Goal: Task Accomplishment & Management: Complete application form

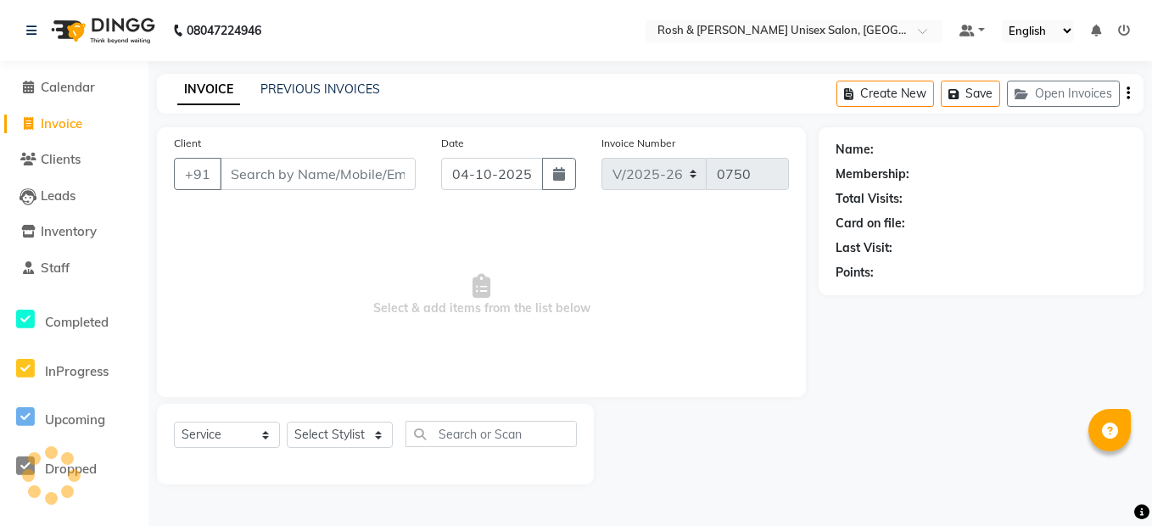
select select "8757"
select select "service"
click at [331, 90] on link "PREVIOUS INVOICES" at bounding box center [320, 88] width 120 height 15
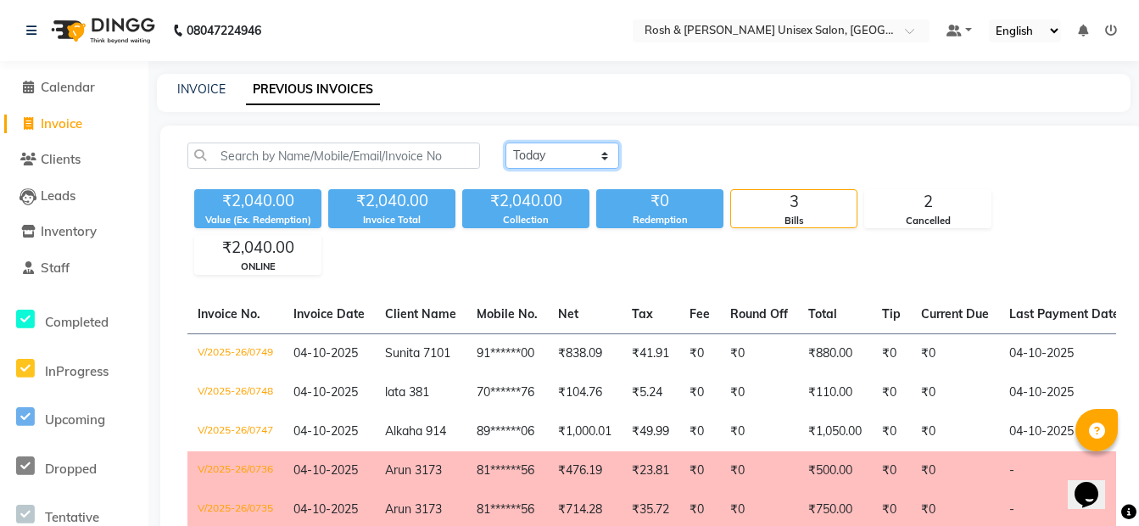
click at [548, 150] on select "[DATE] [DATE] Custom Range" at bounding box center [562, 155] width 114 height 26
click at [489, 245] on div "₹2,040.00 Value (Ex. Redemption) ₹2,040.00 Invoice Total ₹2,040.00 Collection ₹…" at bounding box center [651, 228] width 929 height 92
click at [213, 85] on link "INVOICE" at bounding box center [201, 88] width 48 height 15
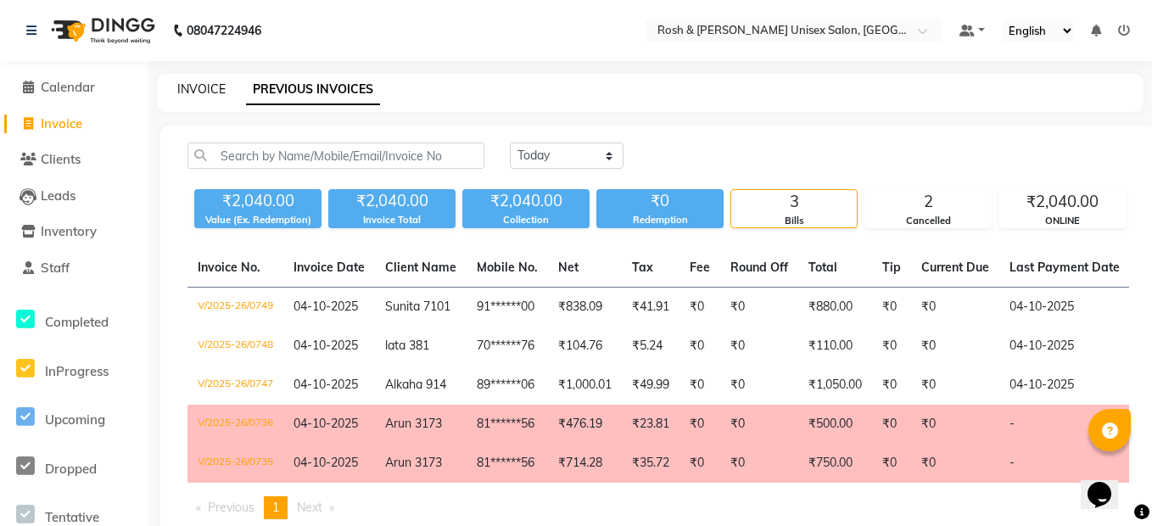
select select "service"
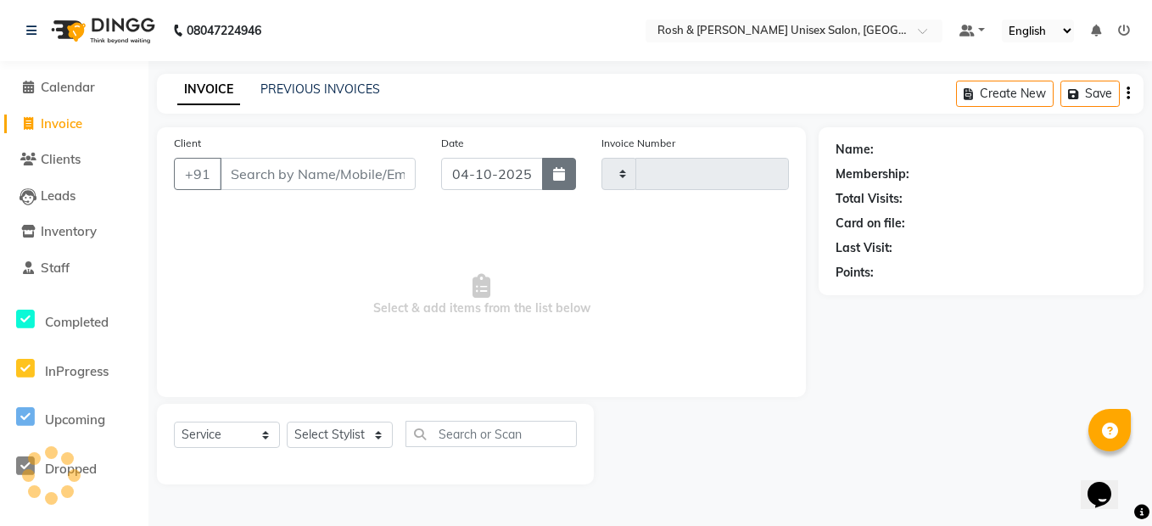
type input "0750"
select select "8757"
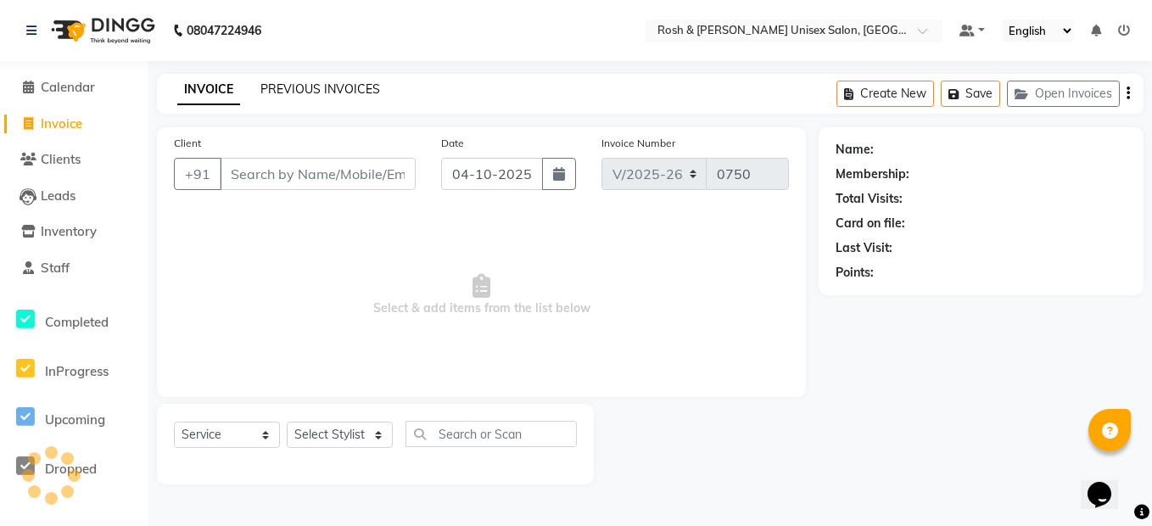
click at [301, 92] on link "PREVIOUS INVOICES" at bounding box center [320, 88] width 120 height 15
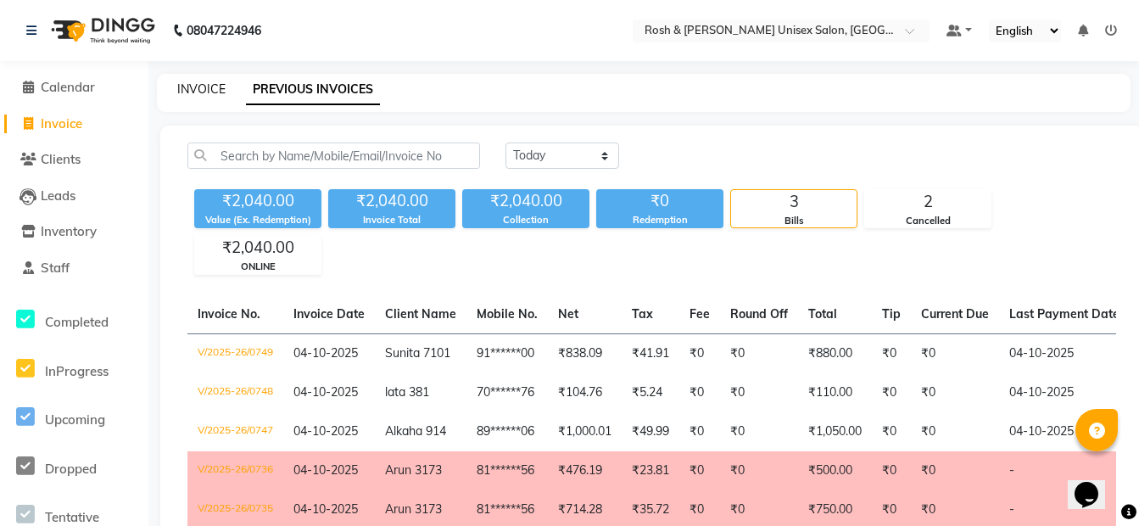
click at [212, 93] on link "INVOICE" at bounding box center [201, 88] width 48 height 15
select select "service"
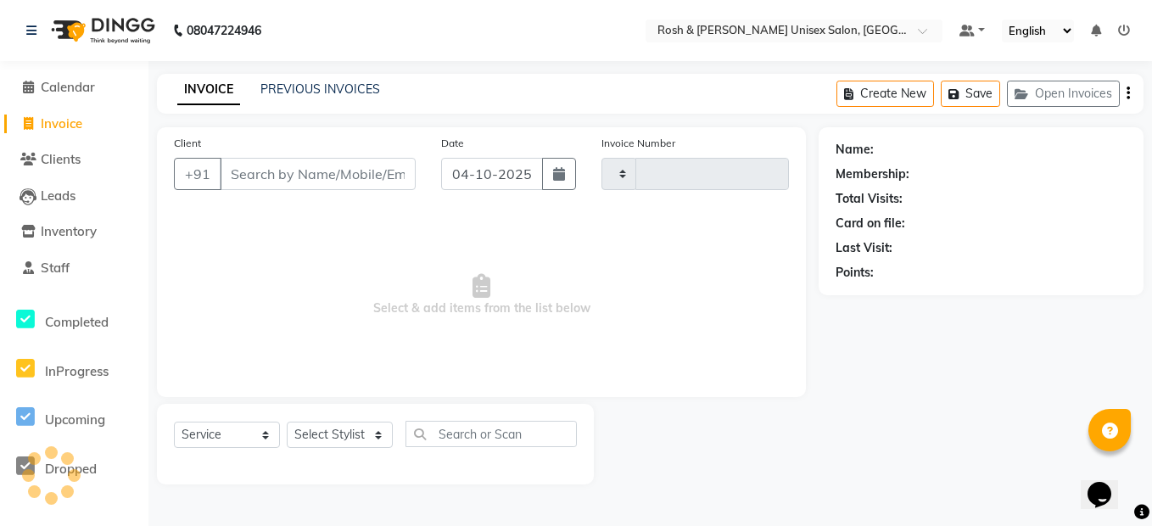
type input "0750"
select select "8757"
click at [314, 91] on link "PREVIOUS INVOICES" at bounding box center [320, 88] width 120 height 15
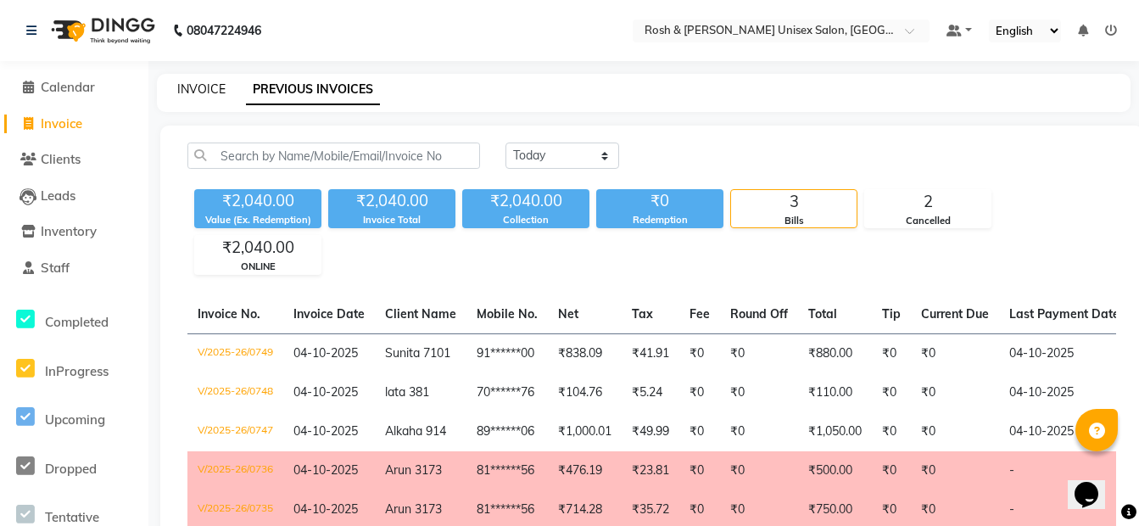
click at [192, 91] on link "INVOICE" at bounding box center [201, 88] width 48 height 15
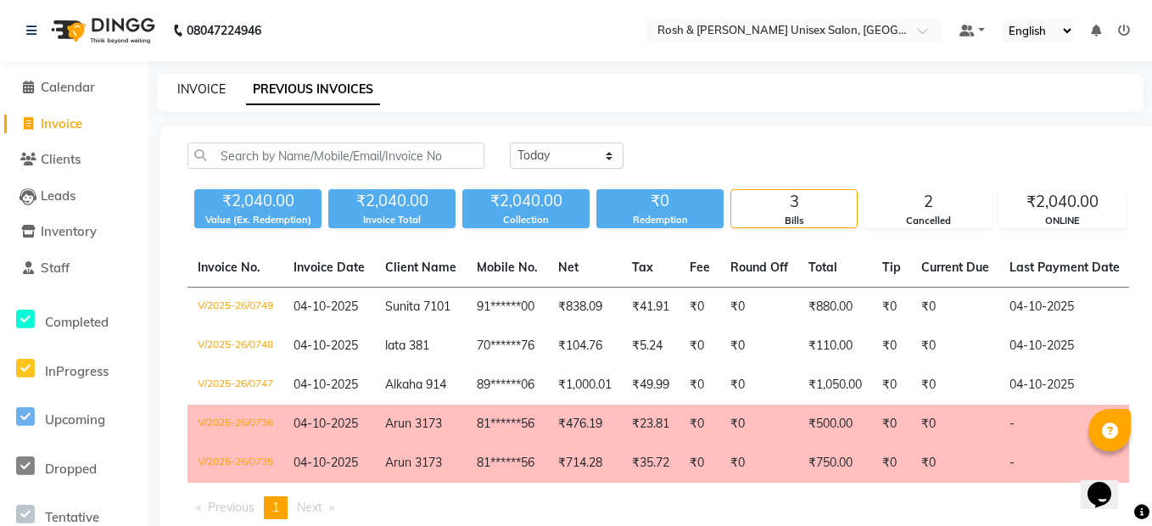
select select "8757"
select select "service"
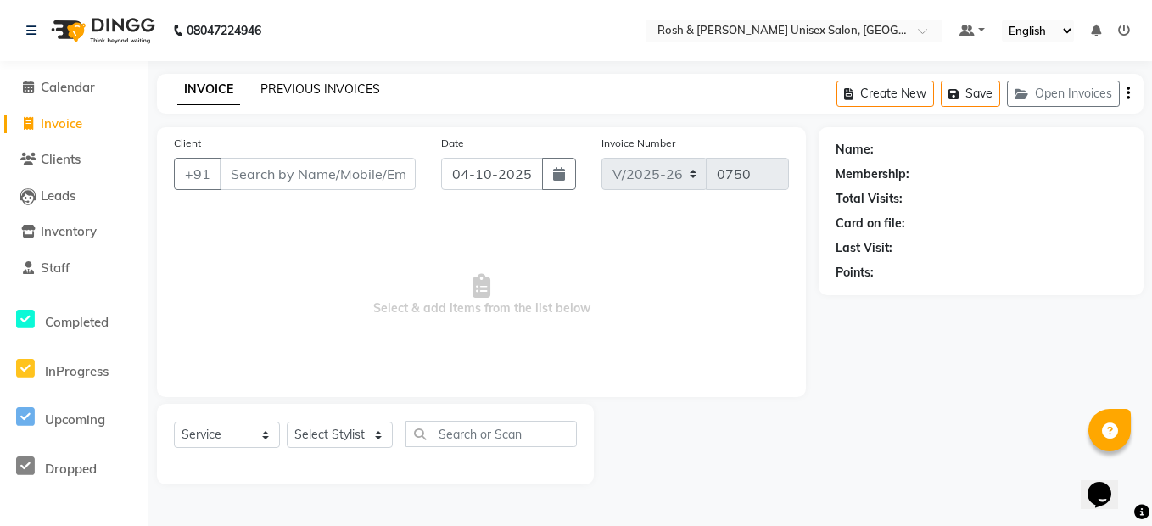
click at [290, 89] on link "PREVIOUS INVOICES" at bounding box center [320, 88] width 120 height 15
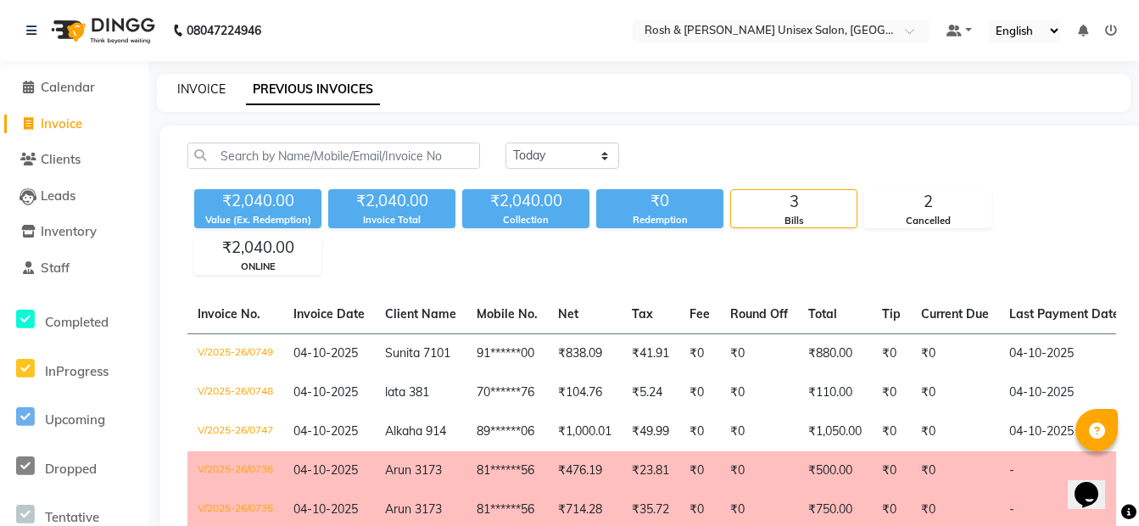
click at [194, 90] on link "INVOICE" at bounding box center [201, 88] width 48 height 15
select select "service"
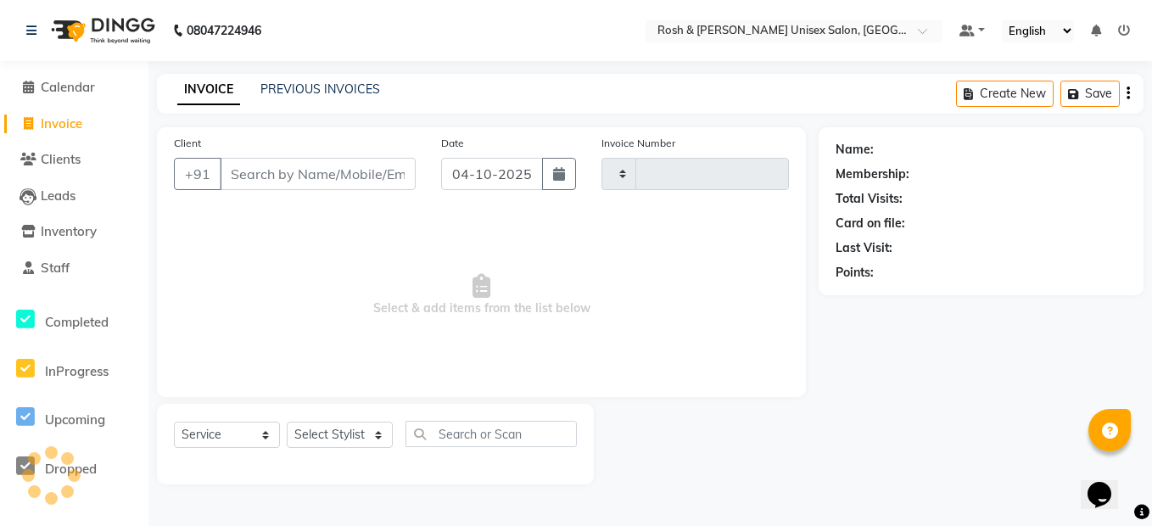
type input "0750"
select select "8757"
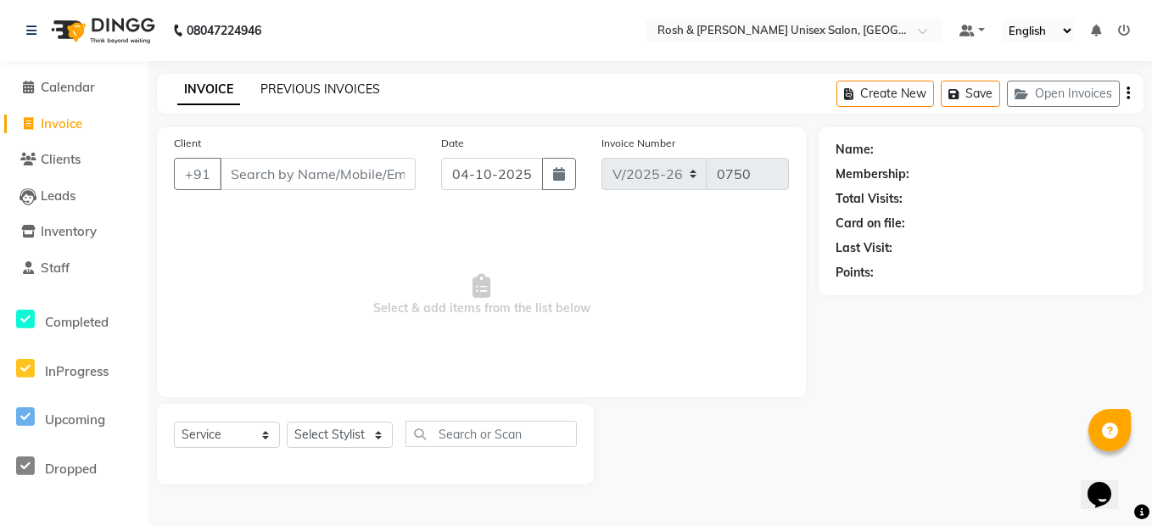
click at [296, 96] on link "PREVIOUS INVOICES" at bounding box center [320, 88] width 120 height 15
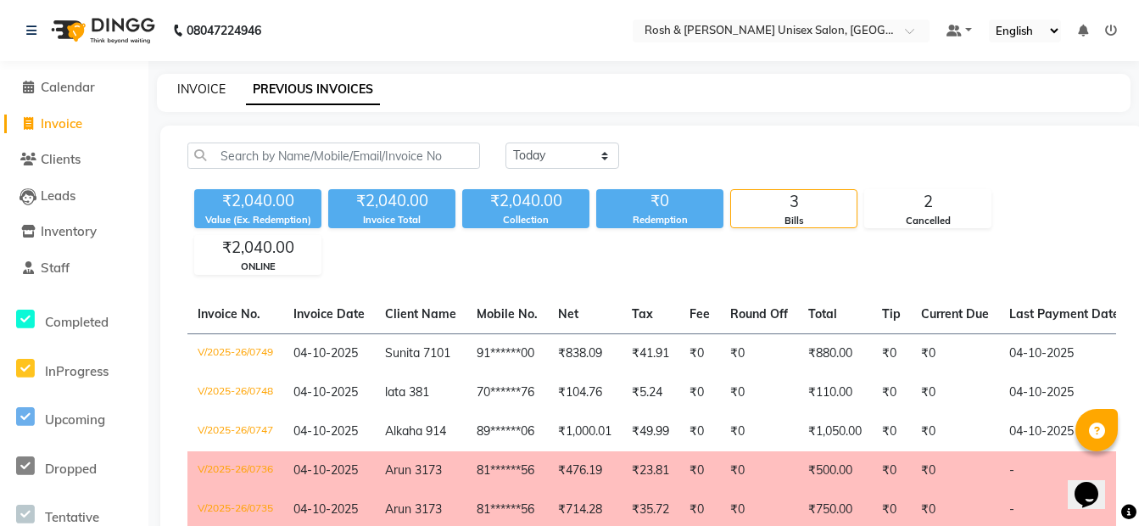
click at [216, 94] on div "INVOICE" at bounding box center [201, 90] width 48 height 18
click at [202, 87] on link "INVOICE" at bounding box center [201, 88] width 48 height 15
select select "service"
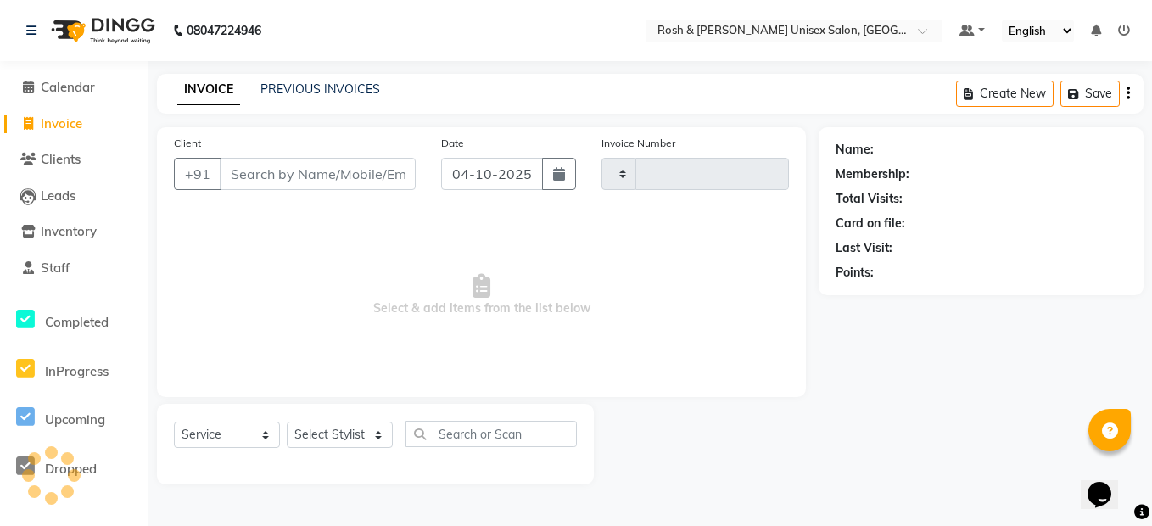
type input "0750"
select select "8757"
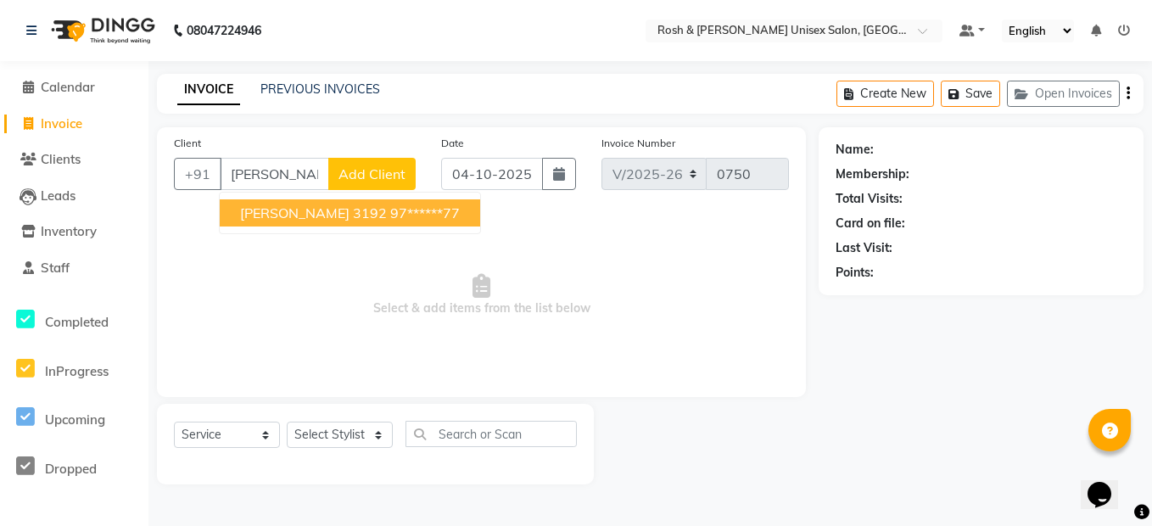
drag, startPoint x: 306, startPoint y: 215, endPoint x: 291, endPoint y: 208, distance: 17.1
click at [294, 209] on span "[PERSON_NAME] 3192" at bounding box center [313, 212] width 147 height 17
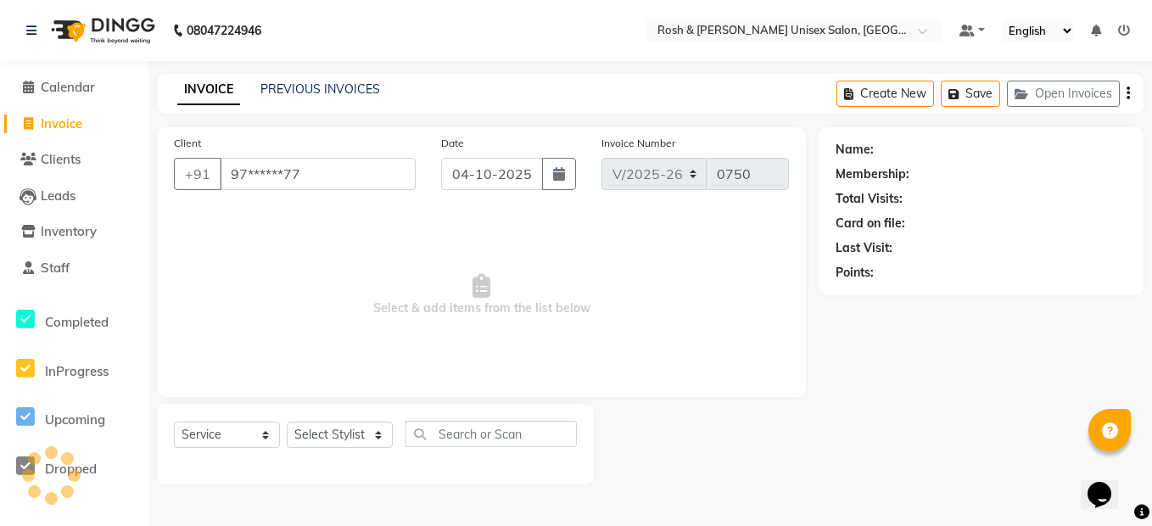
type input "97******77"
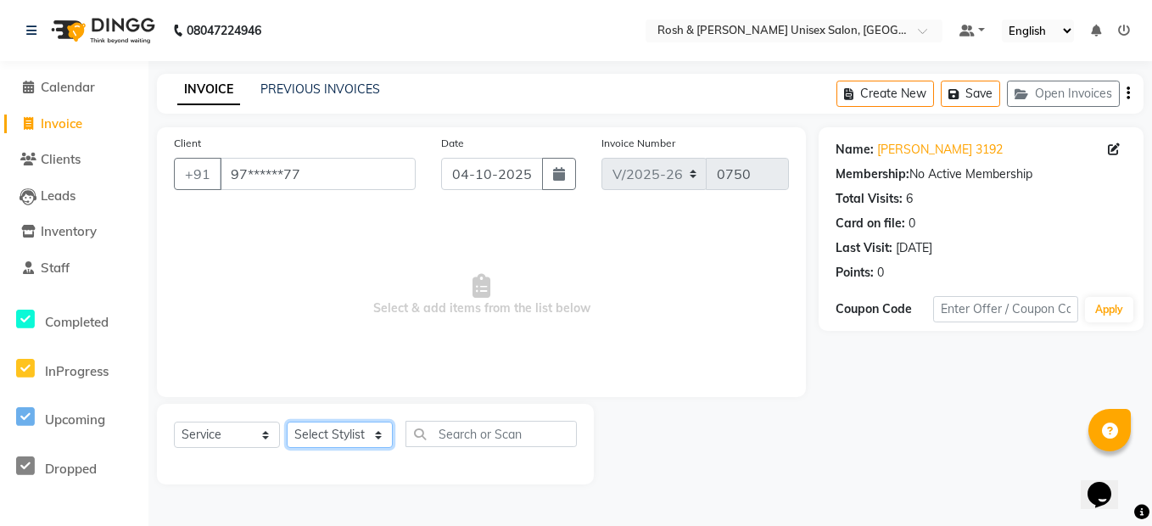
click at [365, 440] on select "Select Stylist Admin [PERSON_NAME] [PERSON_NAME] Front Desk Rehan Reports [PERS…" at bounding box center [340, 434] width 106 height 26
select select "90987"
click at [287, 421] on select "Select Stylist Admin [PERSON_NAME] [PERSON_NAME] Front Desk Rehan Reports [PERS…" at bounding box center [340, 434] width 106 height 26
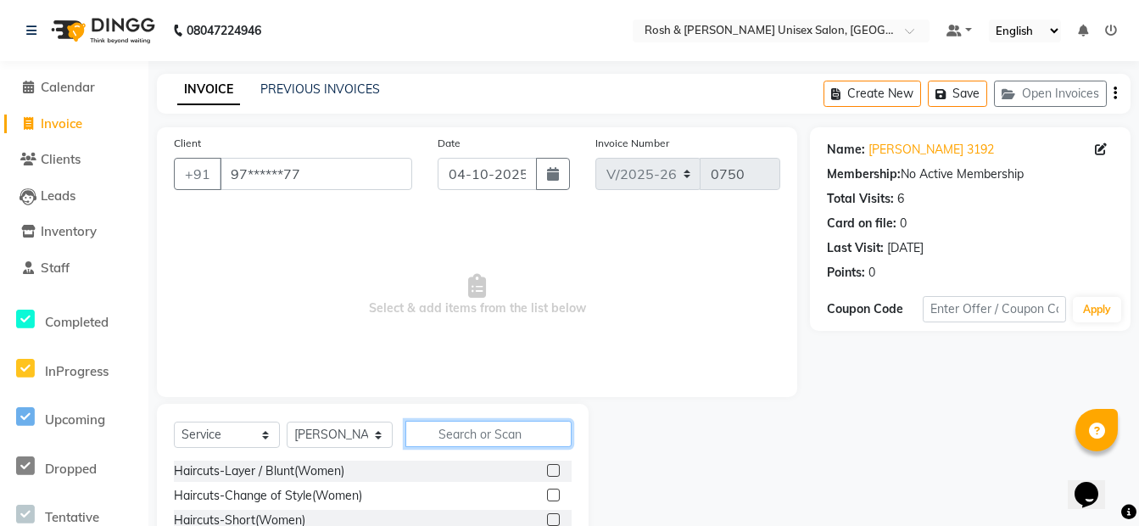
drag, startPoint x: 457, startPoint y: 430, endPoint x: 471, endPoint y: 405, distance: 28.5
click at [458, 429] on input "text" at bounding box center [488, 434] width 166 height 26
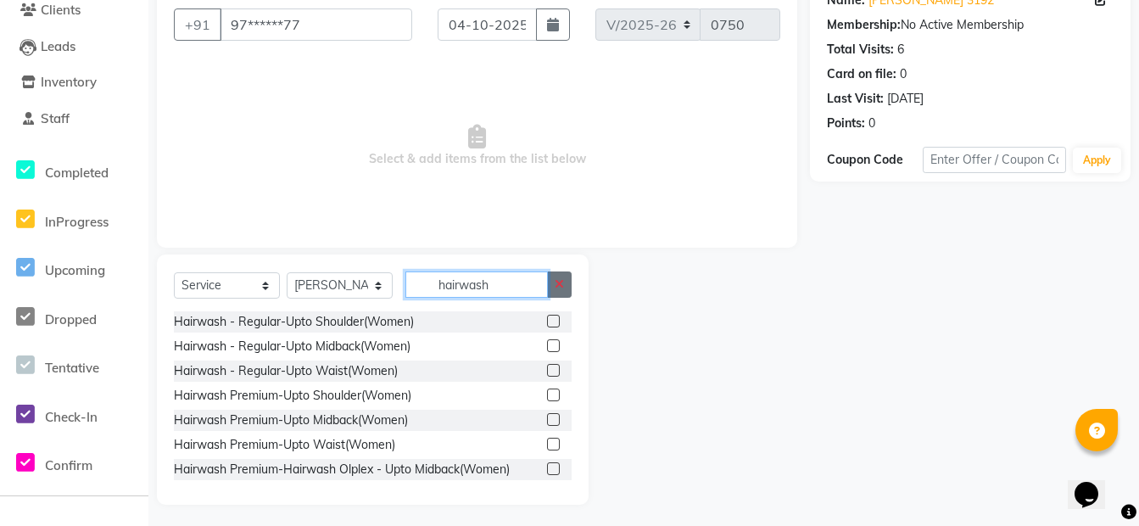
scroll to position [153, 0]
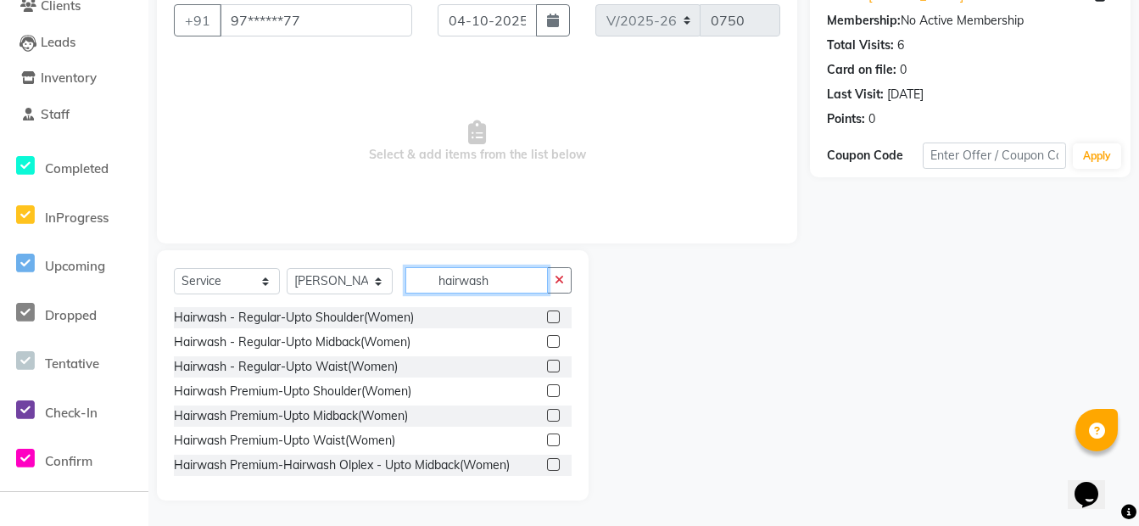
type input "hairwash"
click at [547, 414] on label at bounding box center [553, 415] width 13 height 13
click at [547, 414] on input "checkbox" at bounding box center [552, 415] width 11 height 11
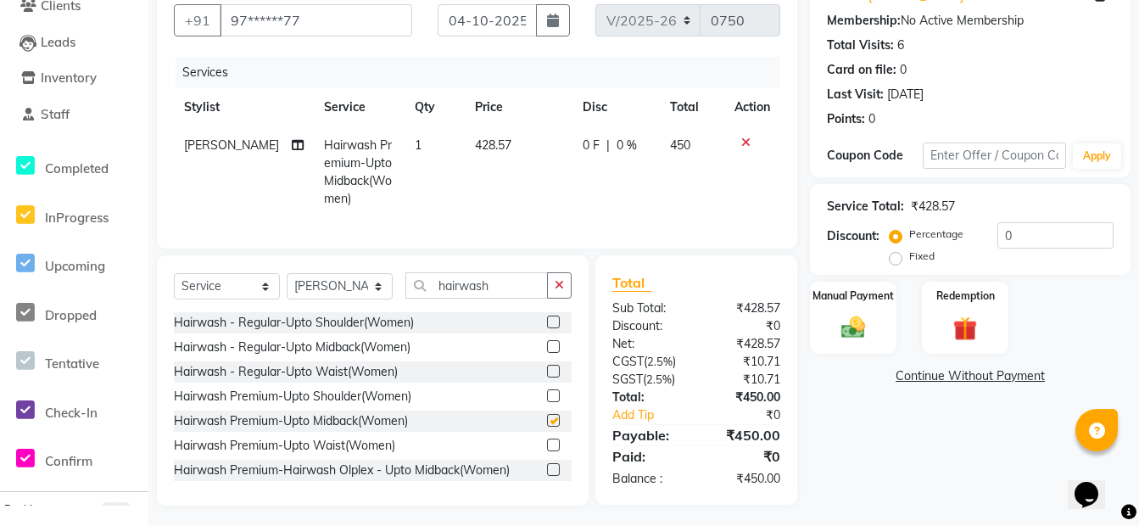
checkbox input "false"
click at [874, 342] on div "Manual Payment" at bounding box center [853, 317] width 90 height 75
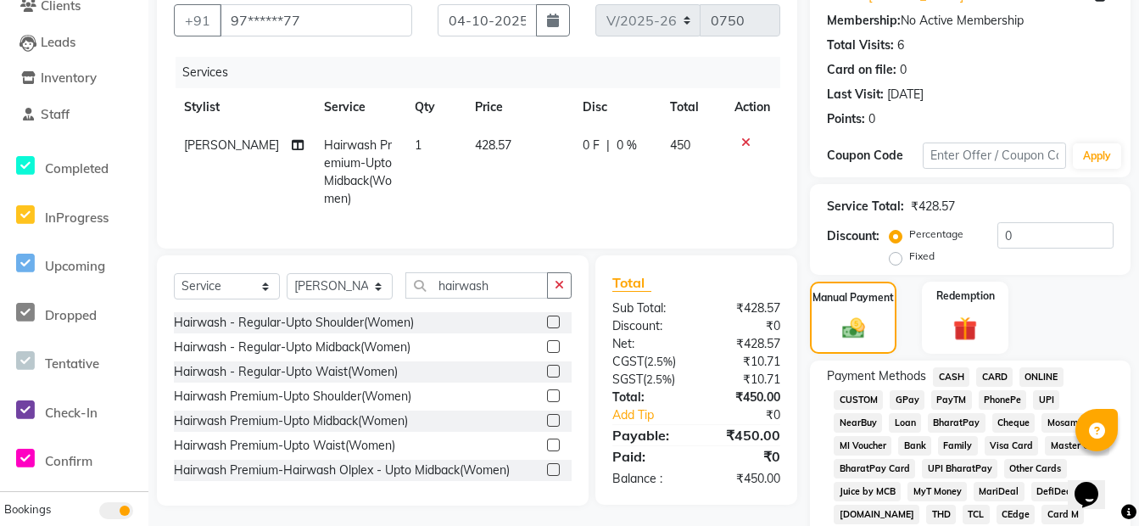
click at [1032, 375] on span "ONLINE" at bounding box center [1041, 377] width 44 height 20
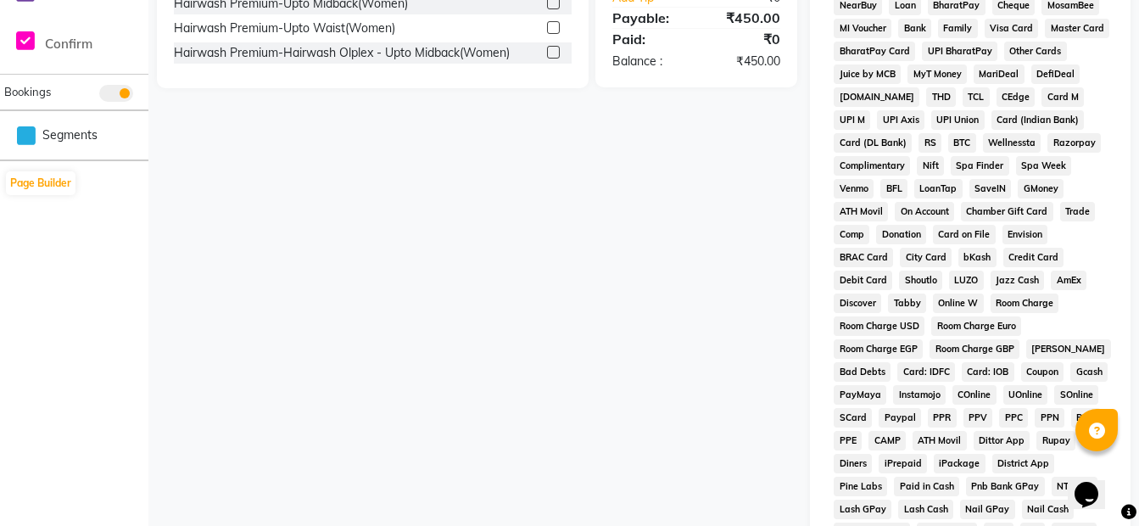
scroll to position [834, 0]
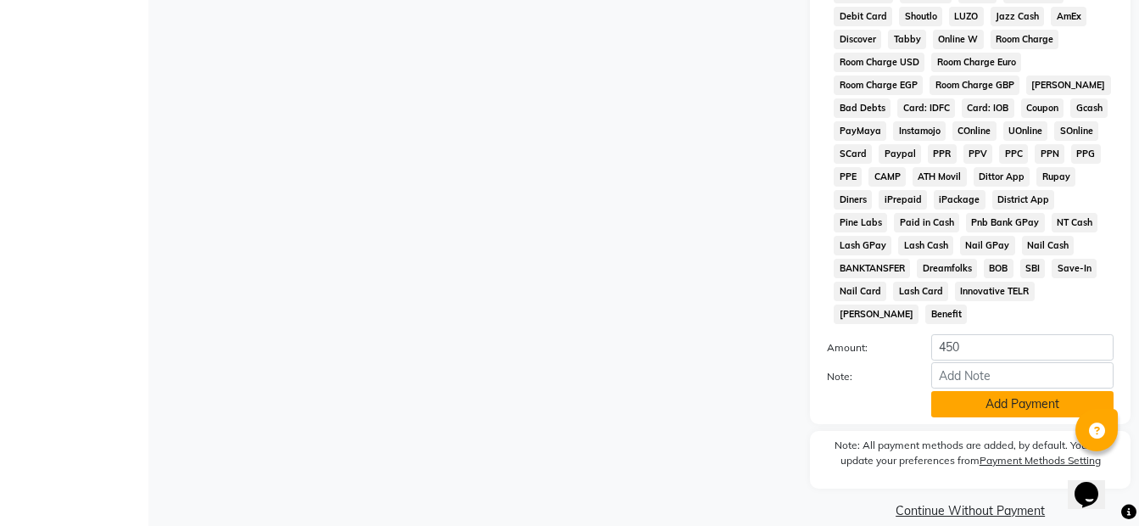
drag, startPoint x: 1033, startPoint y: 383, endPoint x: 1024, endPoint y: 378, distance: 9.9
click at [1032, 391] on button "Add Payment" at bounding box center [1022, 404] width 182 height 26
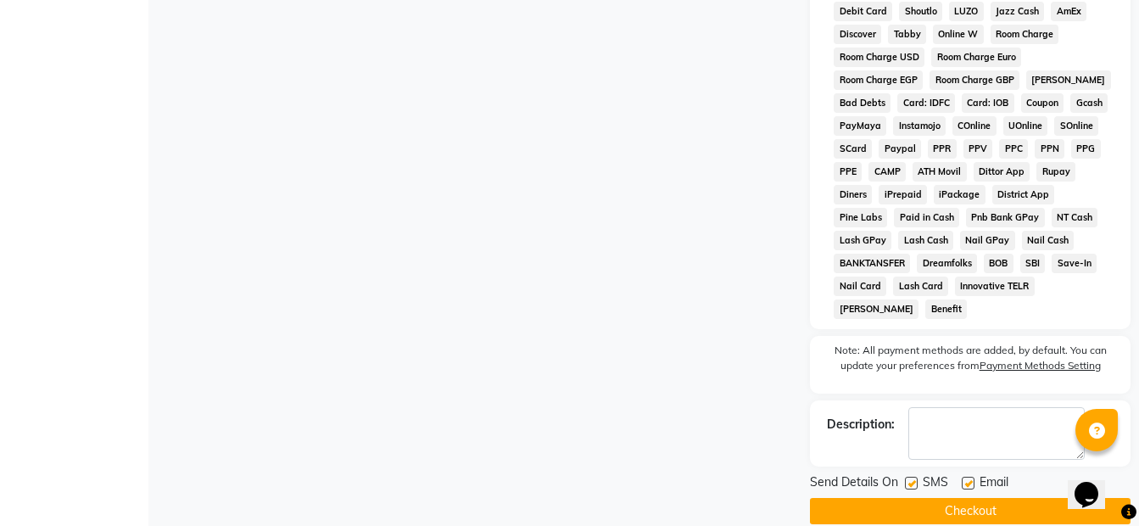
scroll to position [840, 0]
drag, startPoint x: 979, startPoint y: 489, endPoint x: 968, endPoint y: 482, distance: 14.1
click at [978, 497] on button "Checkout" at bounding box center [970, 510] width 321 height 26
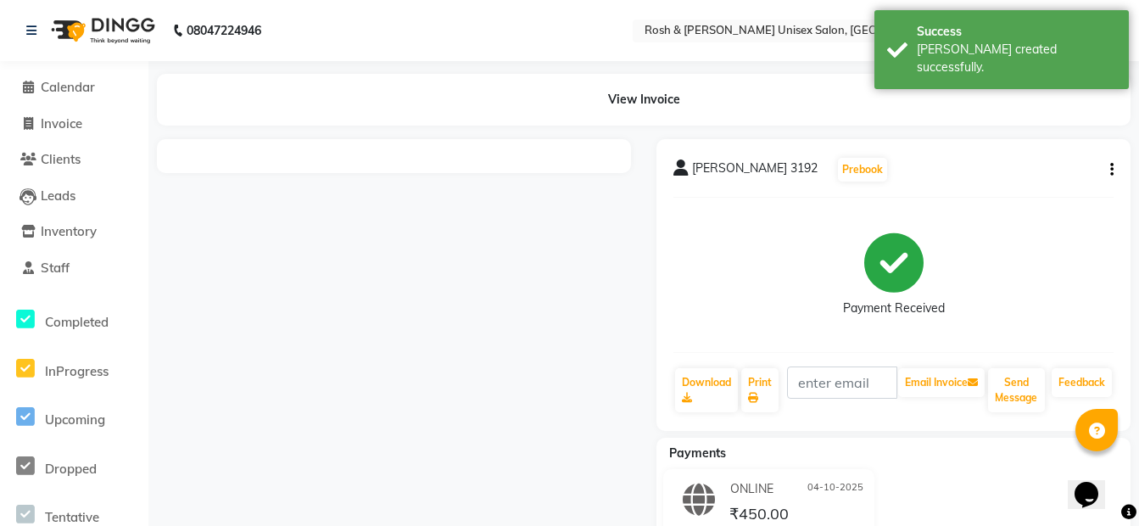
click at [75, 133] on li "Invoice" at bounding box center [74, 124] width 148 height 36
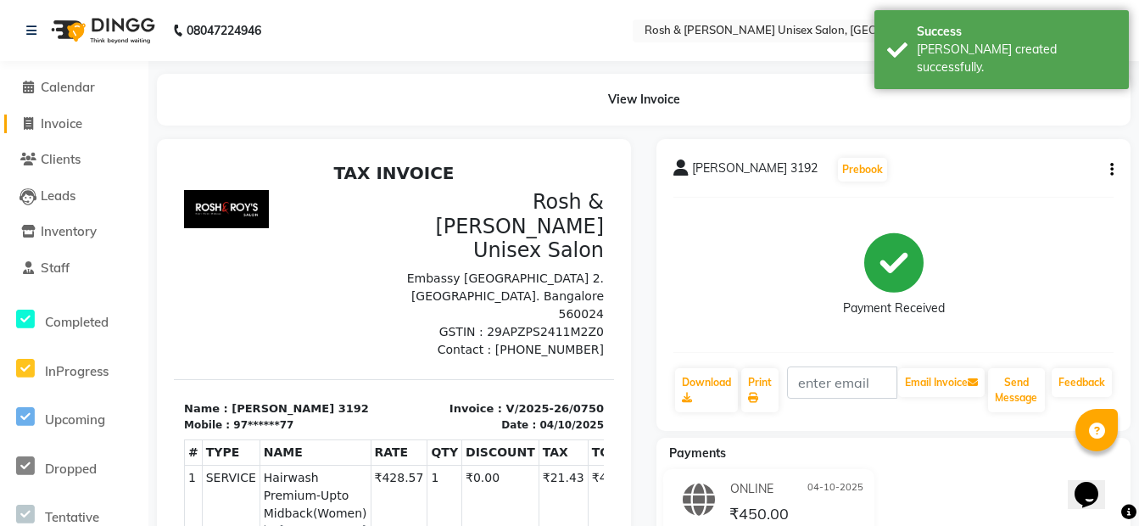
click at [75, 132] on link "Invoice" at bounding box center [74, 124] width 140 height 20
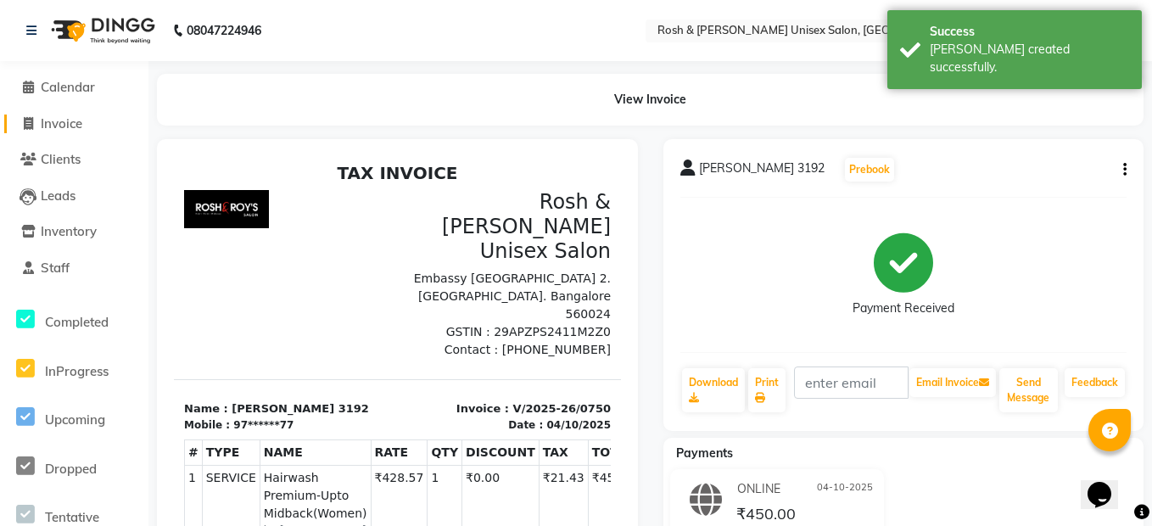
select select "8757"
select select "service"
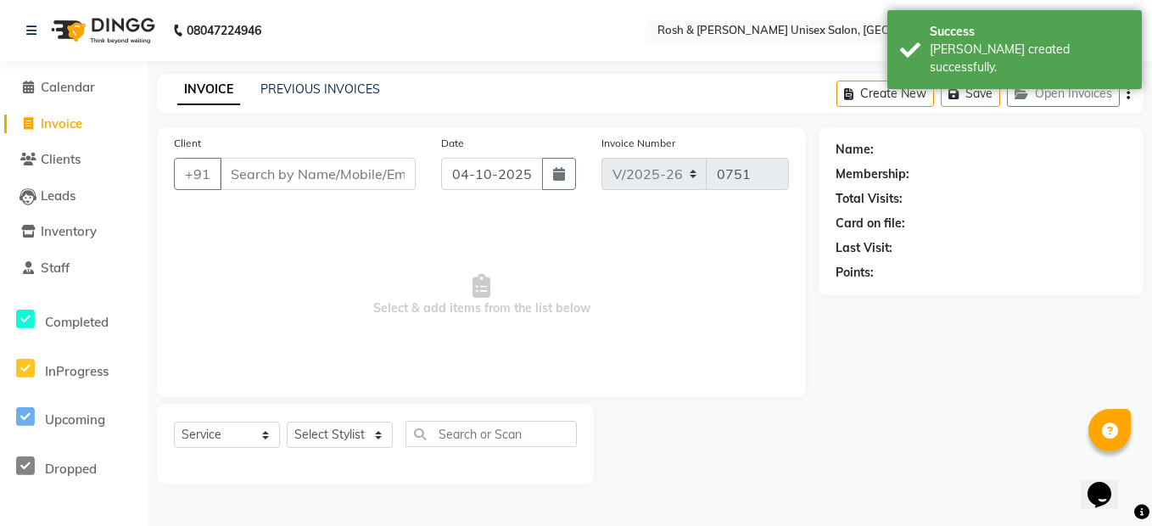
click at [248, 176] on input "Client" at bounding box center [318, 174] width 196 height 32
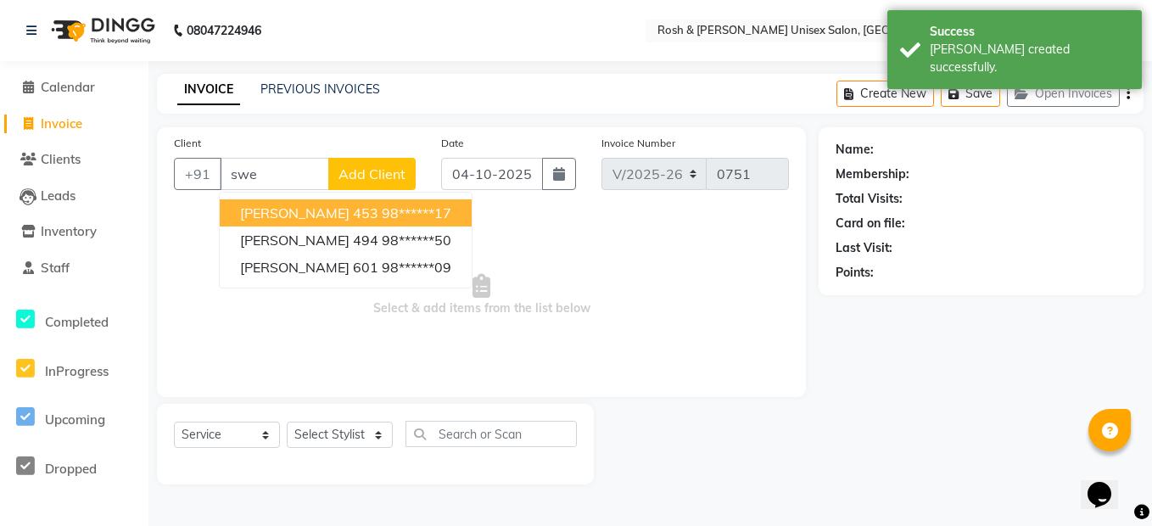
click at [365, 221] on button "[PERSON_NAME] 453 98******17" at bounding box center [346, 212] width 252 height 27
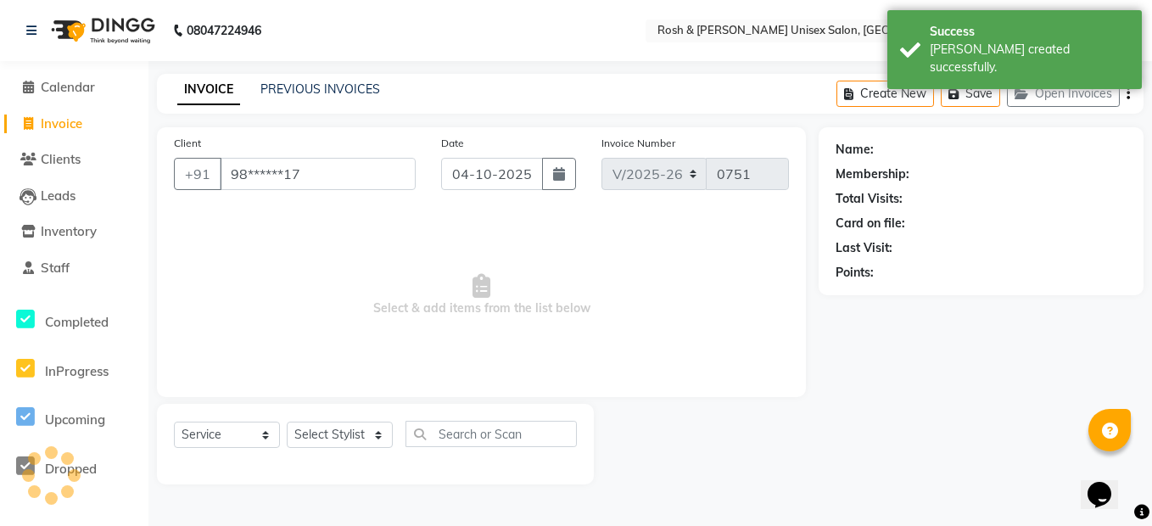
type input "98******17"
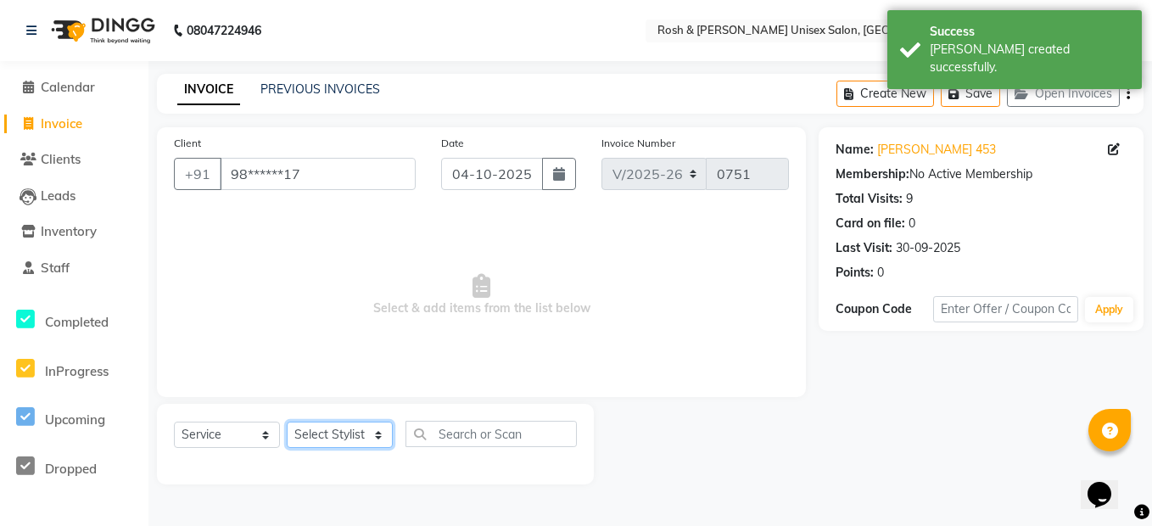
click at [373, 433] on select "Select Stylist Admin [PERSON_NAME] [PERSON_NAME] Front Desk Rehan Reports [PERS…" at bounding box center [340, 434] width 106 height 26
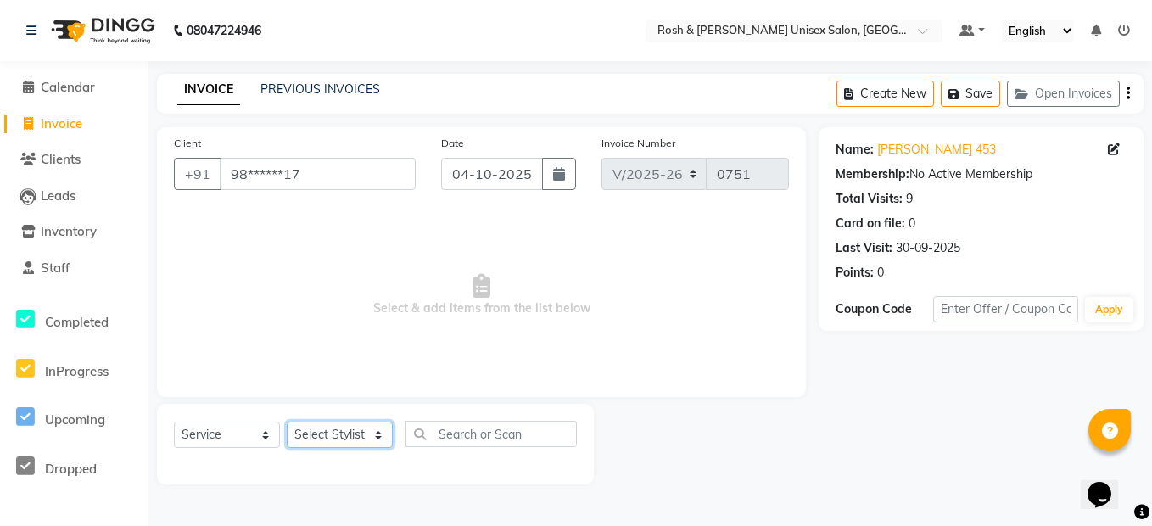
select select "88996"
click at [287, 421] on select "Select Stylist Admin [PERSON_NAME] [PERSON_NAME] Front Desk Rehan Reports [PERS…" at bounding box center [340, 434] width 106 height 26
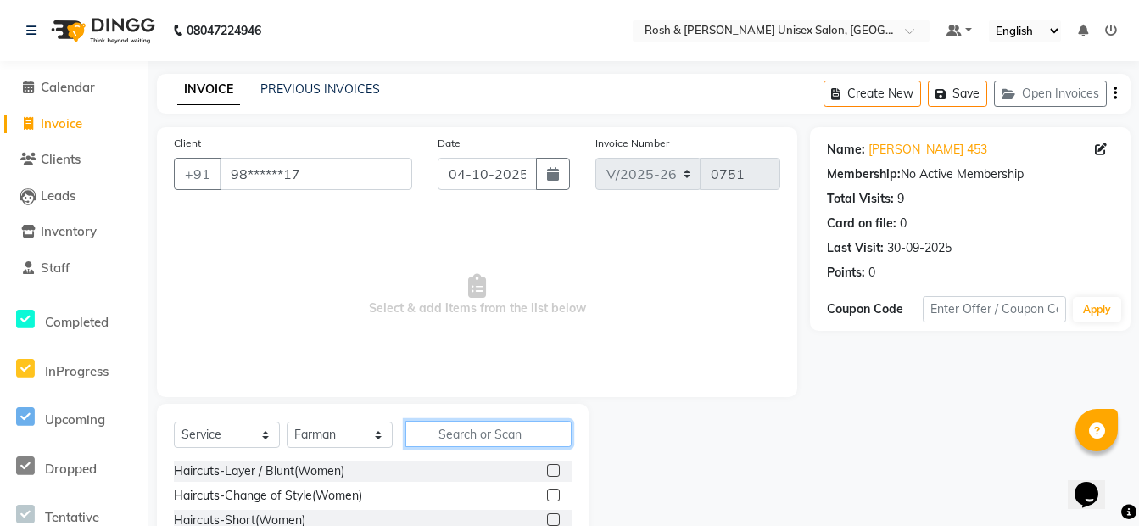
click at [461, 421] on input "text" at bounding box center [488, 434] width 166 height 26
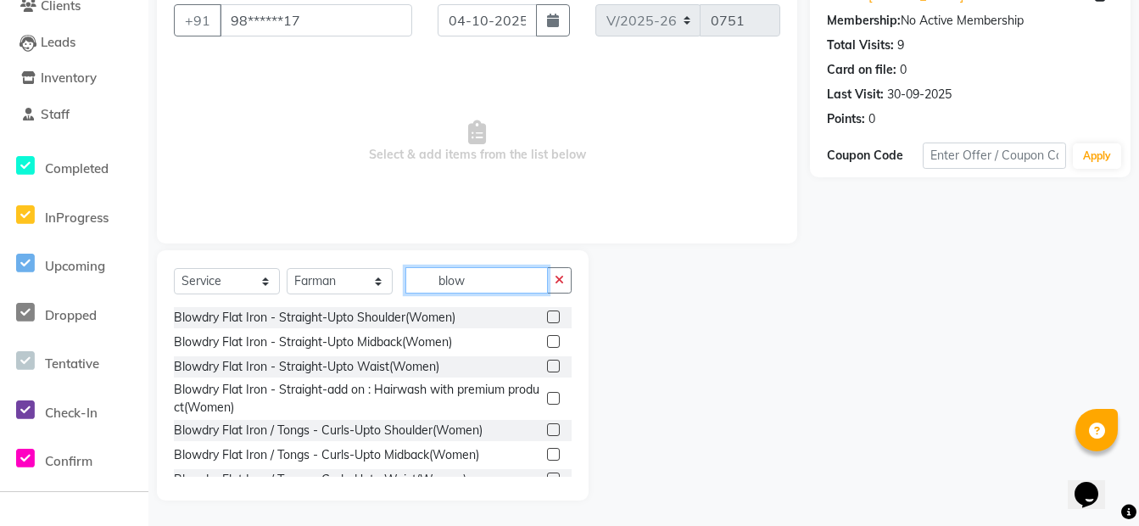
scroll to position [56, 0]
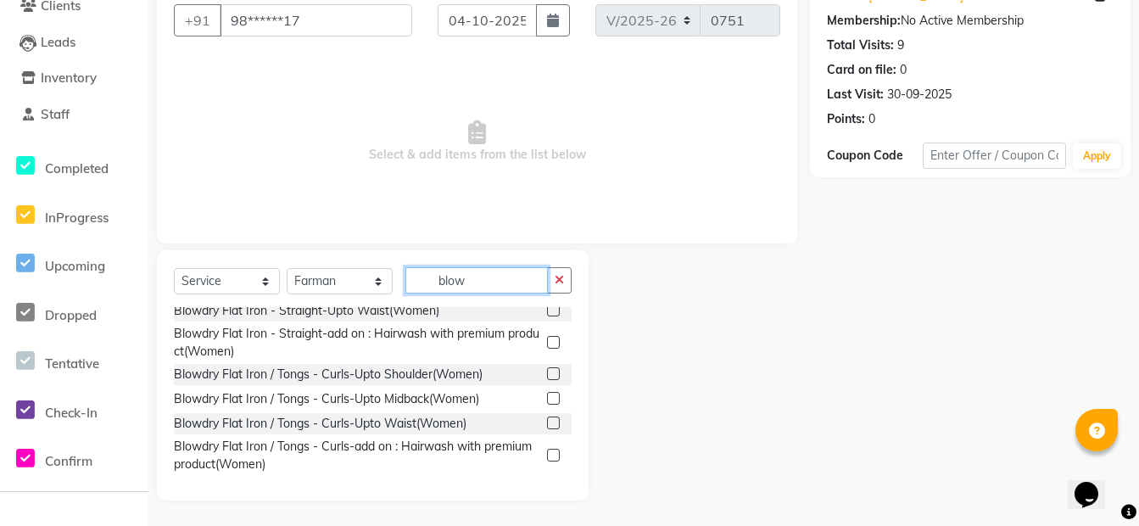
type input "blow"
click at [547, 397] on label at bounding box center [553, 398] width 13 height 13
click at [547, 397] on input "checkbox" at bounding box center [552, 398] width 11 height 11
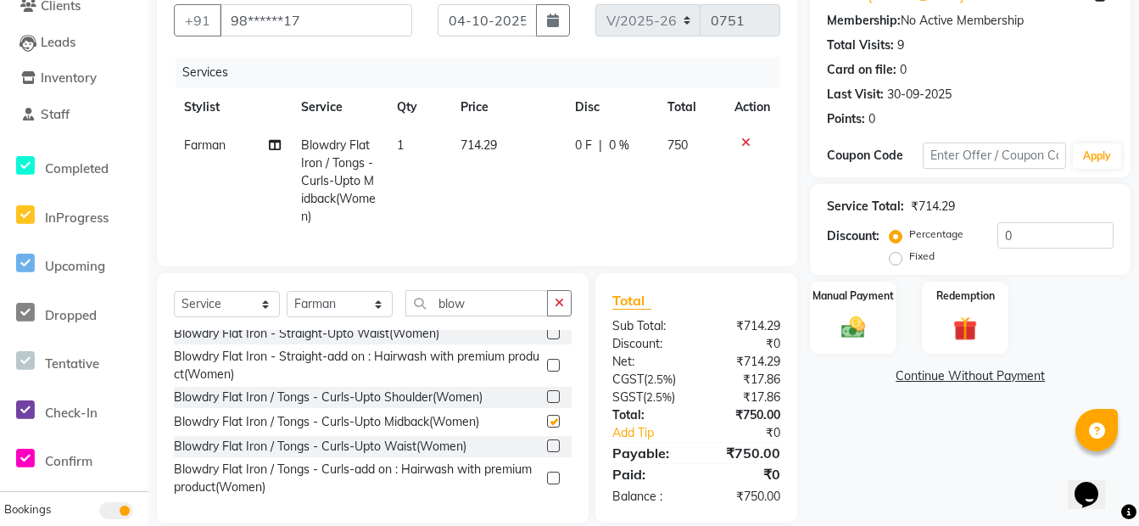
checkbox input "false"
click at [861, 332] on img at bounding box center [853, 327] width 41 height 29
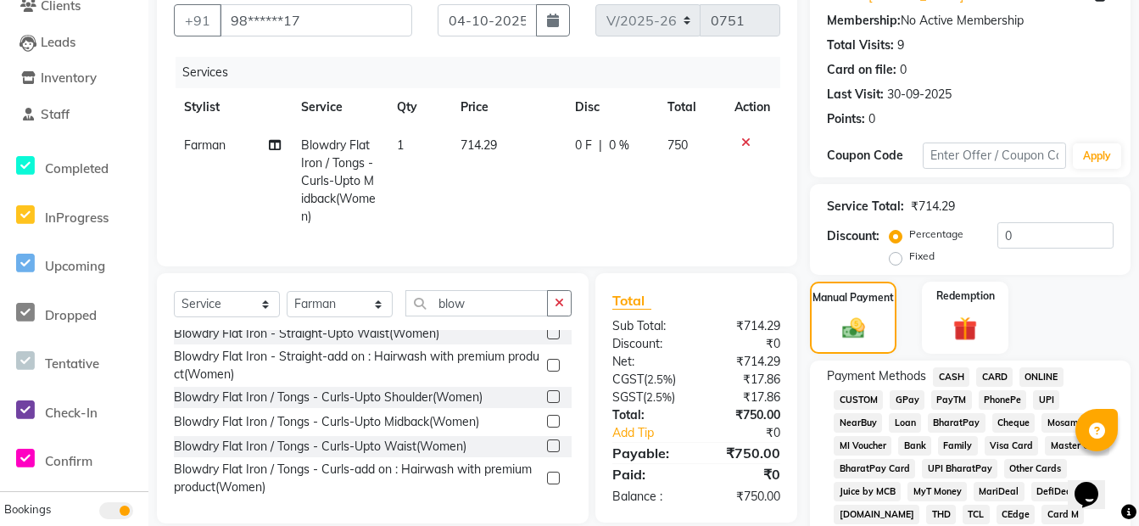
click at [952, 374] on span "CASH" at bounding box center [951, 377] width 36 height 20
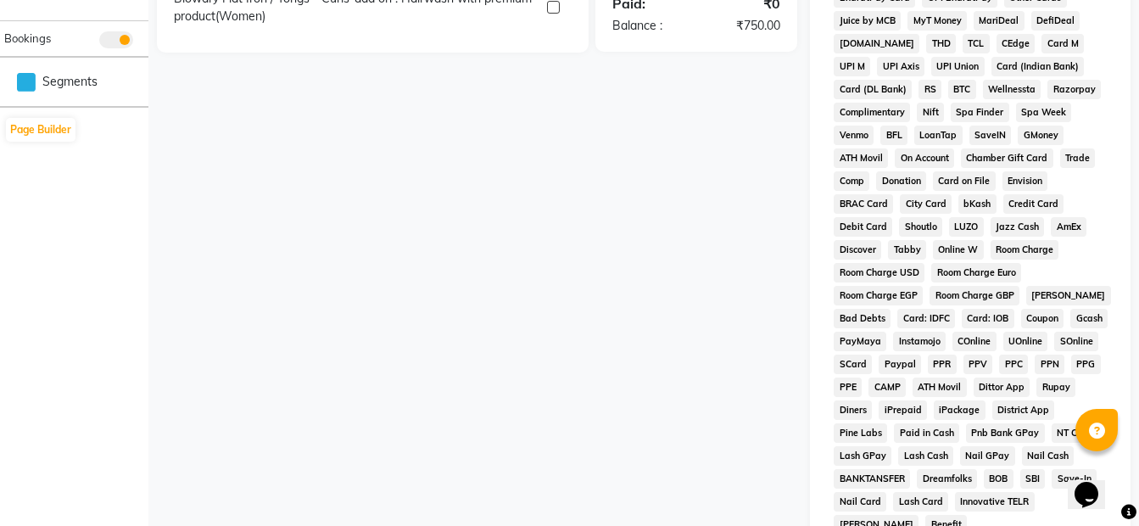
scroll to position [747, 0]
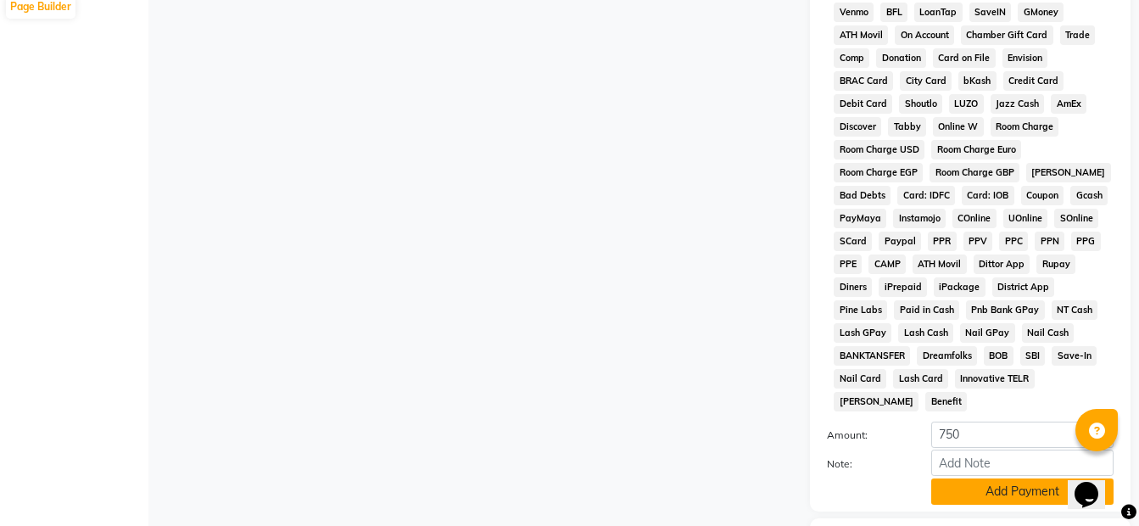
drag, startPoint x: 1033, startPoint y: 464, endPoint x: 1023, endPoint y: 453, distance: 15.0
click at [1033, 478] on button "Add Payment" at bounding box center [1022, 491] width 182 height 26
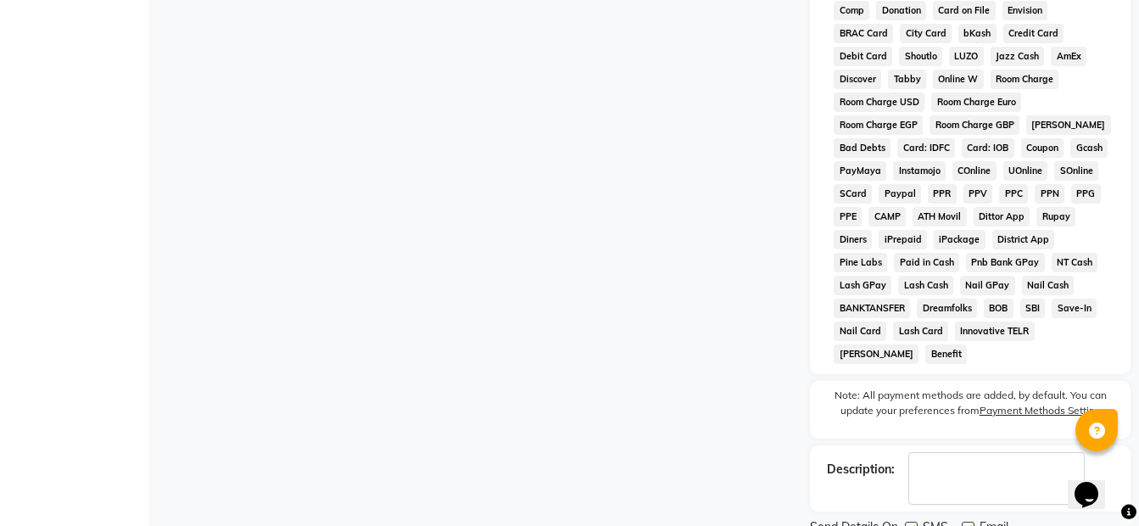
scroll to position [840, 0]
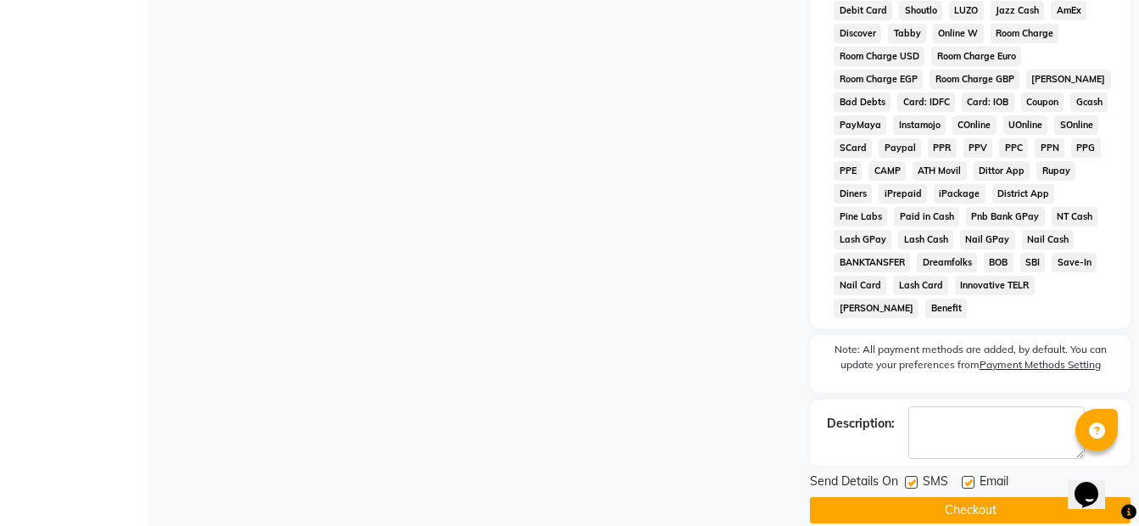
click at [867, 497] on button "Checkout" at bounding box center [970, 510] width 321 height 26
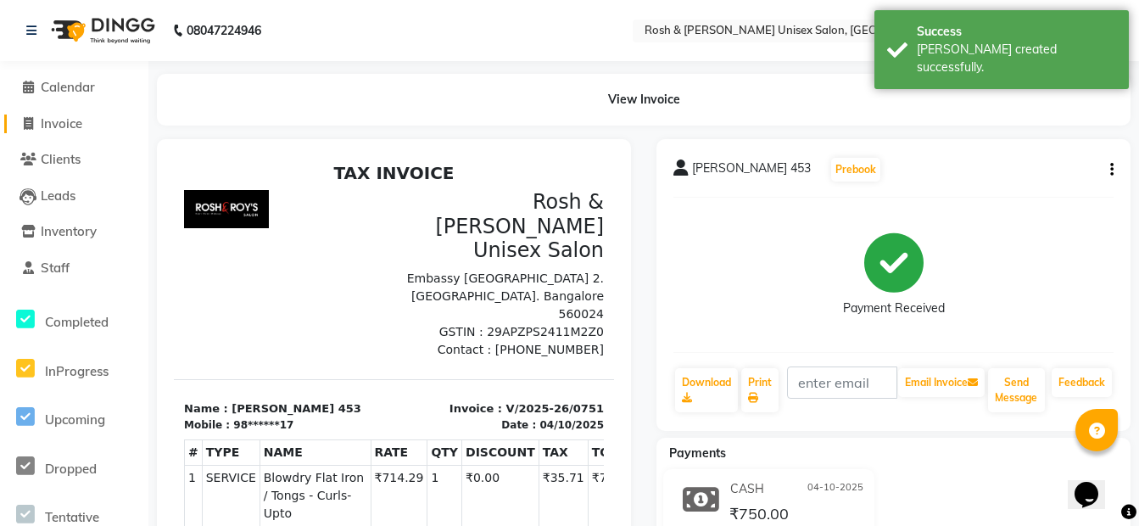
click at [39, 127] on span at bounding box center [27, 124] width 25 height 20
select select "service"
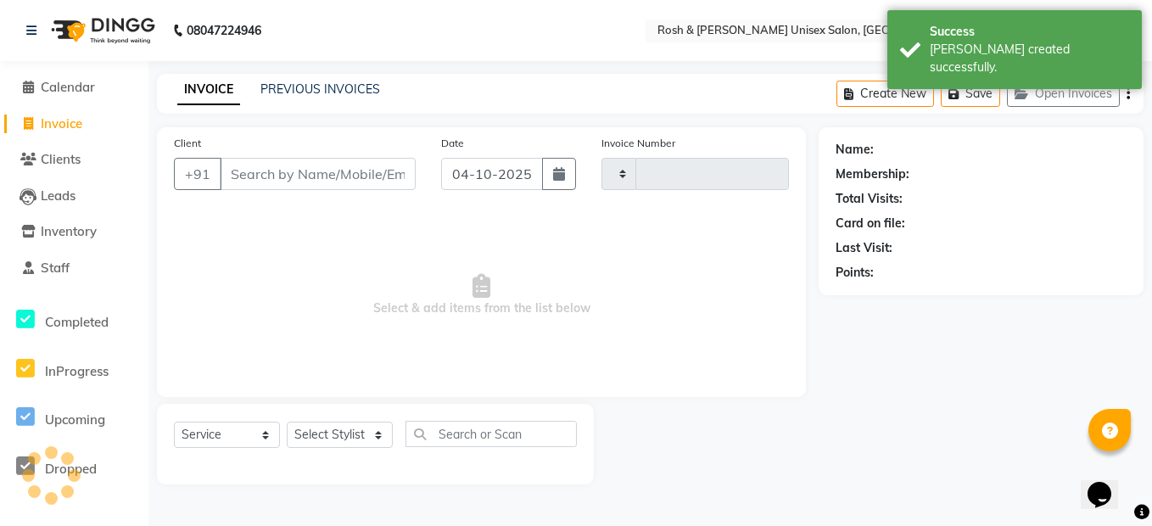
type input "0752"
select select "8757"
click at [322, 186] on input "Client" at bounding box center [318, 174] width 196 height 32
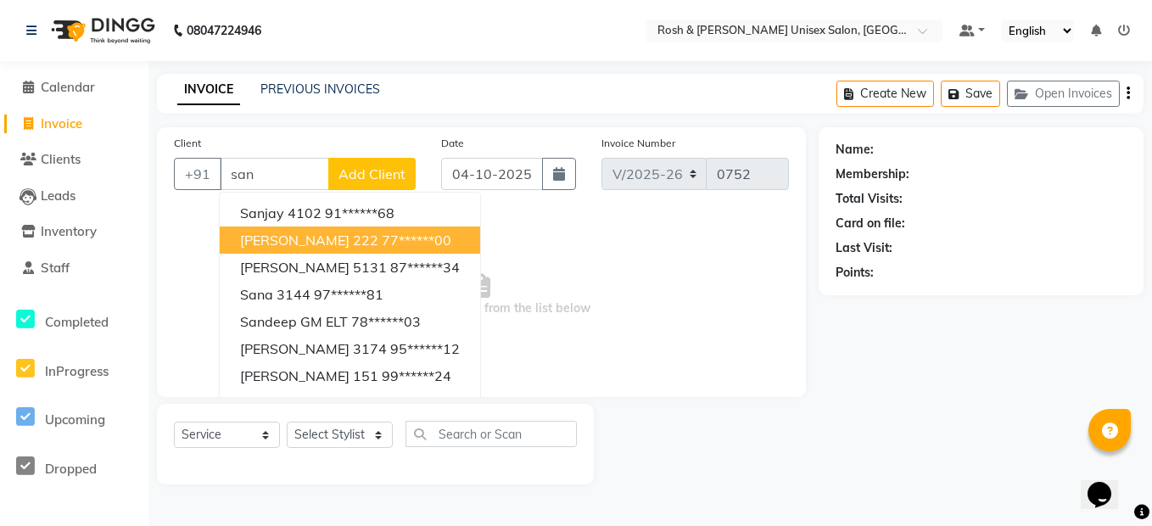
click at [382, 237] on ngb-highlight "77******00" at bounding box center [417, 240] width 70 height 17
type input "77******00"
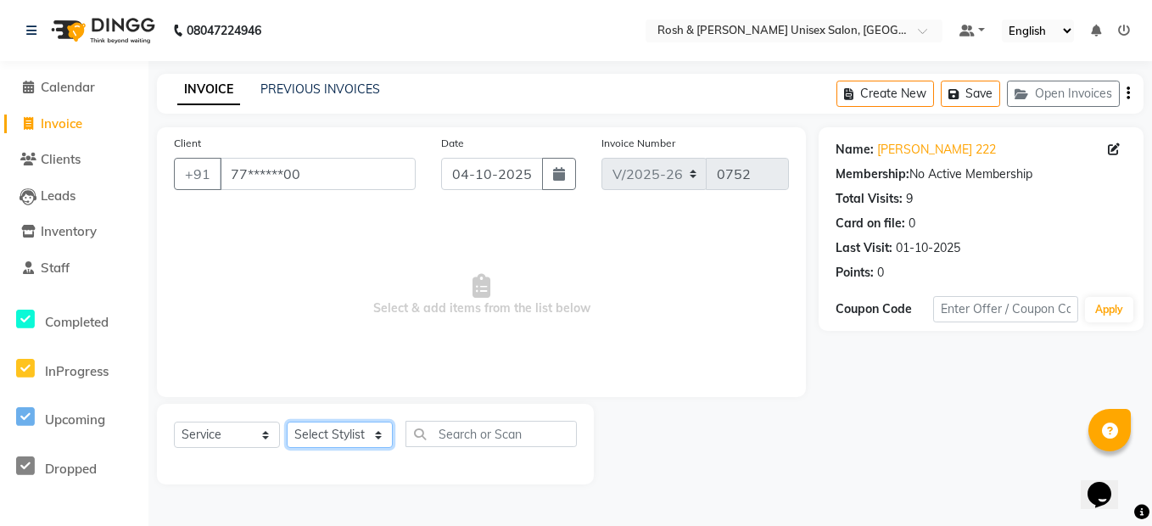
click at [375, 435] on select "Select Stylist Admin [PERSON_NAME] [PERSON_NAME] Front Desk Rehan Reports [PERS…" at bounding box center [340, 434] width 106 height 26
select select "88997"
click at [287, 421] on select "Select Stylist Admin [PERSON_NAME] [PERSON_NAME] Front Desk Rehan Reports [PERS…" at bounding box center [340, 434] width 106 height 26
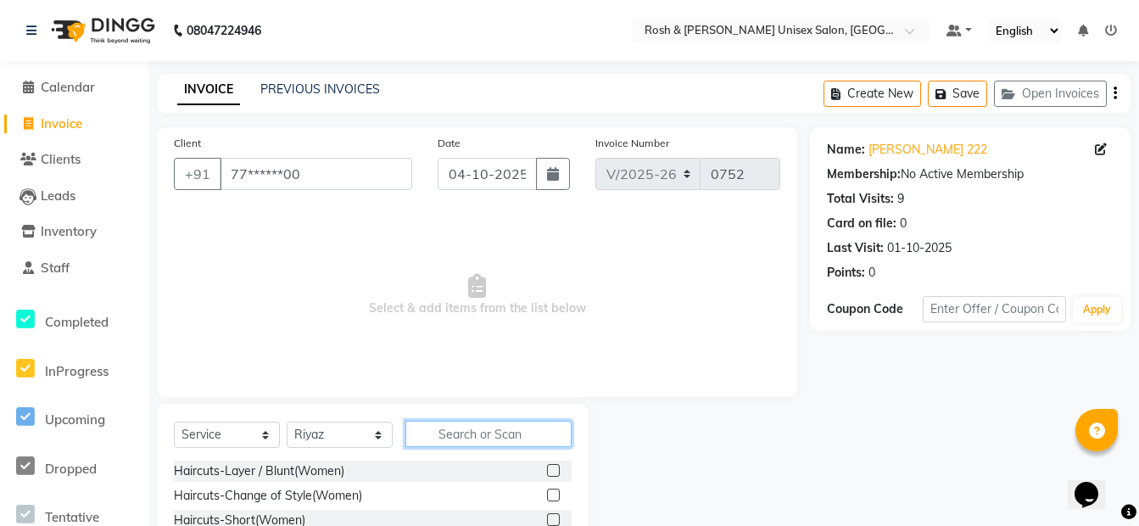
click at [438, 435] on input "text" at bounding box center [488, 434] width 166 height 26
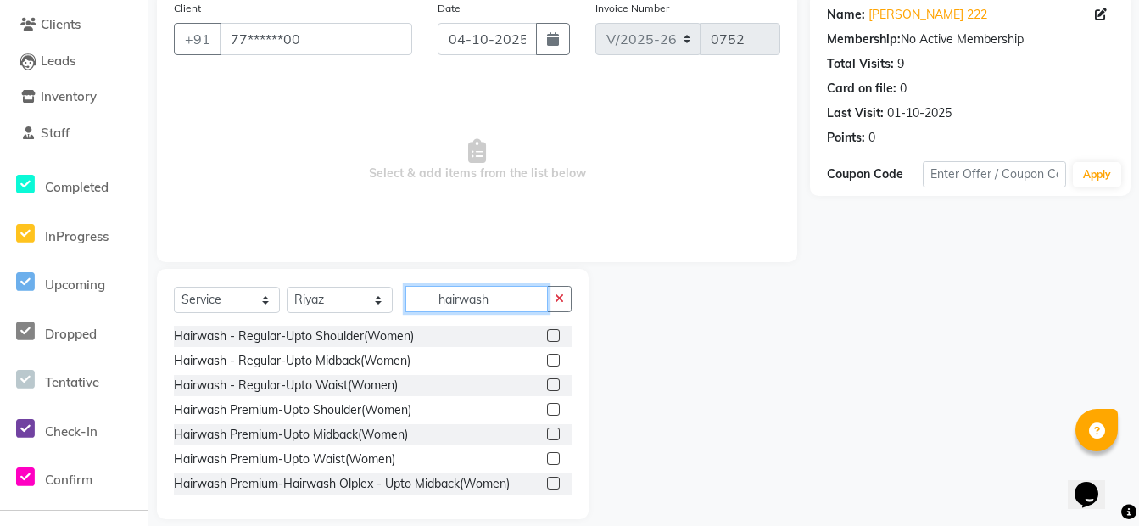
scroll to position [153, 0]
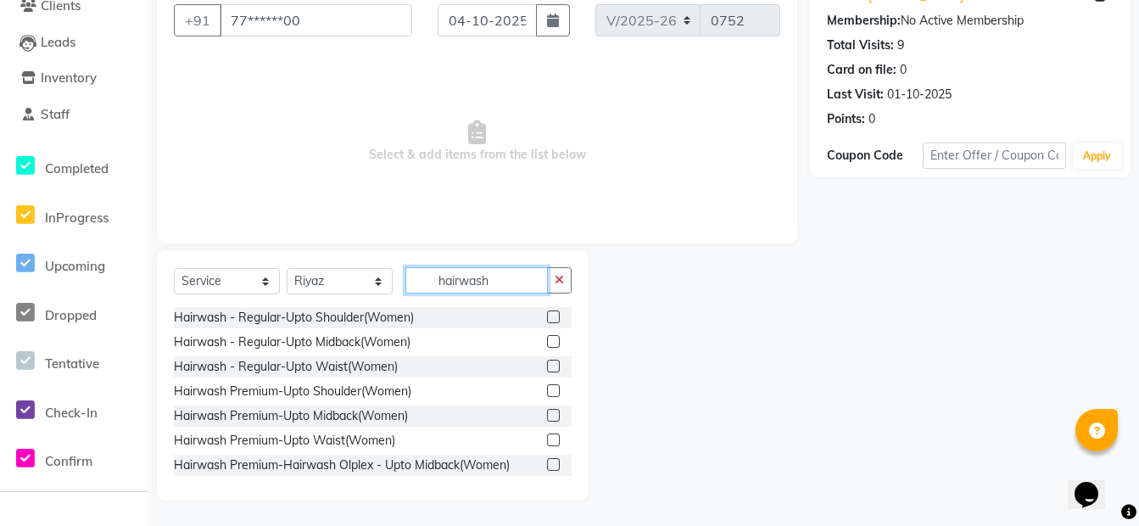
type input "hairwash"
click at [547, 340] on label at bounding box center [553, 341] width 13 height 13
click at [547, 340] on input "checkbox" at bounding box center [552, 342] width 11 height 11
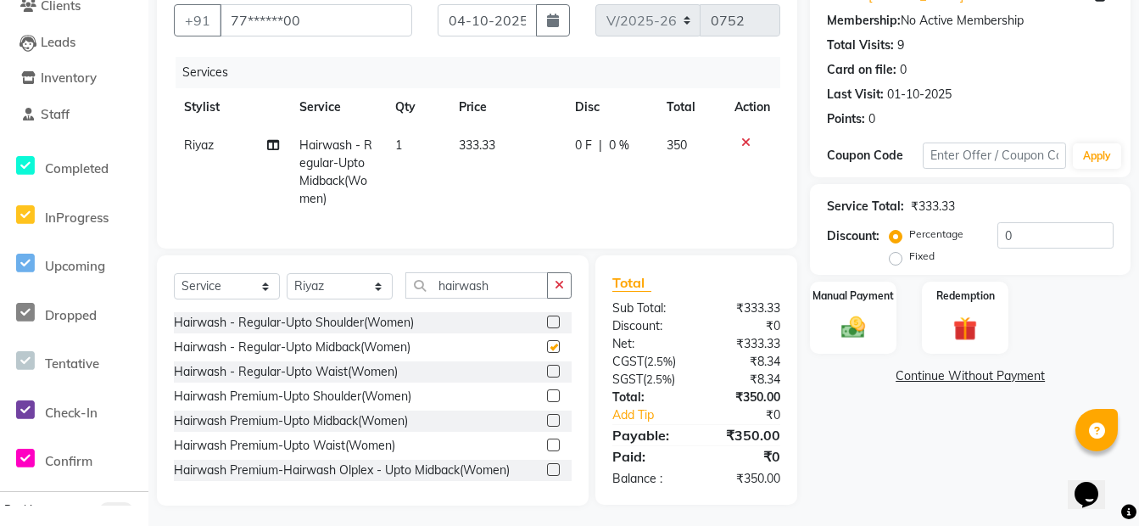
checkbox input "false"
drag, startPoint x: 847, startPoint y: 317, endPoint x: 907, endPoint y: 339, distance: 64.1
click at [849, 317] on img at bounding box center [853, 328] width 39 height 28
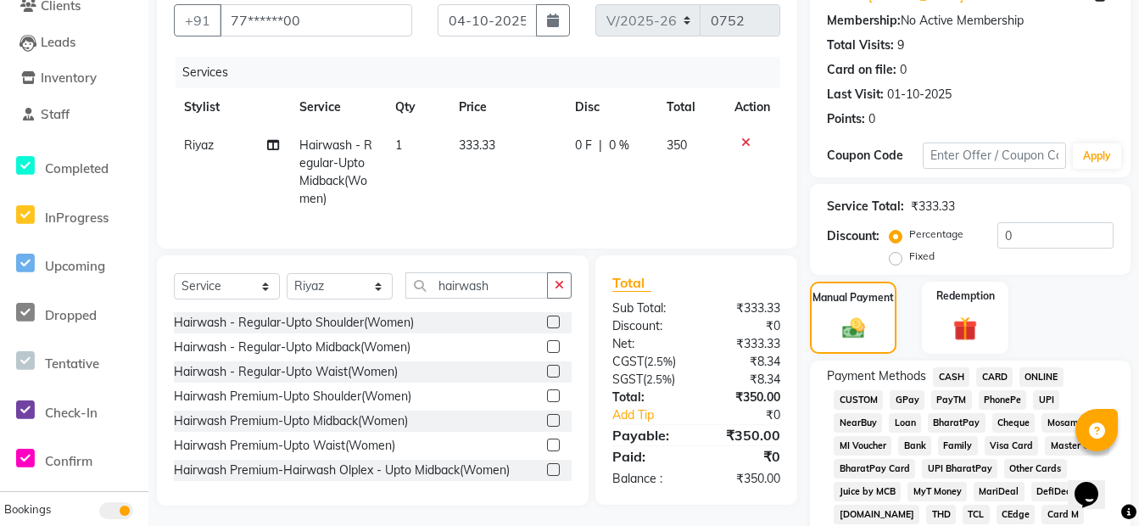
click at [1056, 372] on span "ONLINE" at bounding box center [1041, 377] width 44 height 20
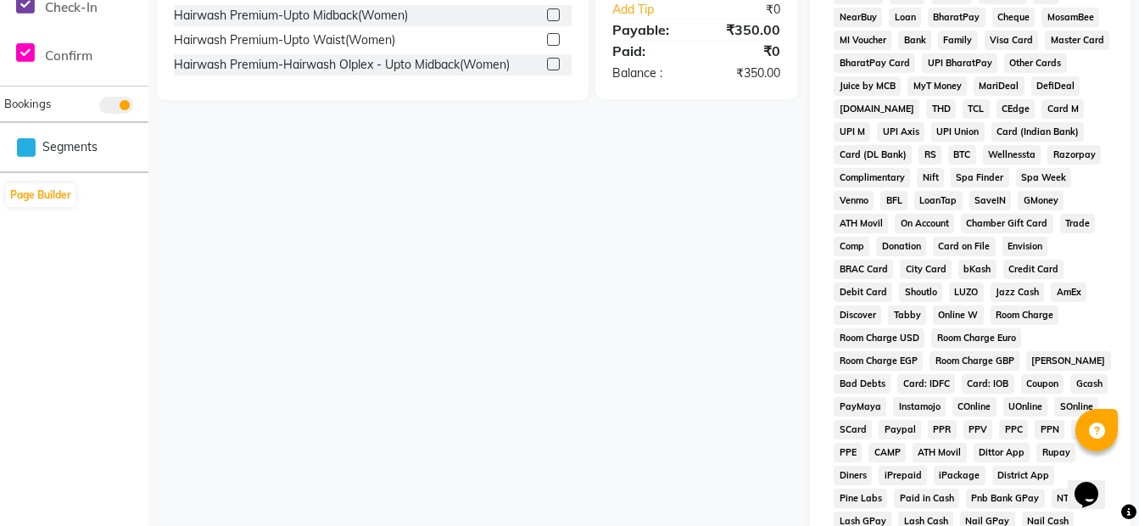
scroll to position [834, 0]
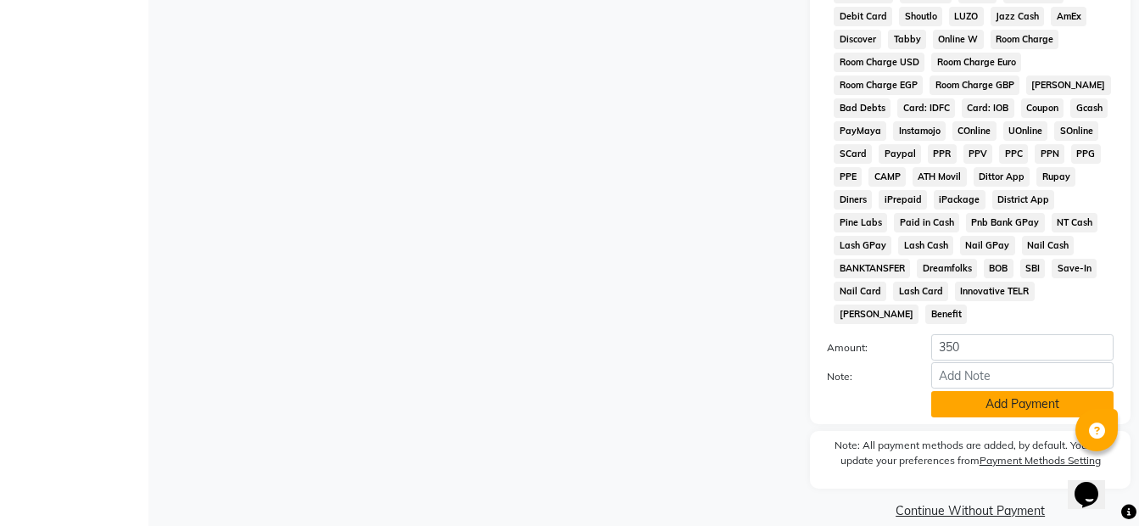
click at [1050, 391] on button "Add Payment" at bounding box center [1022, 404] width 182 height 26
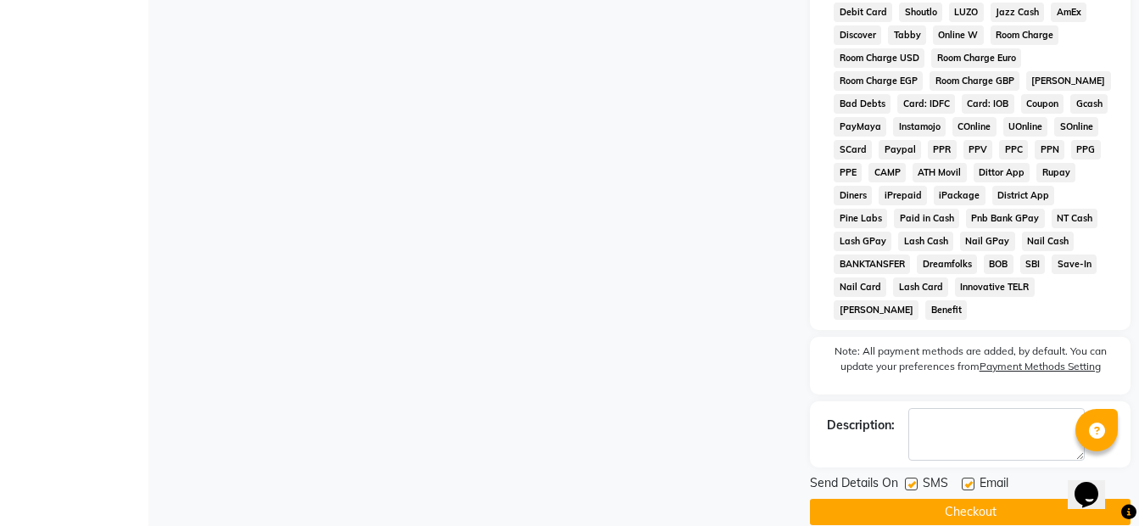
scroll to position [840, 0]
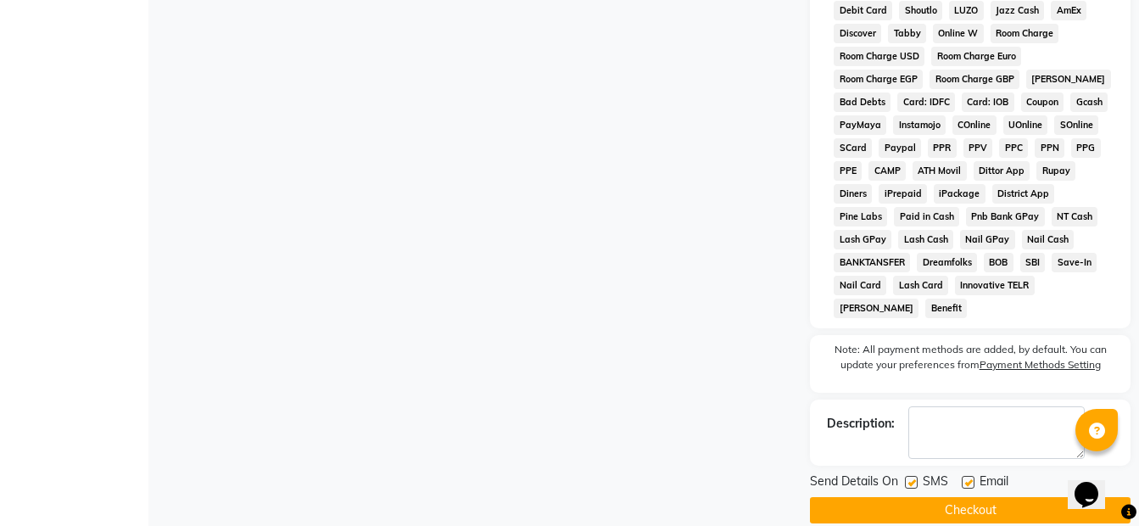
click at [985, 497] on button "Checkout" at bounding box center [970, 510] width 321 height 26
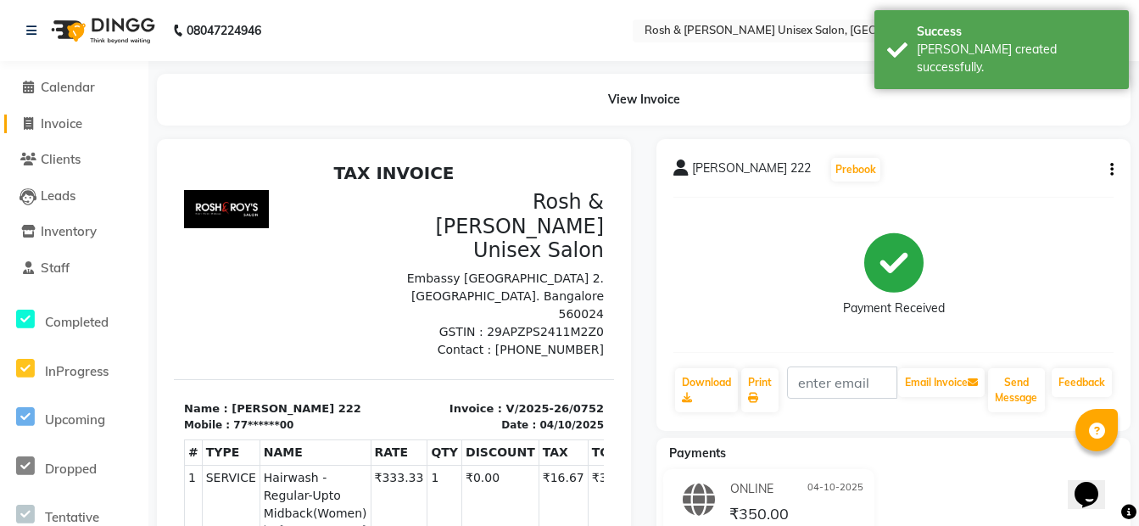
click at [50, 120] on span "Invoice" at bounding box center [62, 123] width 42 height 16
select select "service"
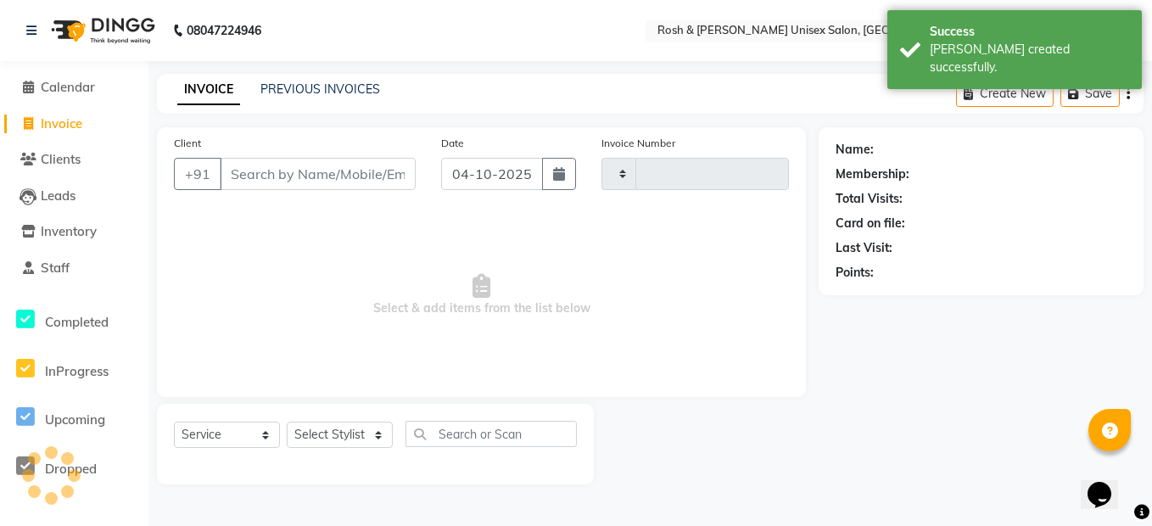
type input "0753"
select select "8757"
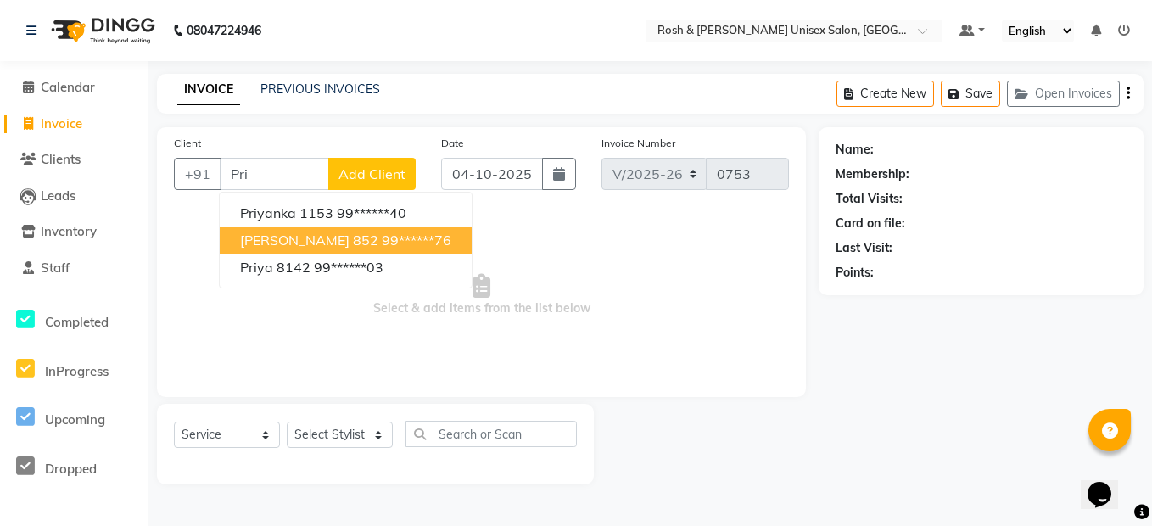
click at [382, 234] on ngb-highlight "99******76" at bounding box center [417, 240] width 70 height 17
type input "99******76"
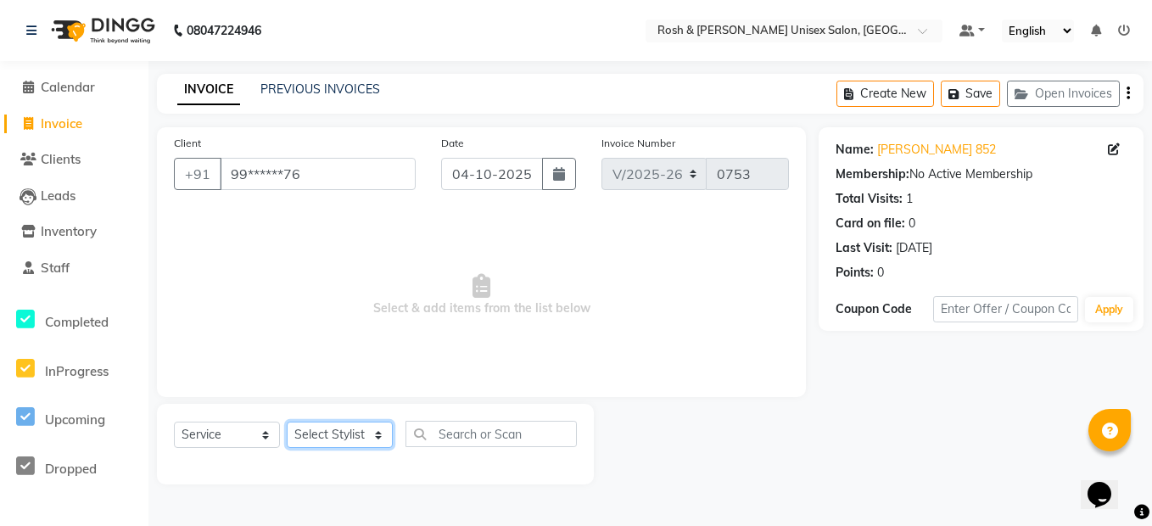
click at [379, 432] on select "Select Stylist Admin [PERSON_NAME] [PERSON_NAME] Front Desk Rehan Reports [PERS…" at bounding box center [340, 434] width 106 height 26
select select "88997"
click at [287, 421] on select "Select Stylist Admin [PERSON_NAME] [PERSON_NAME] Front Desk Rehan Reports [PERS…" at bounding box center [340, 434] width 106 height 26
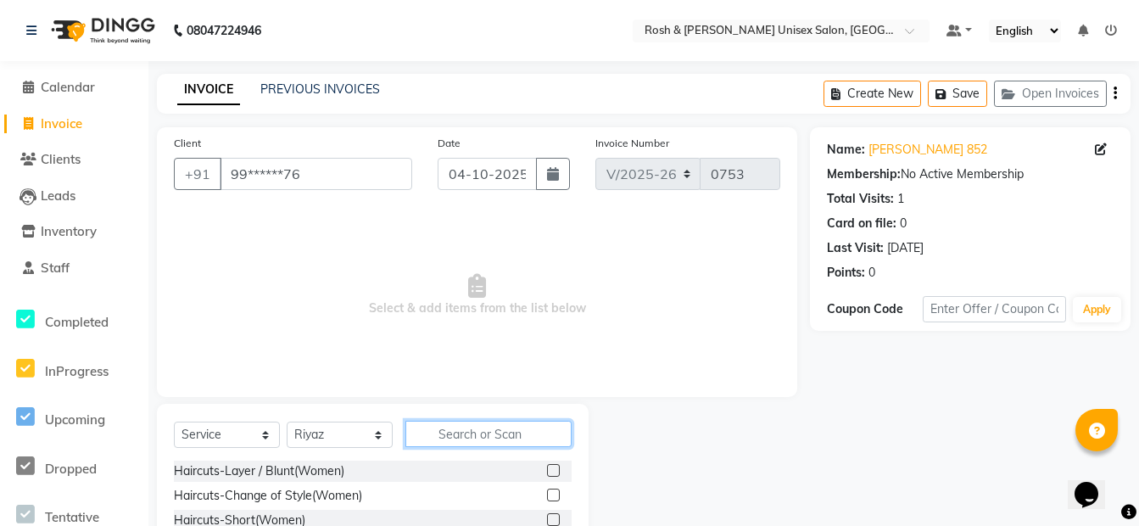
click at [448, 434] on input "text" at bounding box center [488, 434] width 166 height 26
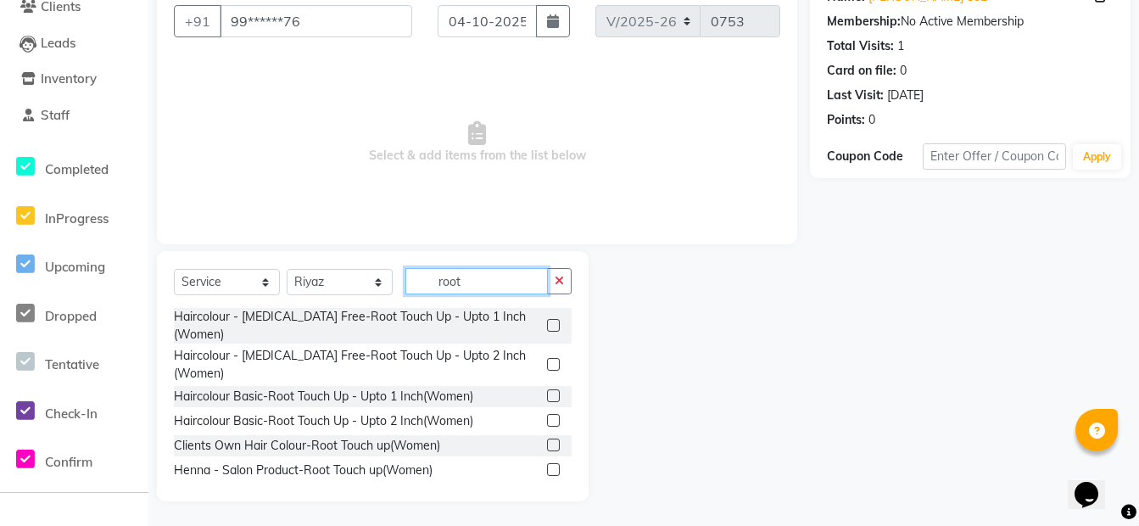
scroll to position [153, 0]
type input "root"
click at [547, 325] on label at bounding box center [553, 324] width 13 height 13
click at [547, 325] on input "checkbox" at bounding box center [552, 325] width 11 height 11
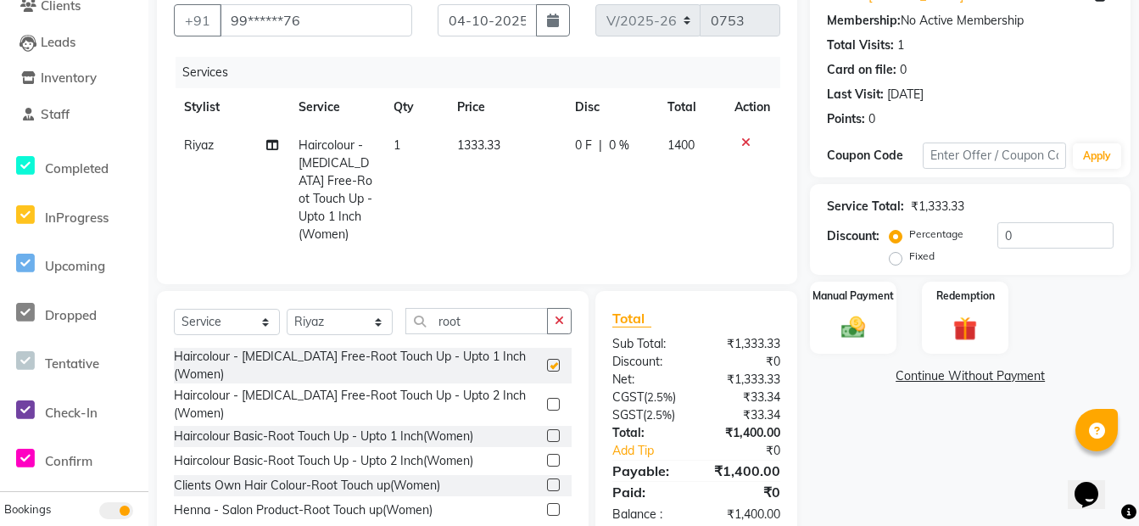
checkbox input "false"
click at [861, 310] on div "Manual Payment" at bounding box center [853, 317] width 90 height 75
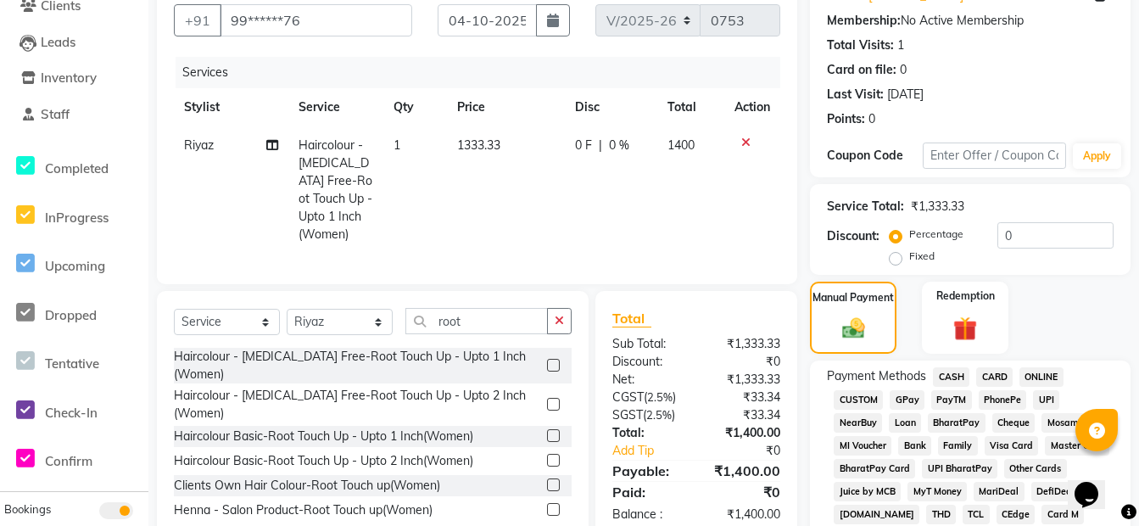
click at [1044, 377] on span "ONLINE" at bounding box center [1041, 377] width 44 height 20
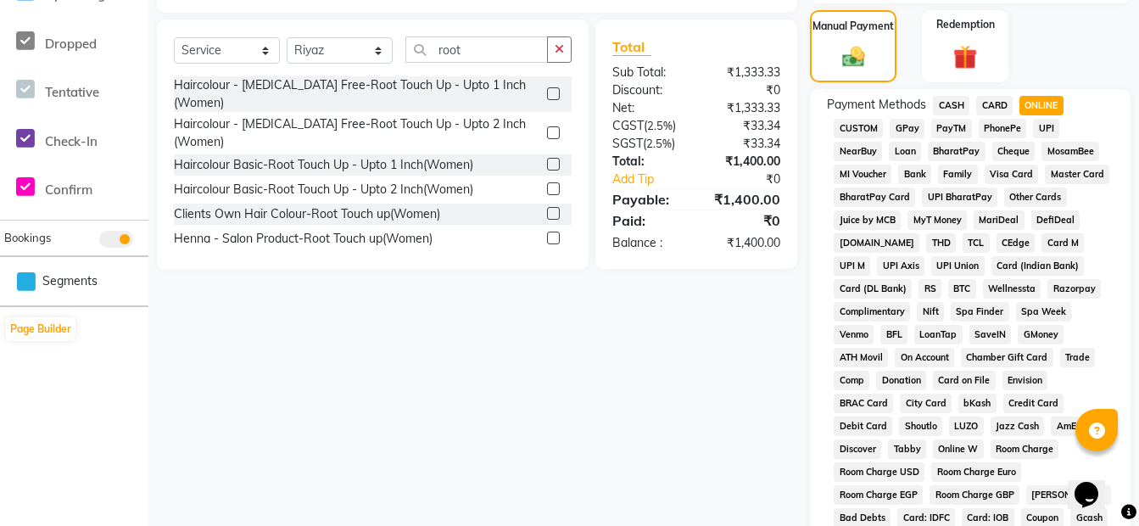
scroll to position [834, 0]
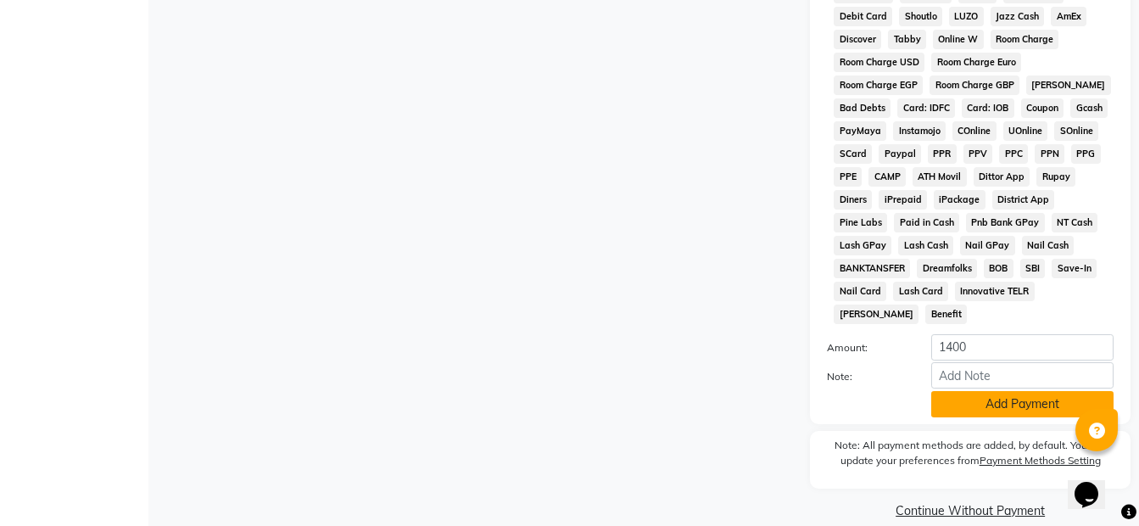
click at [1059, 391] on button "Add Payment" at bounding box center [1022, 404] width 182 height 26
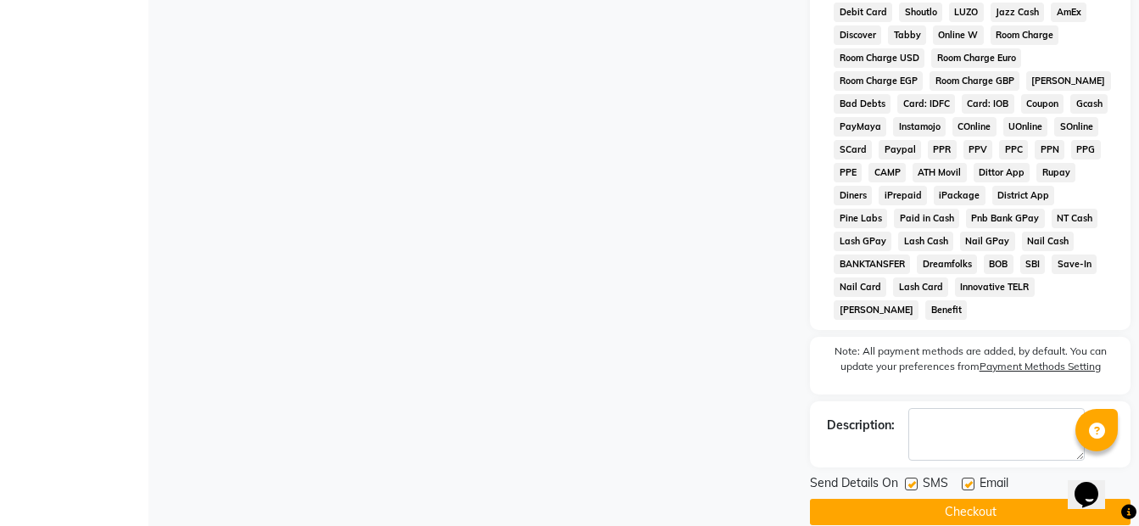
scroll to position [840, 0]
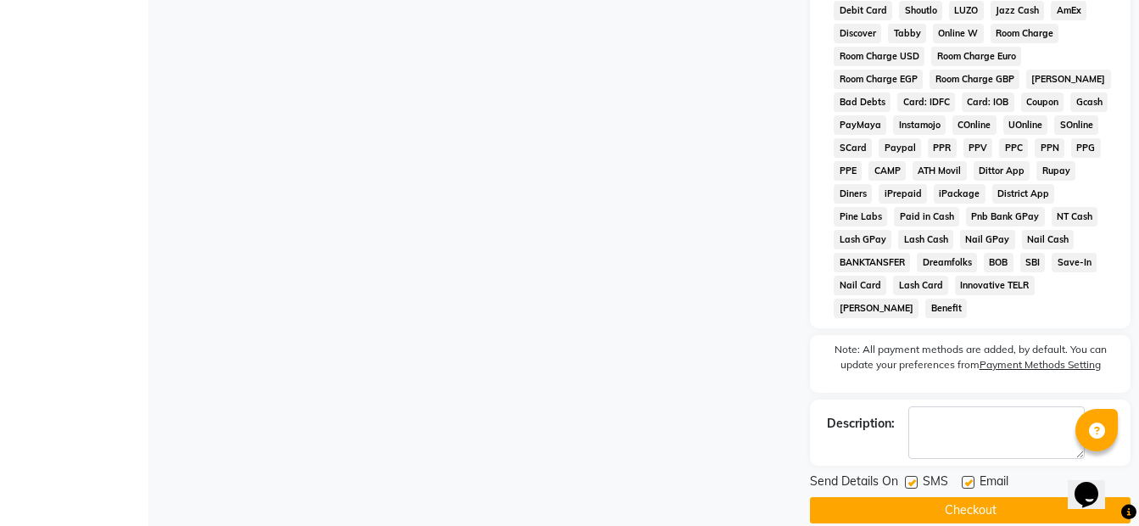
drag, startPoint x: 991, startPoint y: 486, endPoint x: 984, endPoint y: 478, distance: 10.8
click at [990, 497] on button "Checkout" at bounding box center [970, 510] width 321 height 26
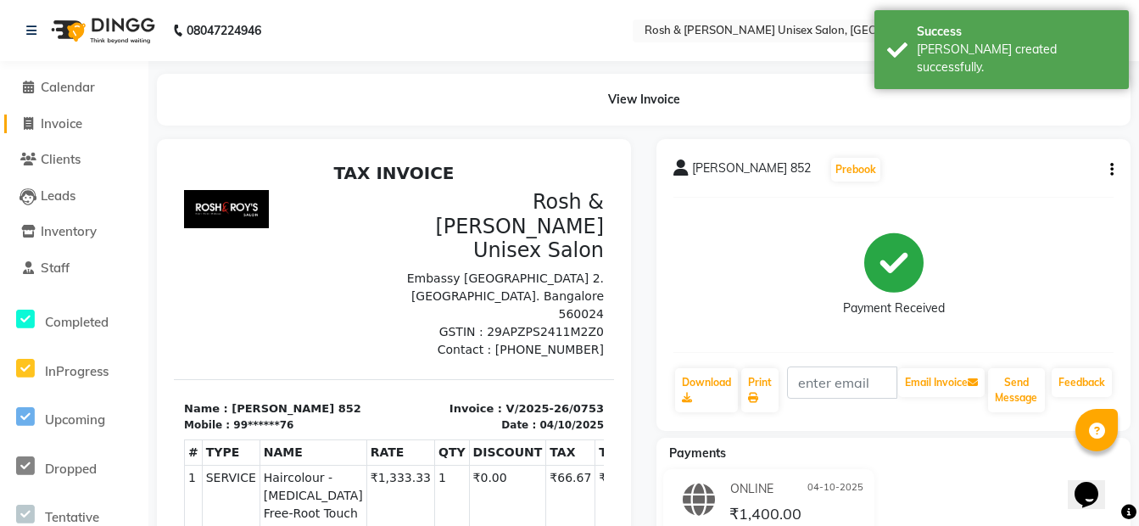
click at [59, 131] on link "Invoice" at bounding box center [74, 124] width 140 height 20
select select "8757"
select select "service"
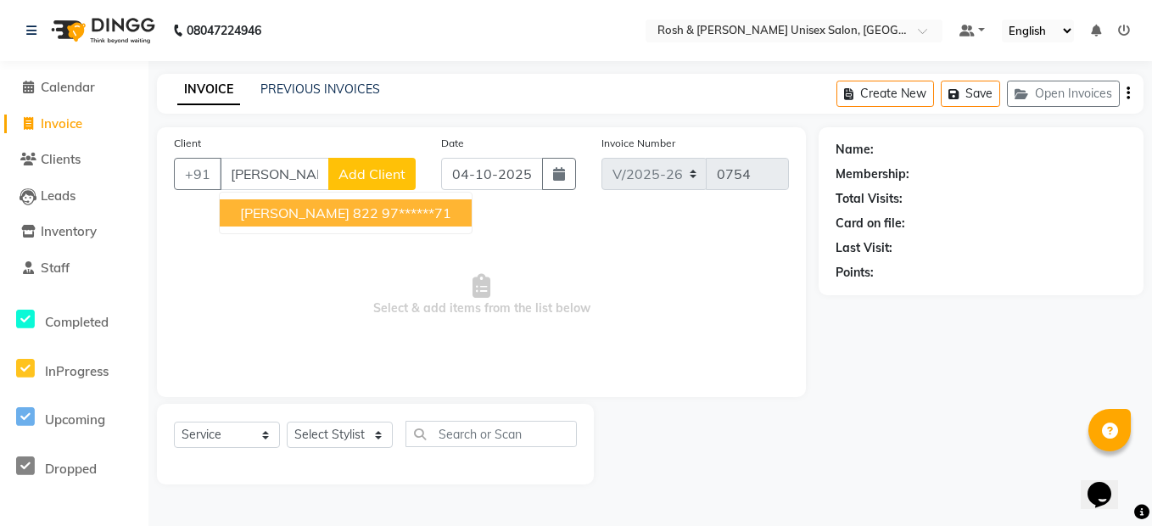
click at [296, 208] on span "[PERSON_NAME] 822" at bounding box center [309, 212] width 138 height 17
type input "97******71"
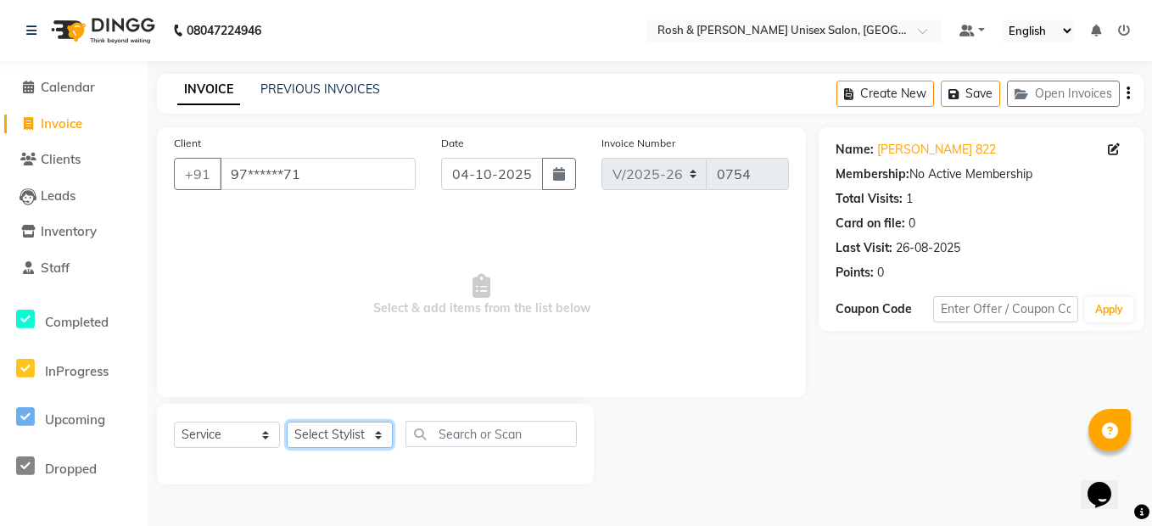
click at [376, 428] on select "Select Stylist Admin [PERSON_NAME] [PERSON_NAME] Front Desk Rehan Reports [PERS…" at bounding box center [340, 434] width 106 height 26
select select "88999"
click at [287, 421] on select "Select Stylist Admin [PERSON_NAME] [PERSON_NAME] Front Desk Rehan Reports [PERS…" at bounding box center [340, 434] width 106 height 26
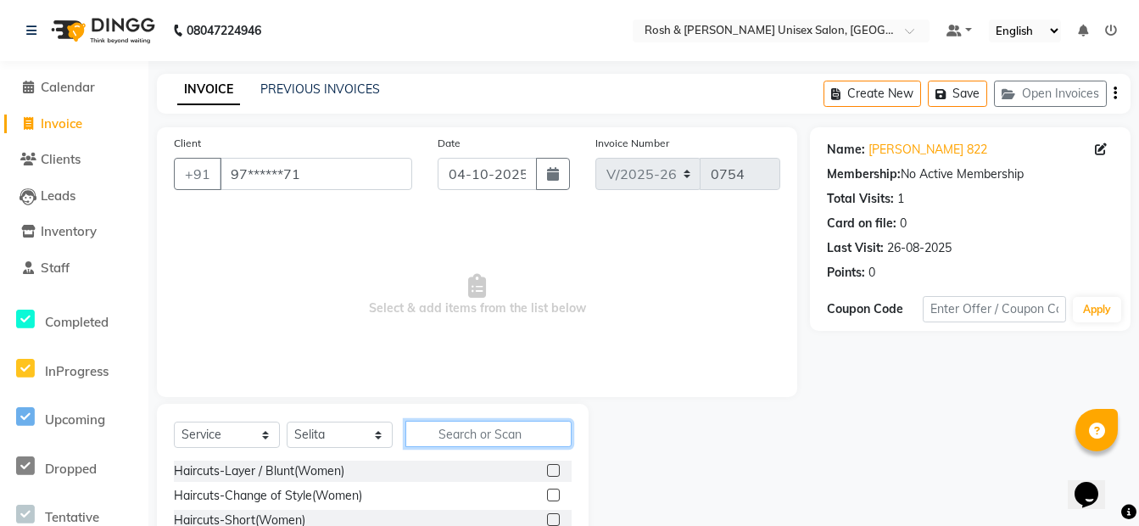
click at [443, 439] on input "text" at bounding box center [488, 434] width 166 height 26
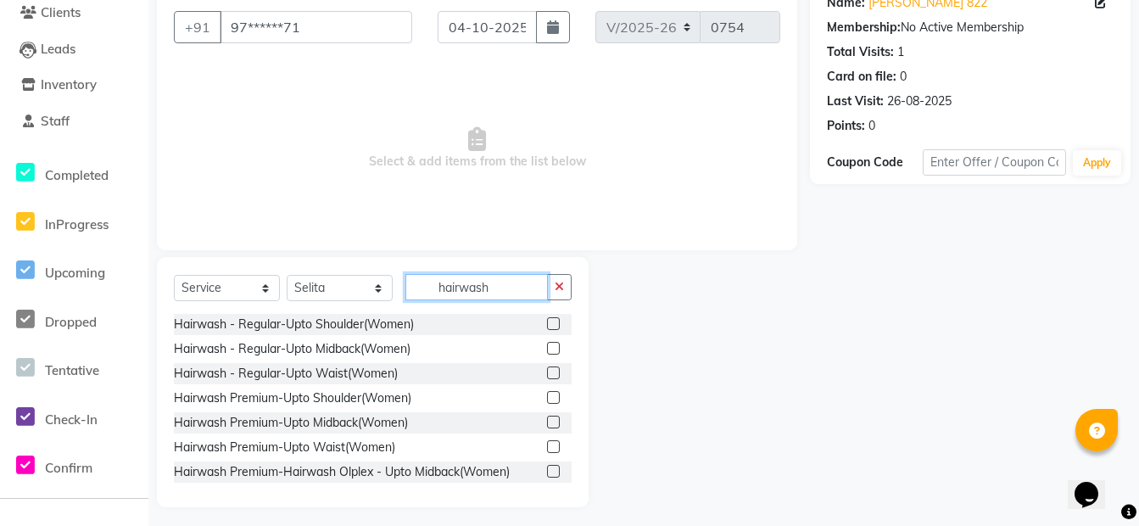
scroll to position [153, 0]
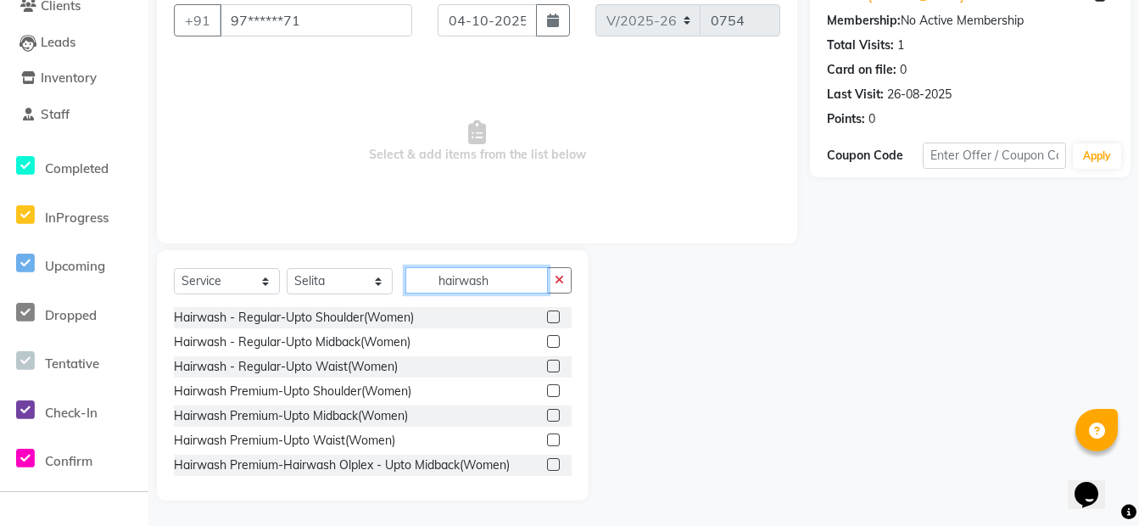
type input "hairwash"
click at [547, 346] on label at bounding box center [553, 341] width 13 height 13
click at [547, 346] on input "checkbox" at bounding box center [552, 342] width 11 height 11
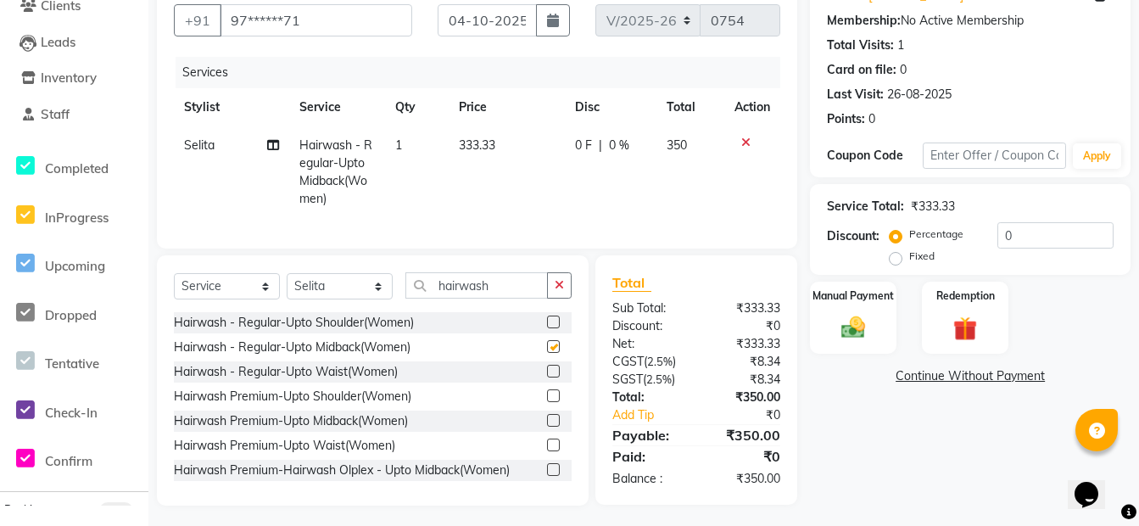
checkbox input "false"
click at [874, 334] on div "Manual Payment" at bounding box center [853, 317] width 90 height 75
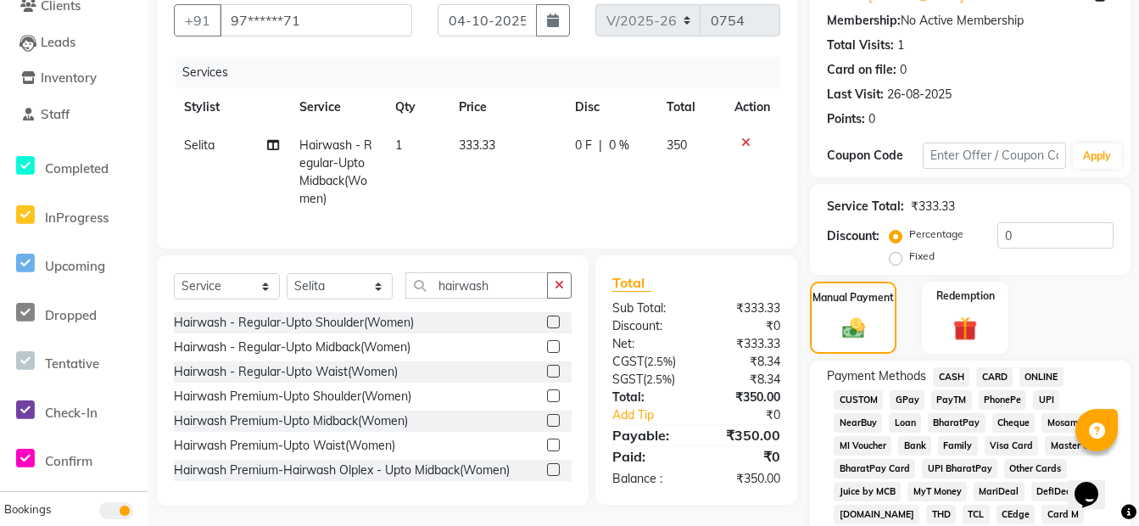
click at [1044, 379] on span "ONLINE" at bounding box center [1041, 377] width 44 height 20
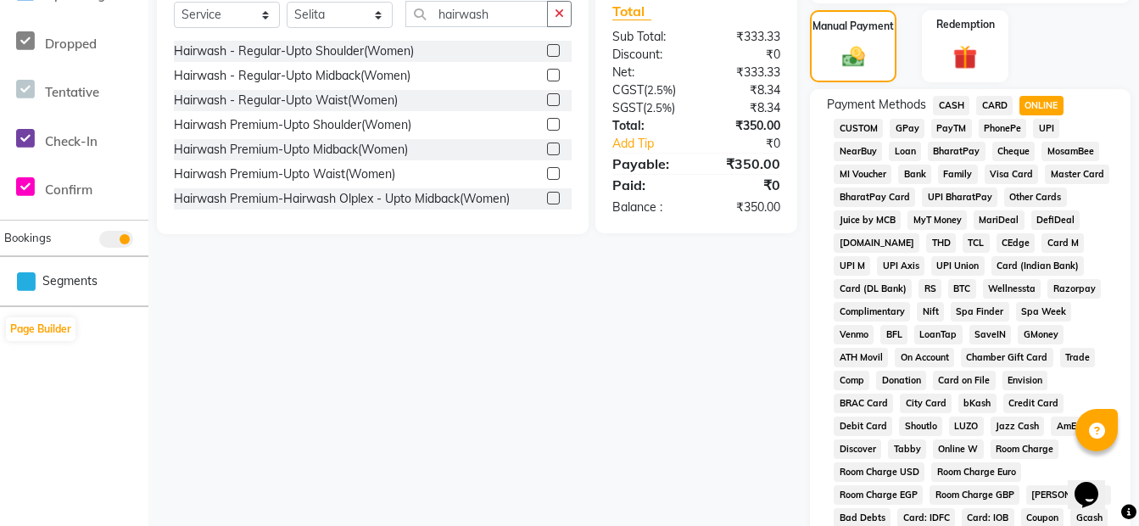
scroll to position [747, 0]
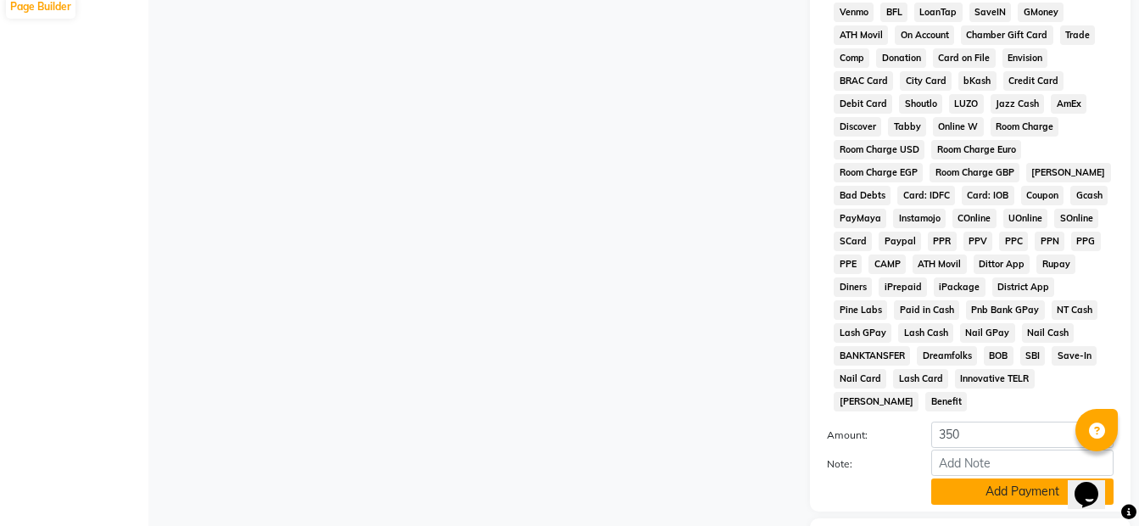
click at [1012, 478] on button "Add Payment" at bounding box center [1022, 491] width 182 height 26
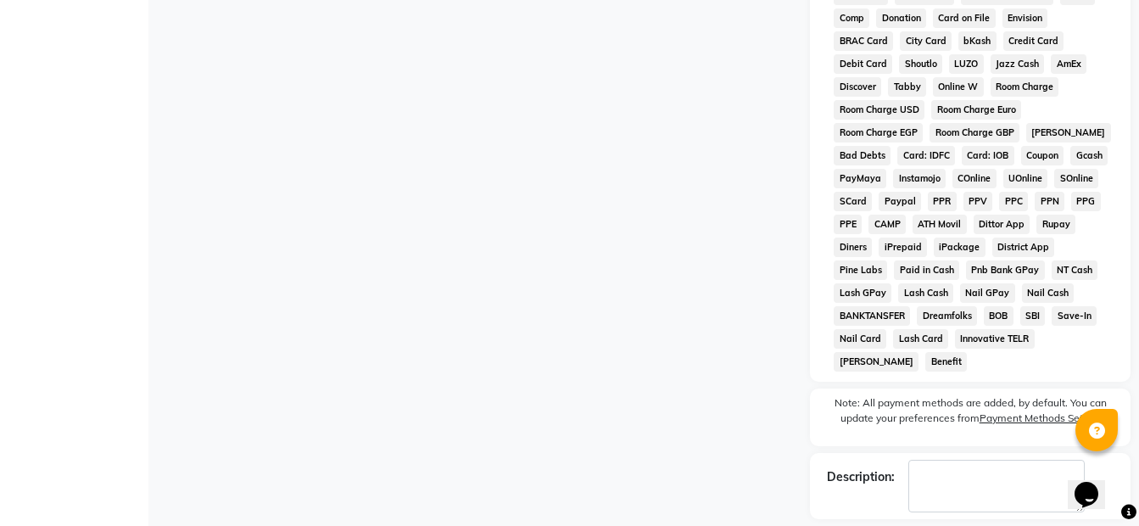
scroll to position [840, 0]
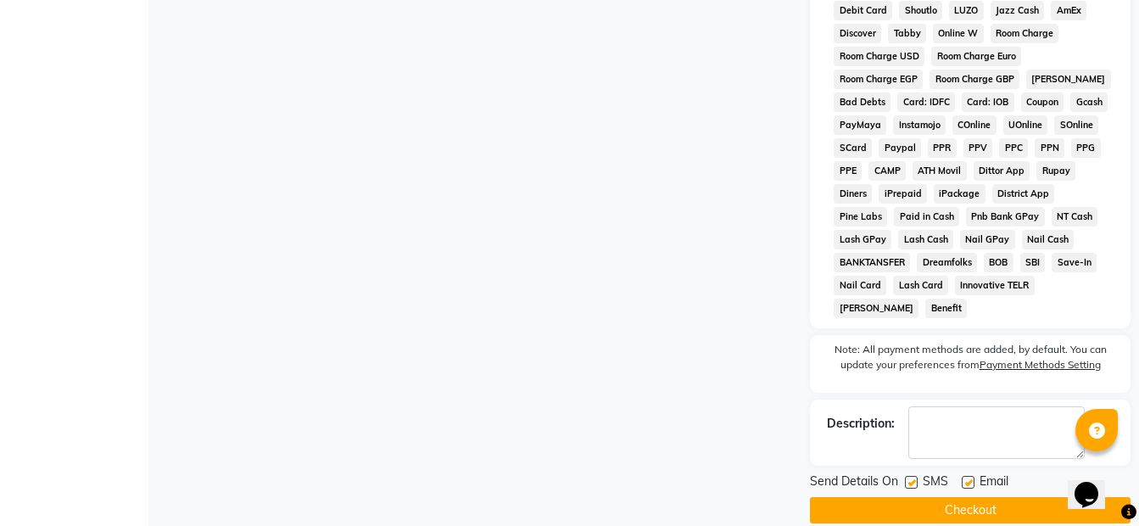
click at [960, 497] on button "Checkout" at bounding box center [970, 510] width 321 height 26
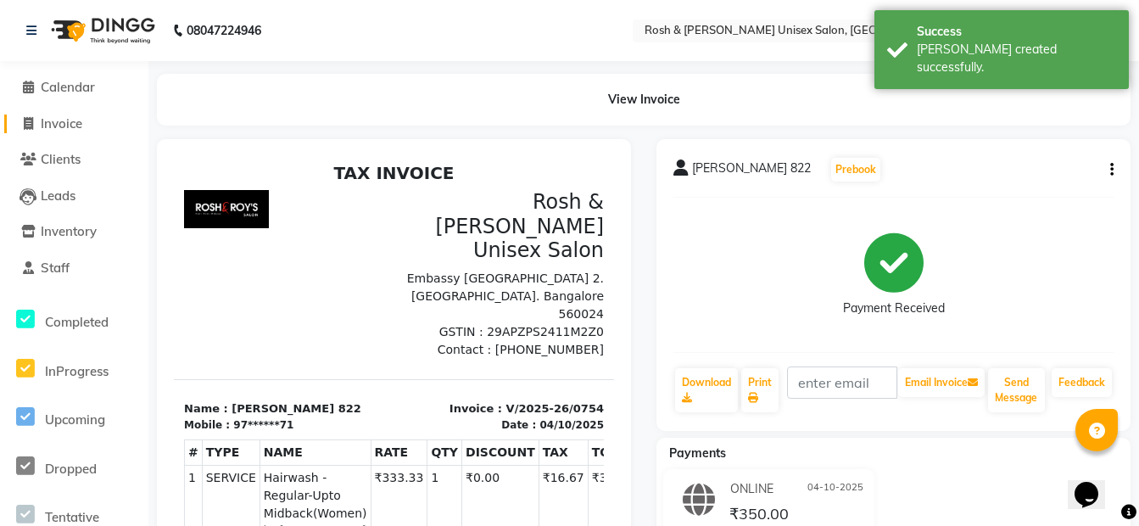
click at [82, 124] on span "Invoice" at bounding box center [62, 123] width 42 height 16
select select "service"
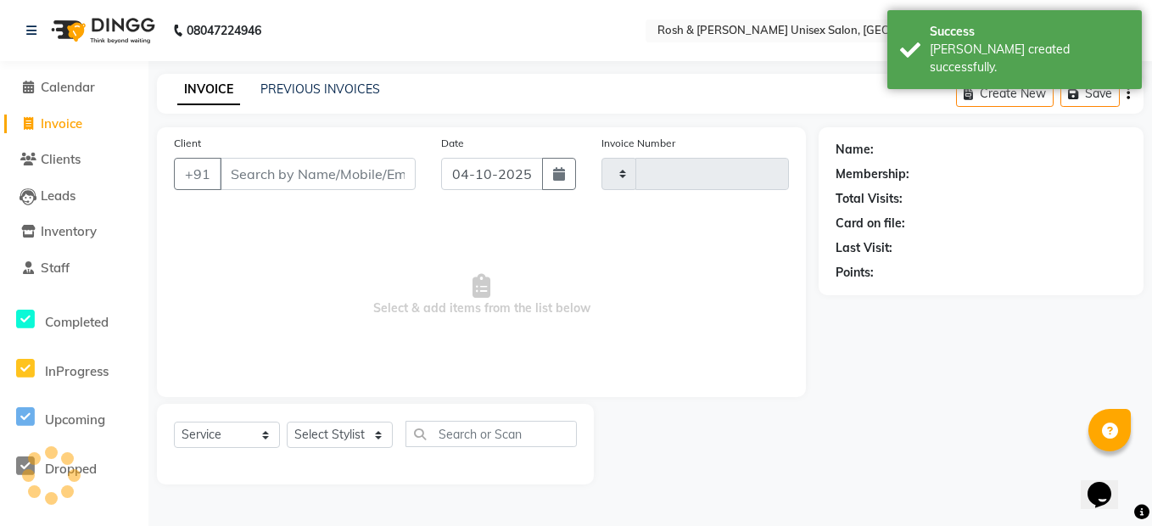
type input "0755"
select select "8757"
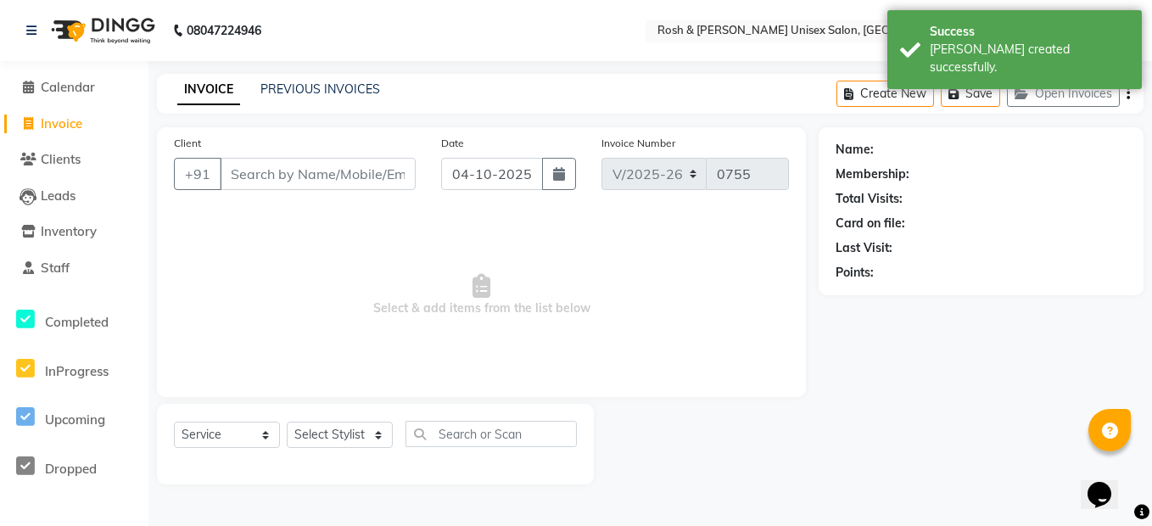
click at [279, 171] on input "Client" at bounding box center [318, 174] width 196 height 32
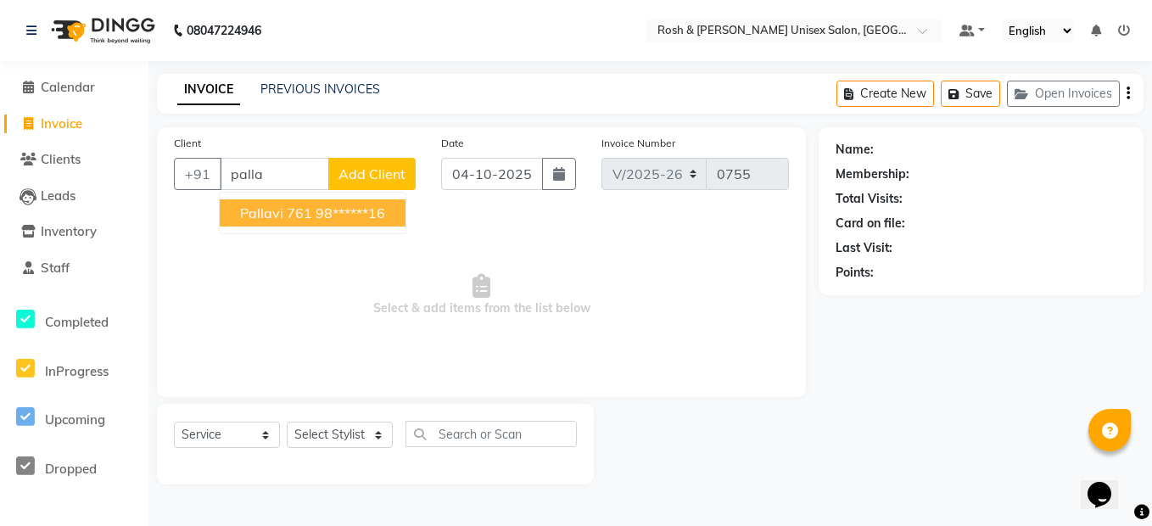
click at [342, 202] on button "Pallavi 761 98******16" at bounding box center [313, 212] width 186 height 27
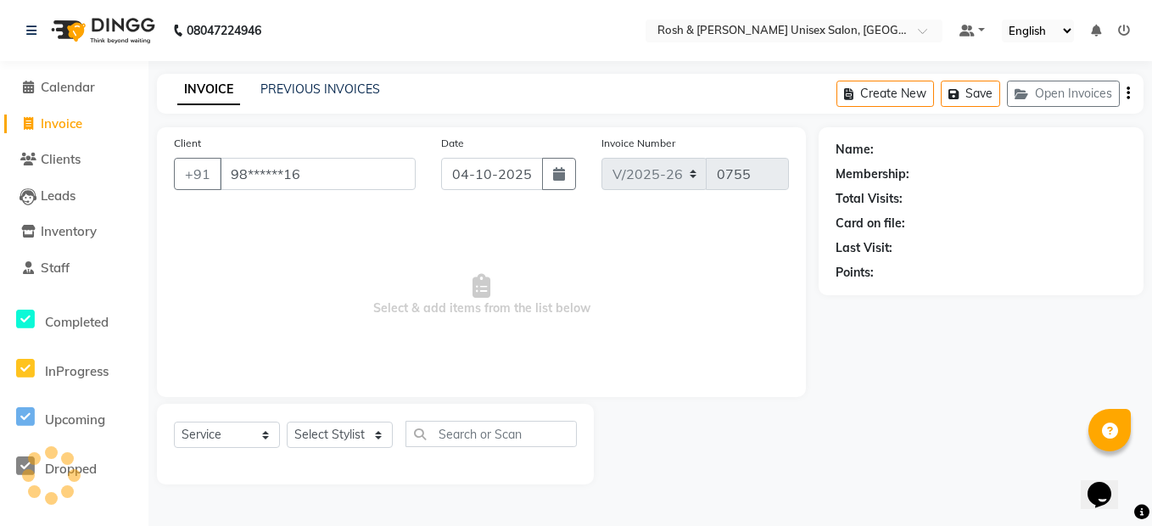
type input "98******16"
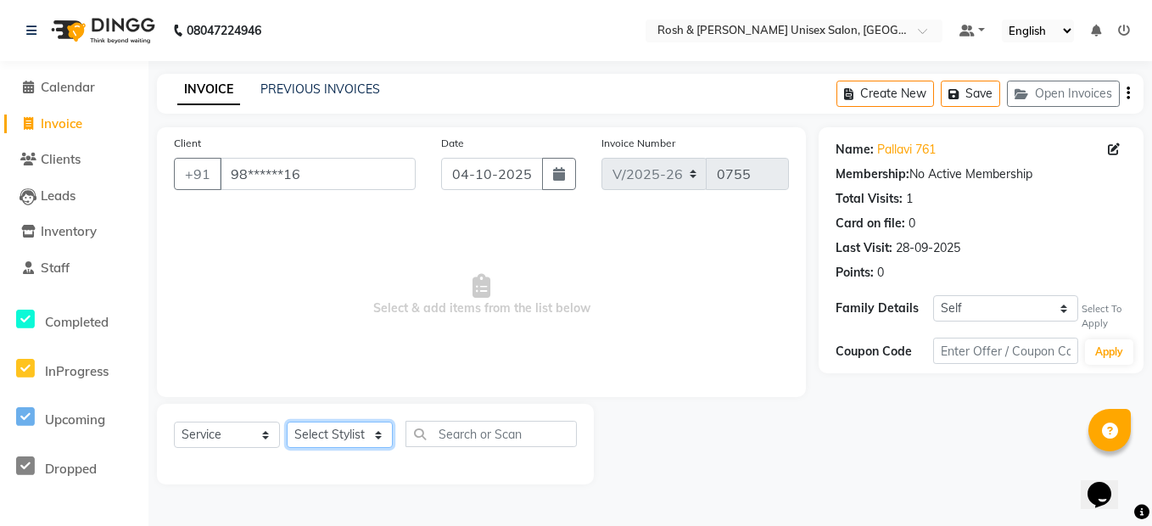
click at [328, 432] on select "Select Stylist Admin [PERSON_NAME] [PERSON_NAME] Front Desk Rehan Reports [PERS…" at bounding box center [340, 434] width 106 height 26
select select "89000"
click at [287, 421] on select "Select Stylist Admin [PERSON_NAME] [PERSON_NAME] Front Desk Rehan Reports [PERS…" at bounding box center [340, 434] width 106 height 26
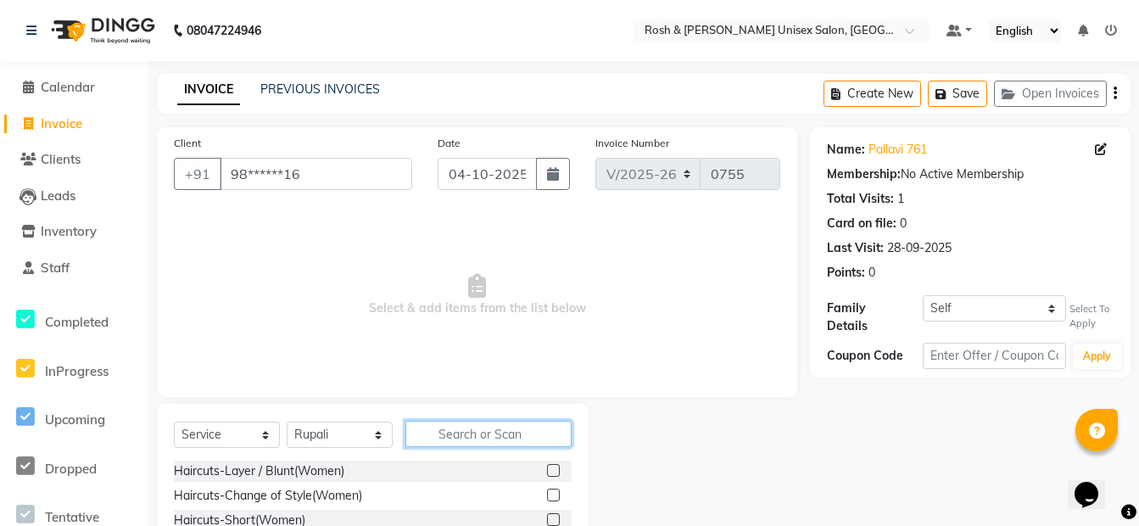
click at [425, 435] on input "text" at bounding box center [488, 434] width 166 height 26
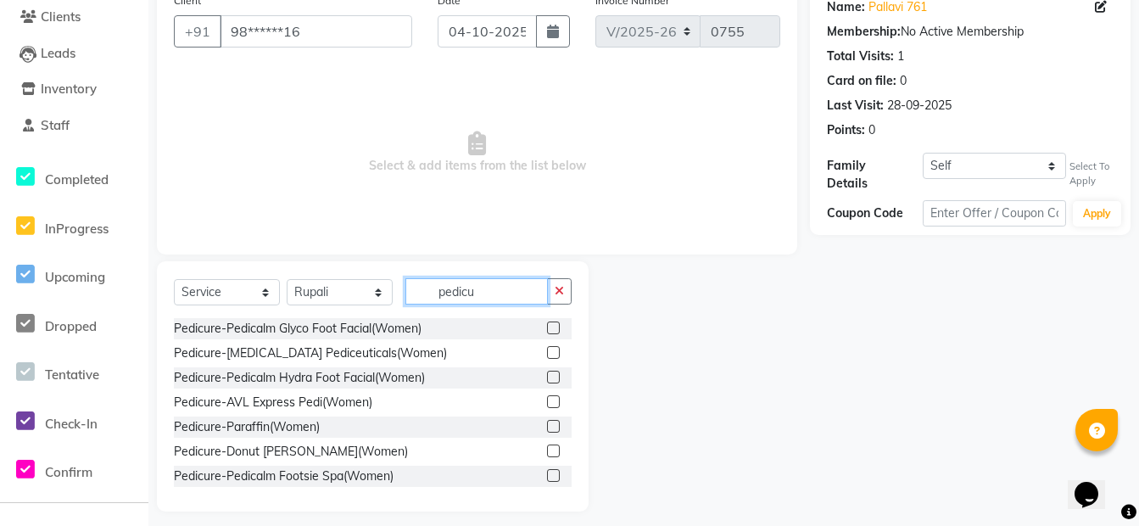
scroll to position [153, 0]
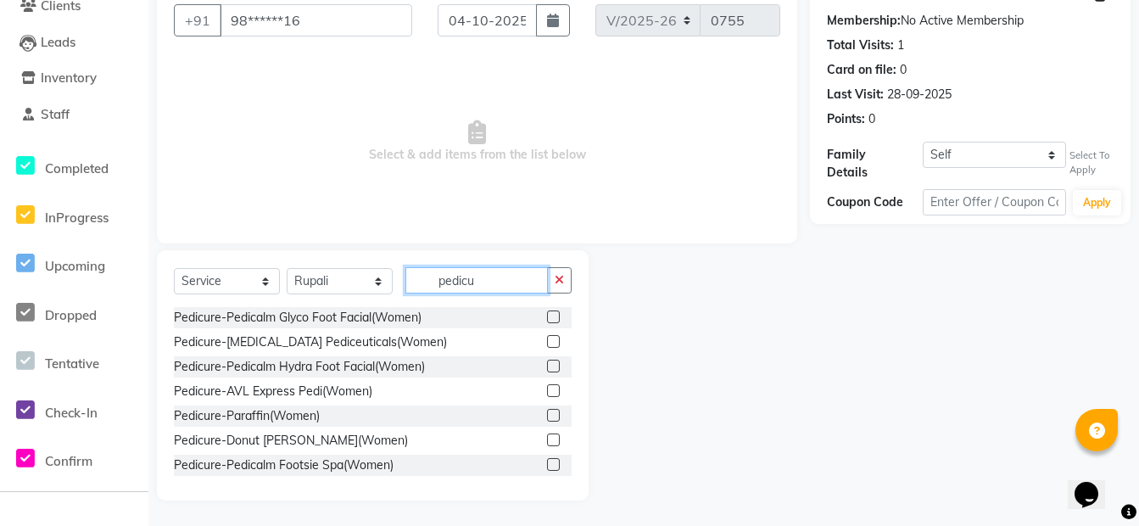
type input "pedicu"
click at [547, 461] on label at bounding box center [553, 464] width 13 height 13
click at [547, 461] on input "checkbox" at bounding box center [552, 465] width 11 height 11
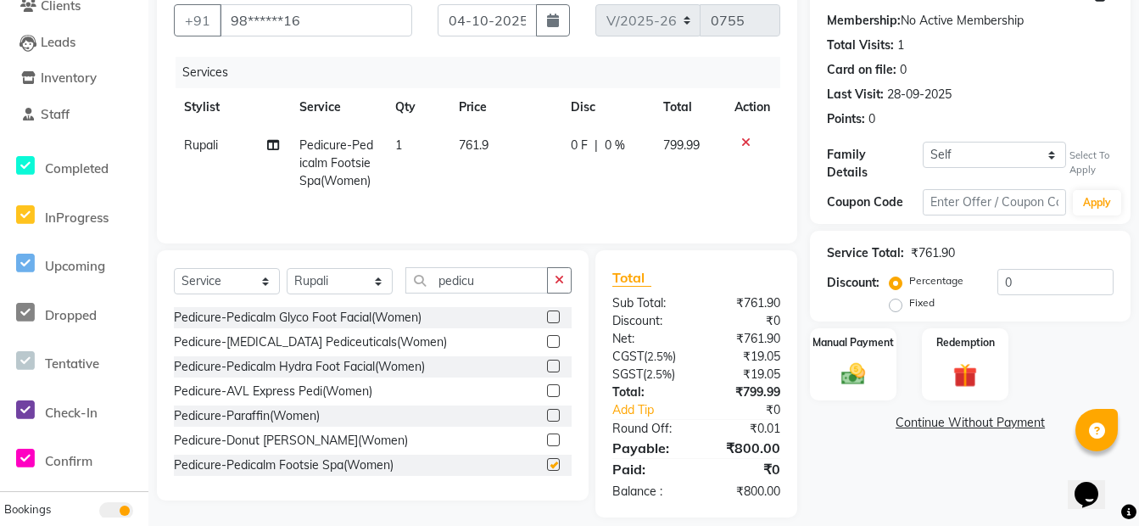
checkbox input "false"
click at [376, 276] on select "Select Stylist Admin [PERSON_NAME] [PERSON_NAME] Front Desk Rehan Reports [PERS…" at bounding box center [340, 281] width 106 height 26
select select "88998"
click at [287, 268] on select "Select Stylist Admin [PERSON_NAME] [PERSON_NAME] Front Desk Rehan Reports [PERS…" at bounding box center [340, 281] width 106 height 26
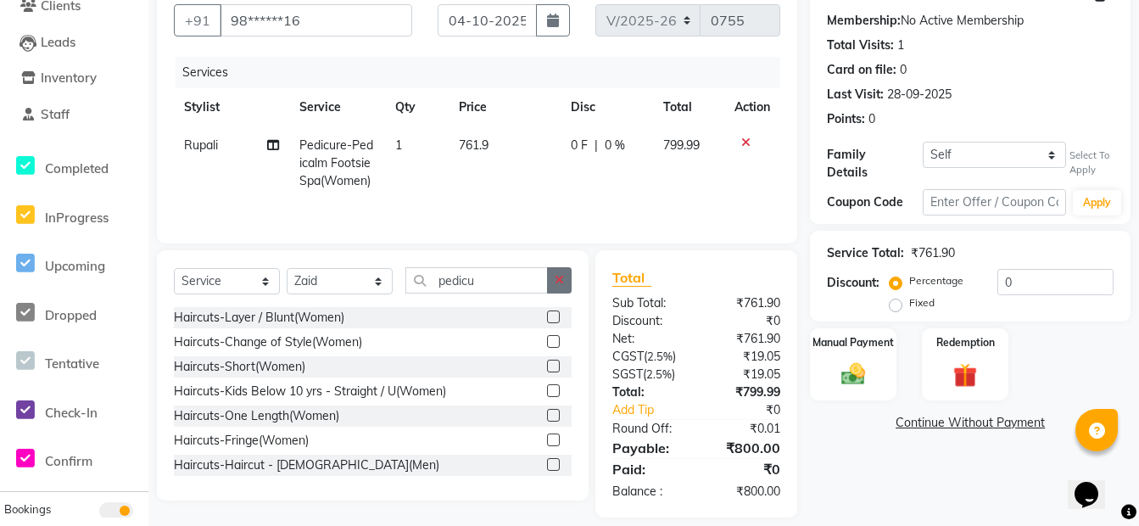
click at [555, 279] on icon "button" at bounding box center [559, 280] width 9 height 12
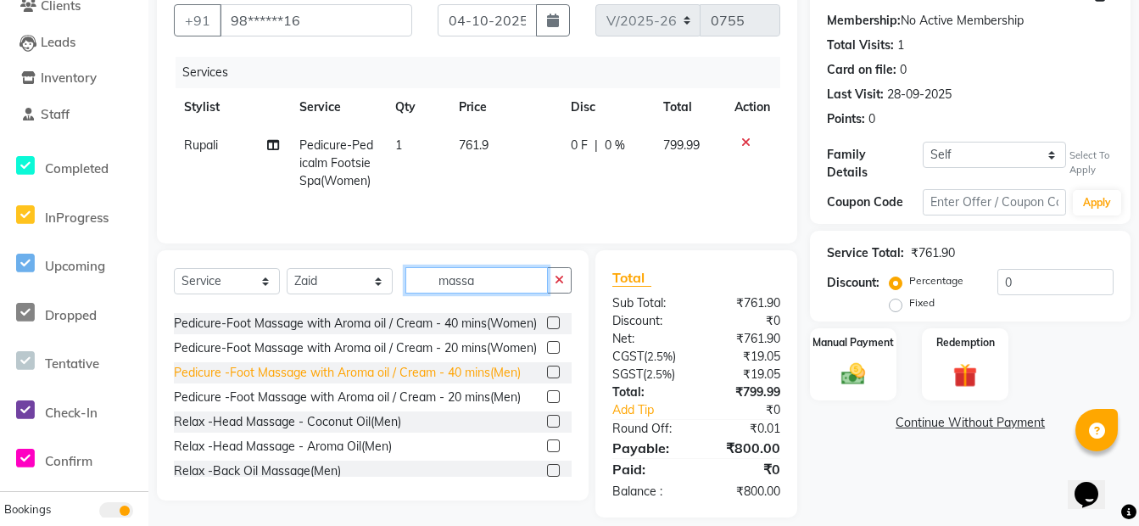
scroll to position [81, 0]
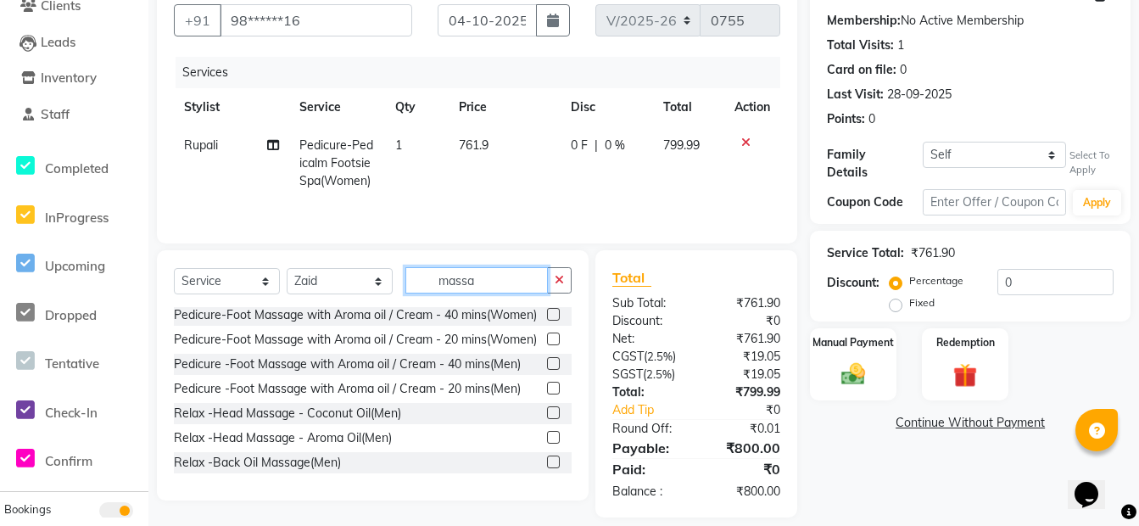
type input "massa"
click at [547, 416] on label at bounding box center [553, 412] width 13 height 13
click at [547, 416] on input "checkbox" at bounding box center [552, 413] width 11 height 11
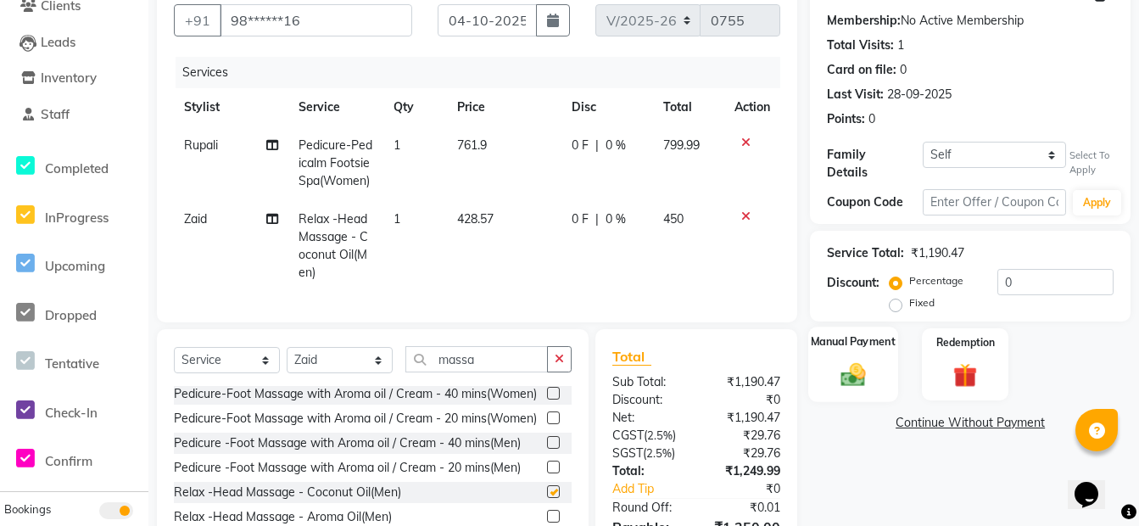
checkbox input "false"
click at [876, 358] on div "Manual Payment" at bounding box center [853, 363] width 90 height 75
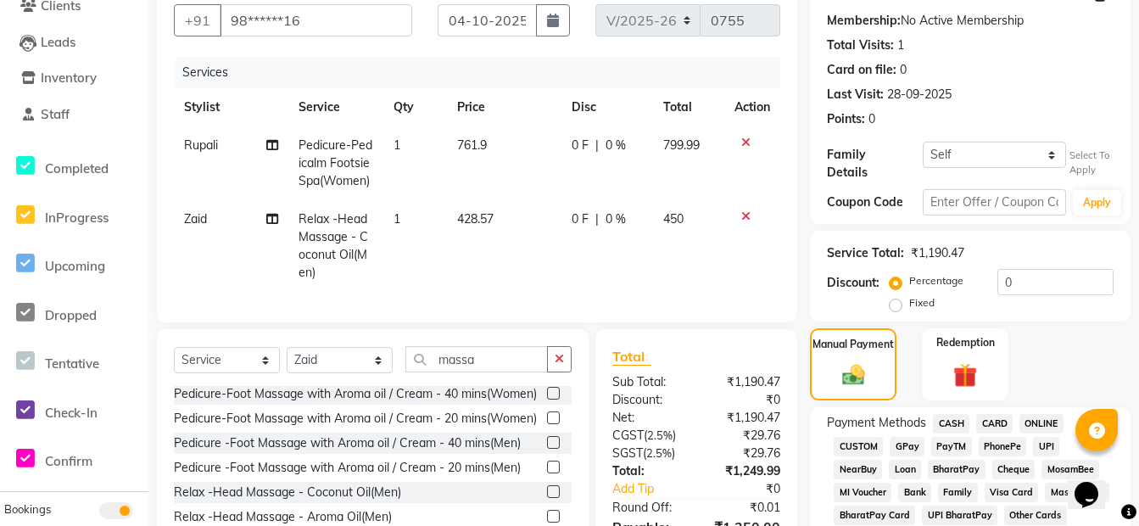
click at [1043, 416] on span "ONLINE" at bounding box center [1041, 424] width 44 height 20
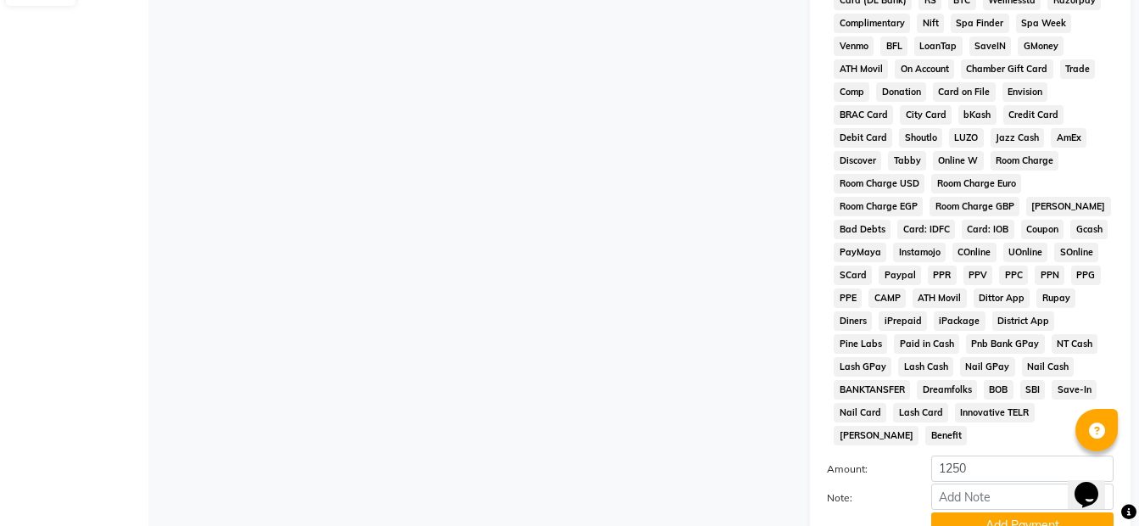
scroll to position [877, 0]
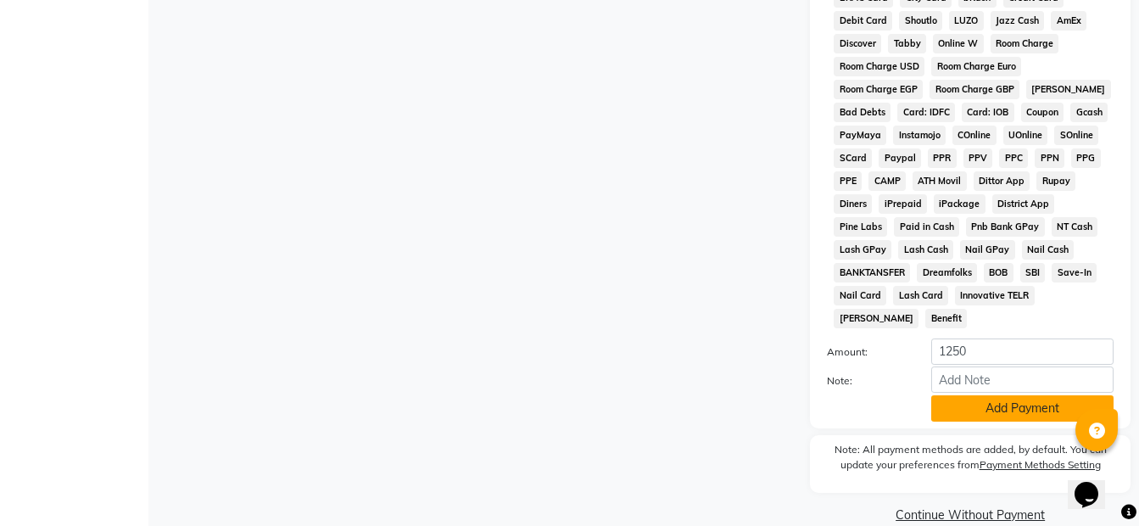
click at [1007, 395] on button "Add Payment" at bounding box center [1022, 408] width 182 height 26
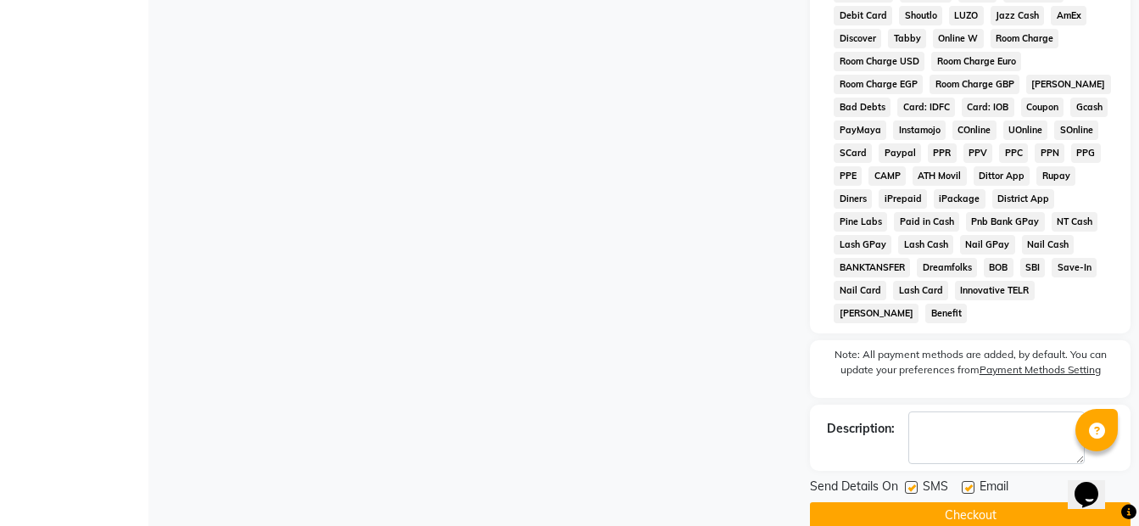
scroll to position [883, 0]
click at [988, 501] on button "Checkout" at bounding box center [970, 514] width 321 height 26
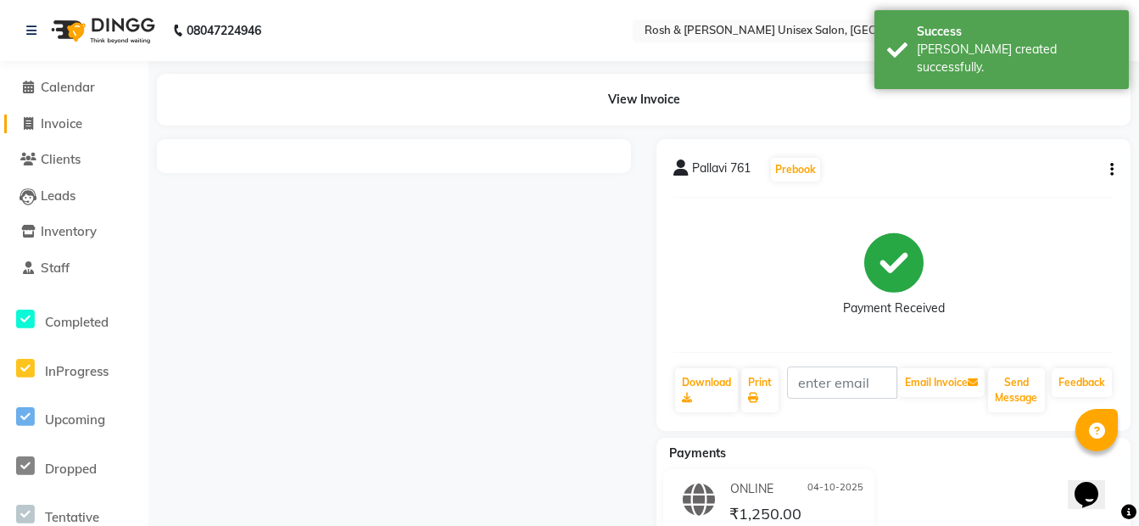
click at [56, 123] on span "Invoice" at bounding box center [62, 123] width 42 height 16
select select "service"
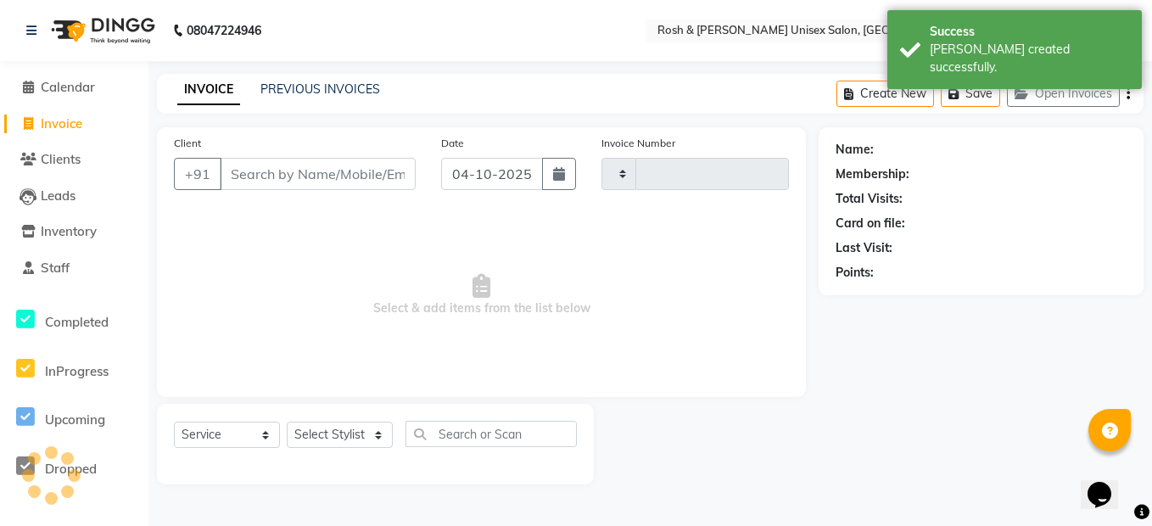
type input "0756"
select select "8757"
click at [243, 179] on input "Client" at bounding box center [318, 174] width 196 height 32
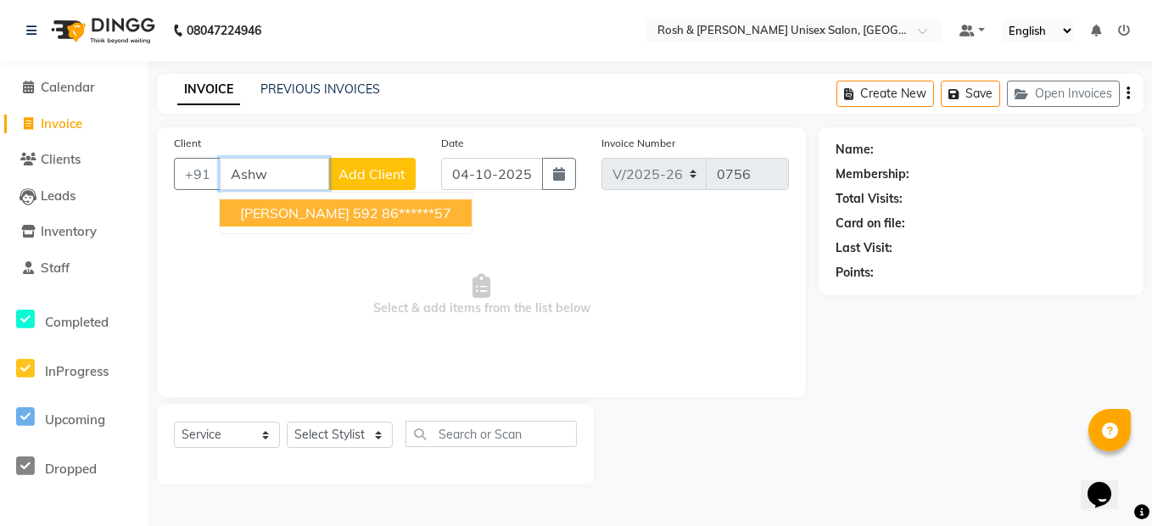
click at [382, 207] on ngb-highlight "86******57" at bounding box center [417, 212] width 70 height 17
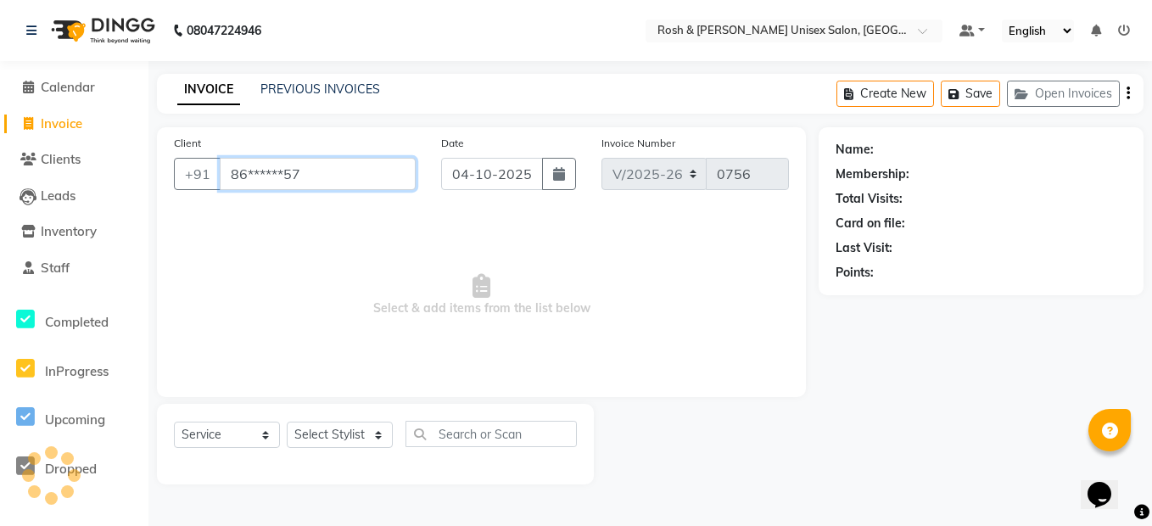
type input "86******57"
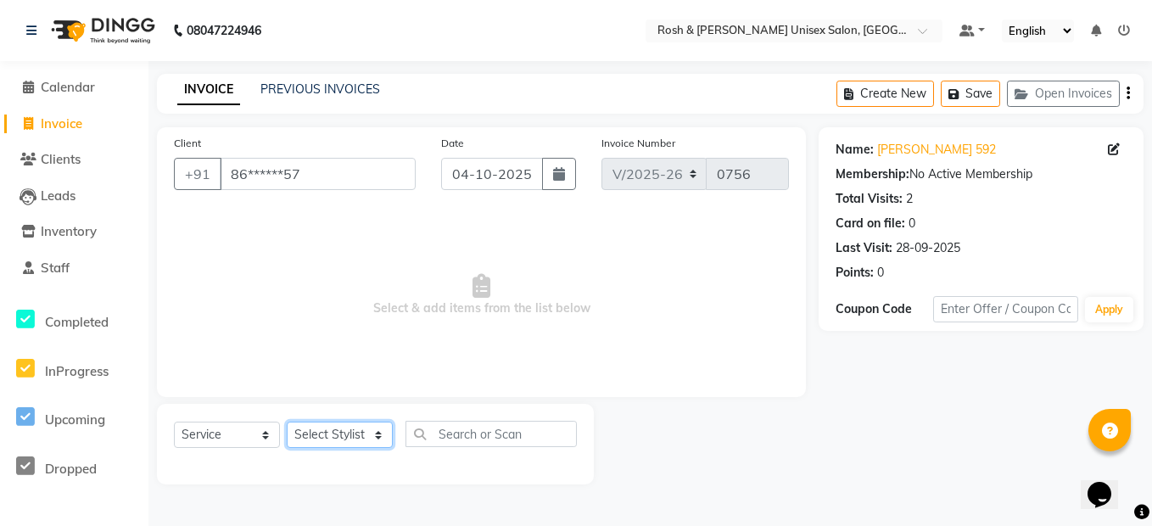
click at [357, 429] on select "Select Stylist Admin [PERSON_NAME] [PERSON_NAME] Front Desk Rehan Reports [PERS…" at bounding box center [340, 434] width 106 height 26
select select "90987"
click at [287, 421] on select "Select Stylist Admin [PERSON_NAME] [PERSON_NAME] Front Desk Rehan Reports [PERS…" at bounding box center [340, 434] width 106 height 26
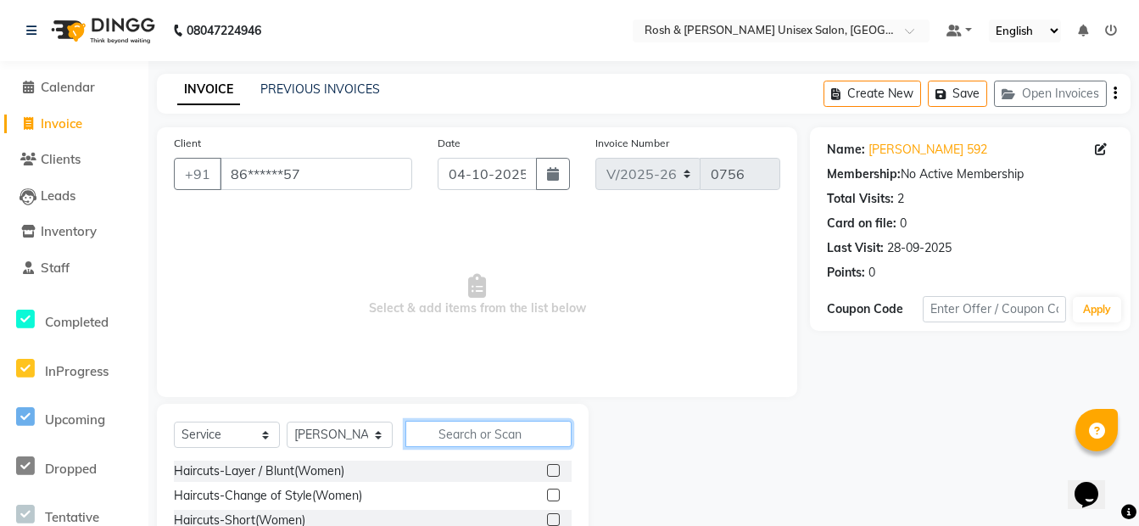
click at [436, 427] on input "text" at bounding box center [488, 434] width 166 height 26
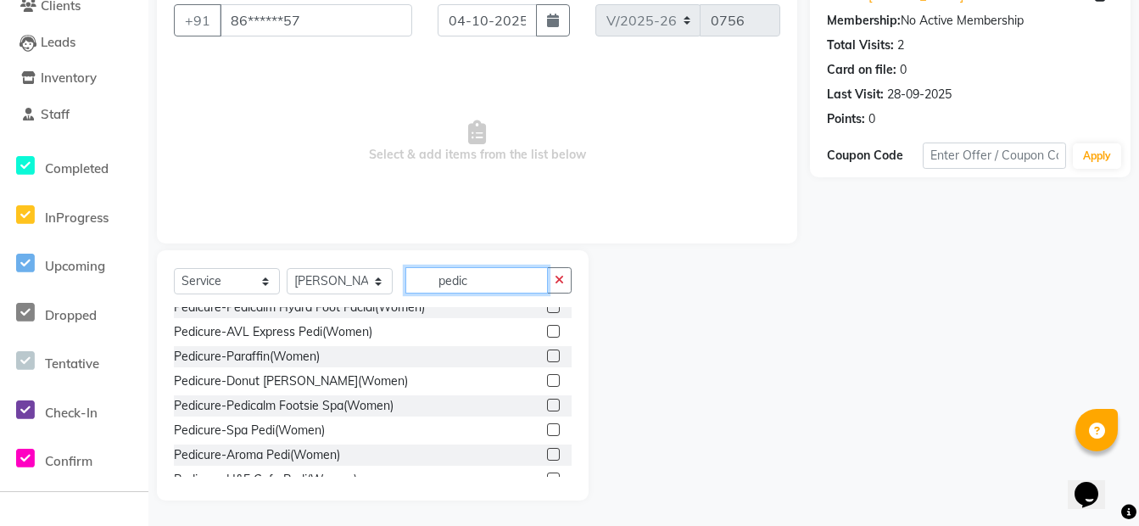
scroll to position [85, 0]
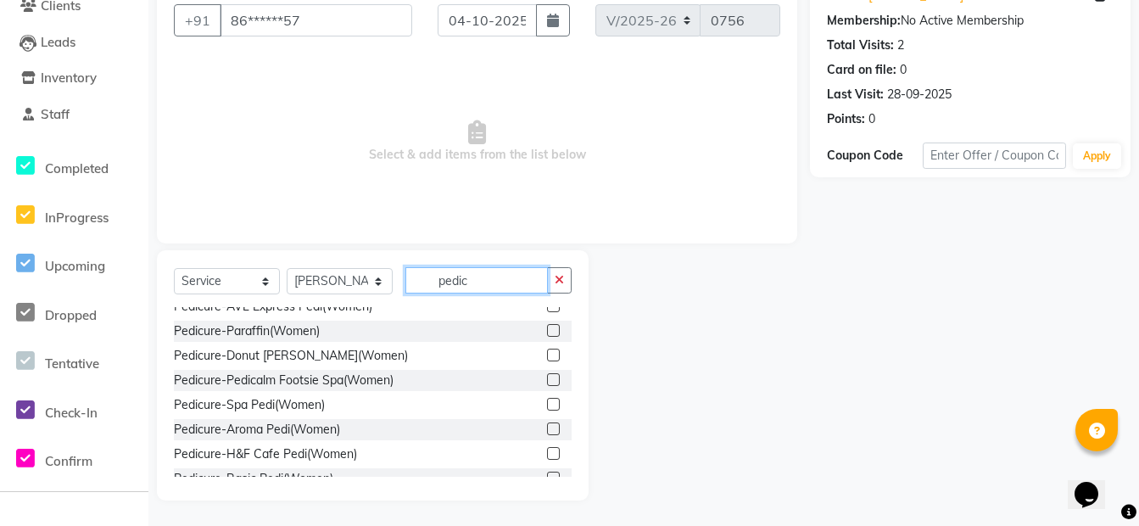
type input "pedic"
click at [547, 404] on label at bounding box center [553, 404] width 13 height 13
click at [547, 404] on input "checkbox" at bounding box center [552, 404] width 11 height 11
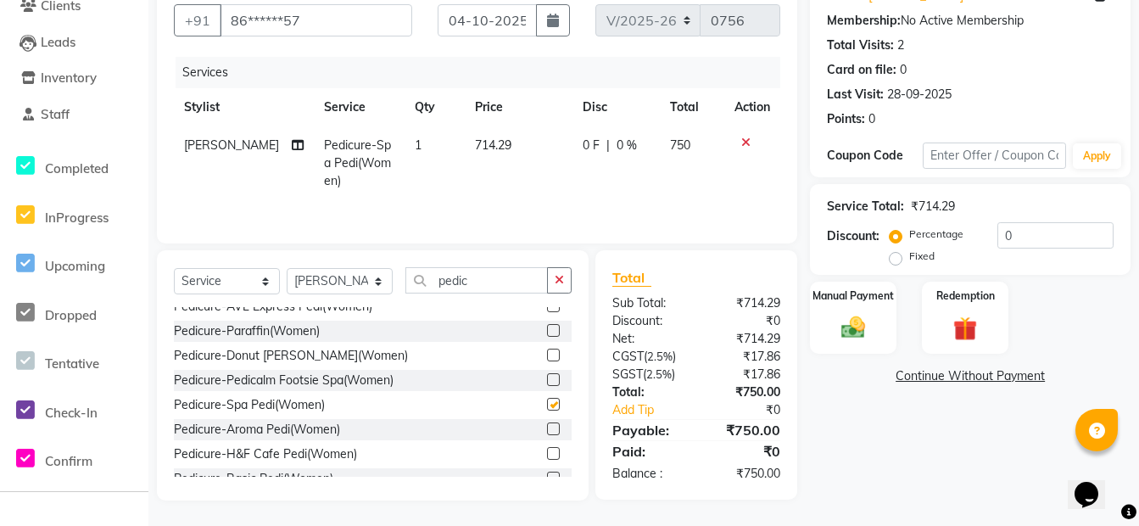
checkbox input "false"
click at [867, 331] on img at bounding box center [853, 327] width 41 height 29
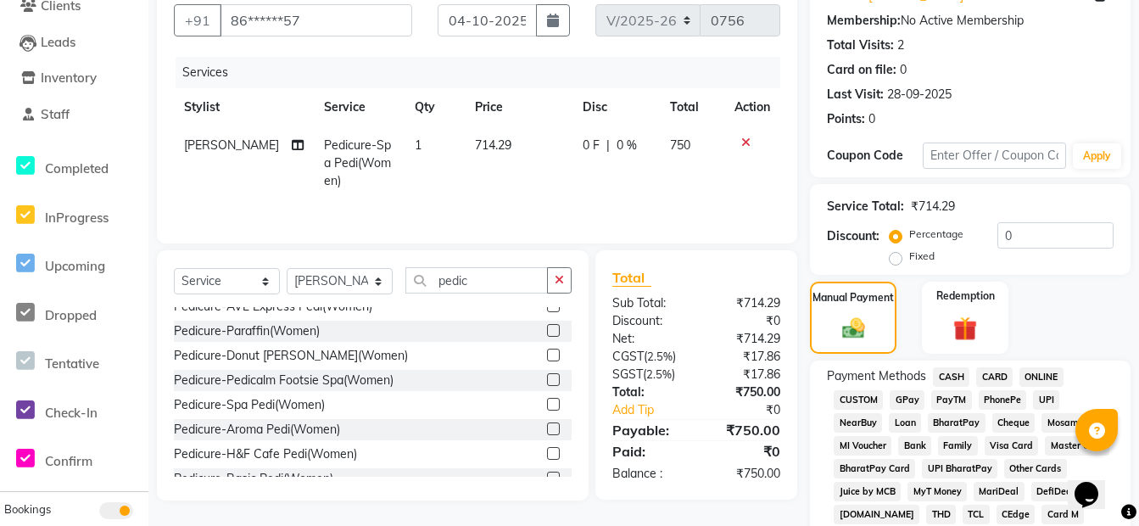
click at [962, 375] on span "CASH" at bounding box center [951, 377] width 36 height 20
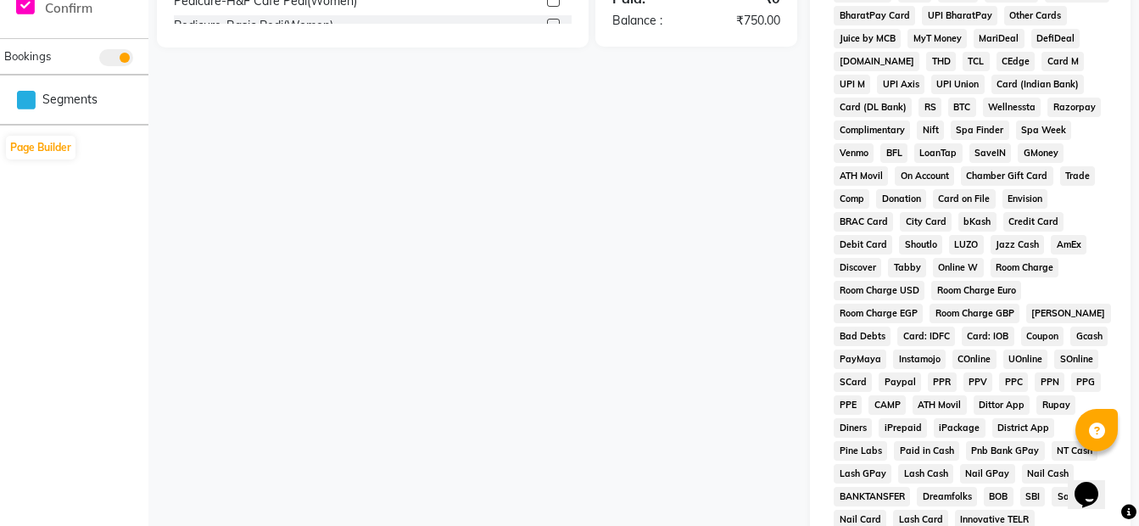
scroll to position [747, 0]
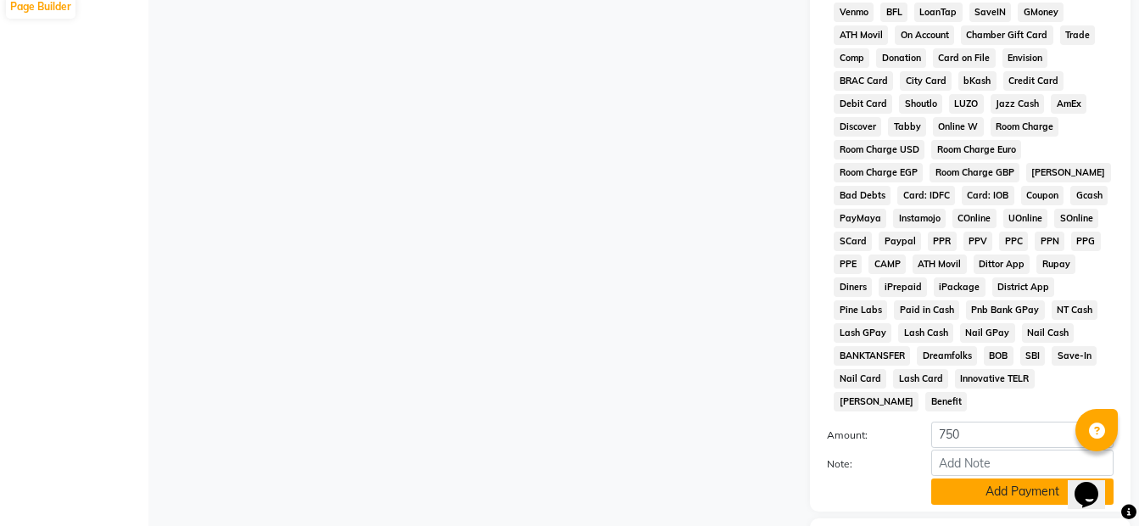
click at [1030, 478] on button "Add Payment" at bounding box center [1022, 491] width 182 height 26
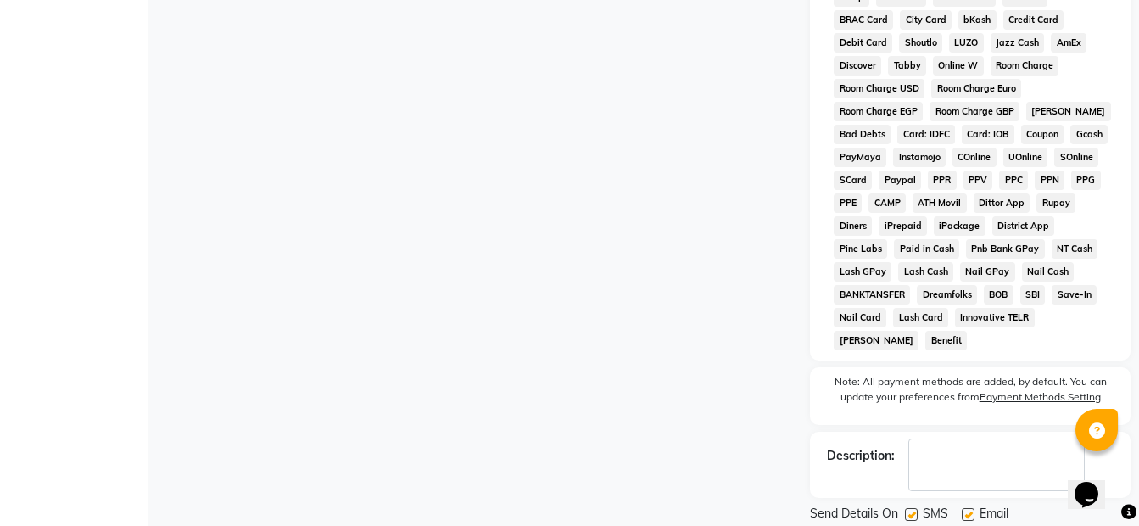
scroll to position [840, 0]
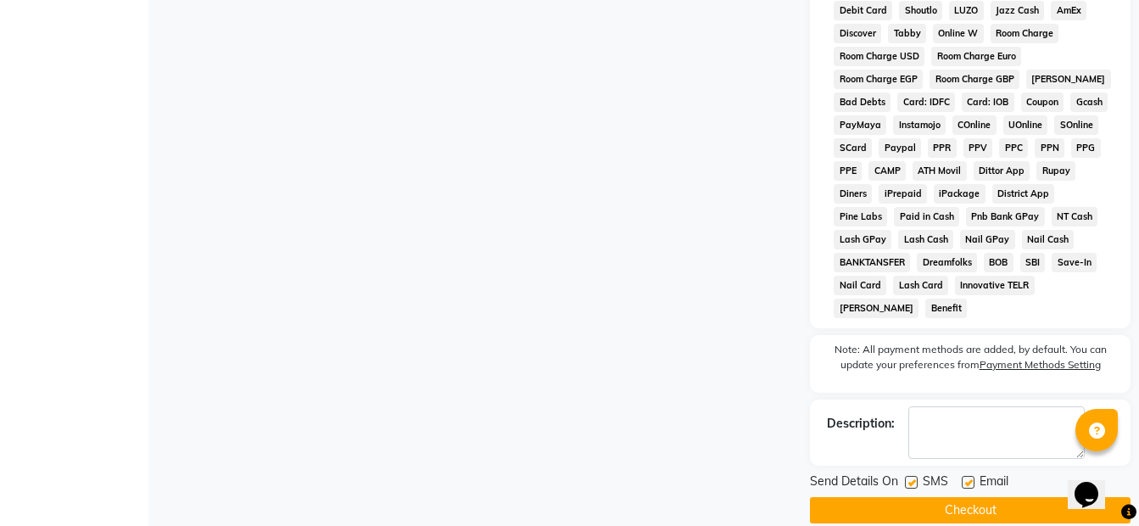
drag, startPoint x: 1023, startPoint y: 488, endPoint x: 1007, endPoint y: 483, distance: 16.4
click at [1023, 497] on button "Checkout" at bounding box center [970, 510] width 321 height 26
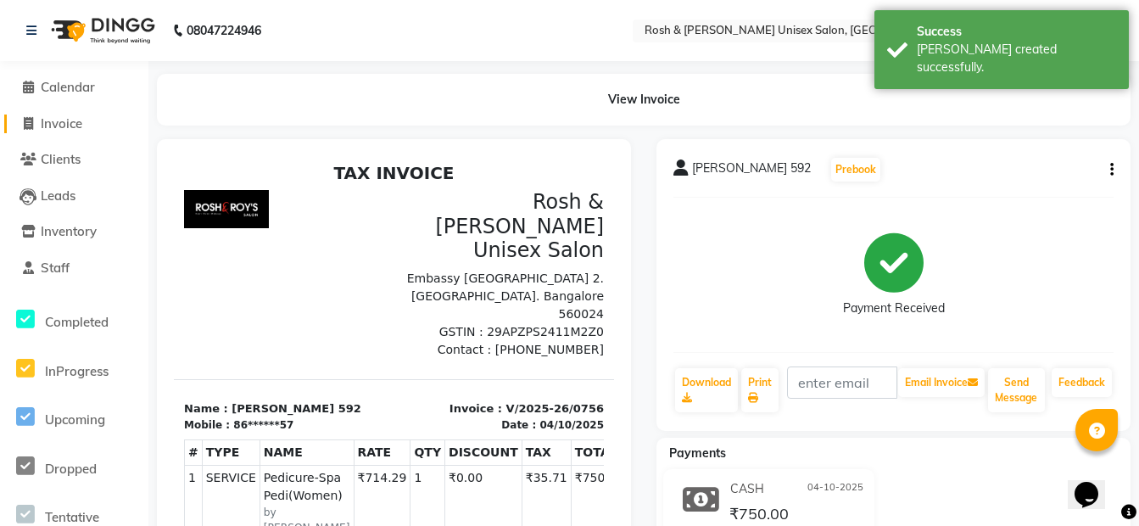
click at [37, 119] on span at bounding box center [27, 124] width 25 height 20
select select "8757"
select select "service"
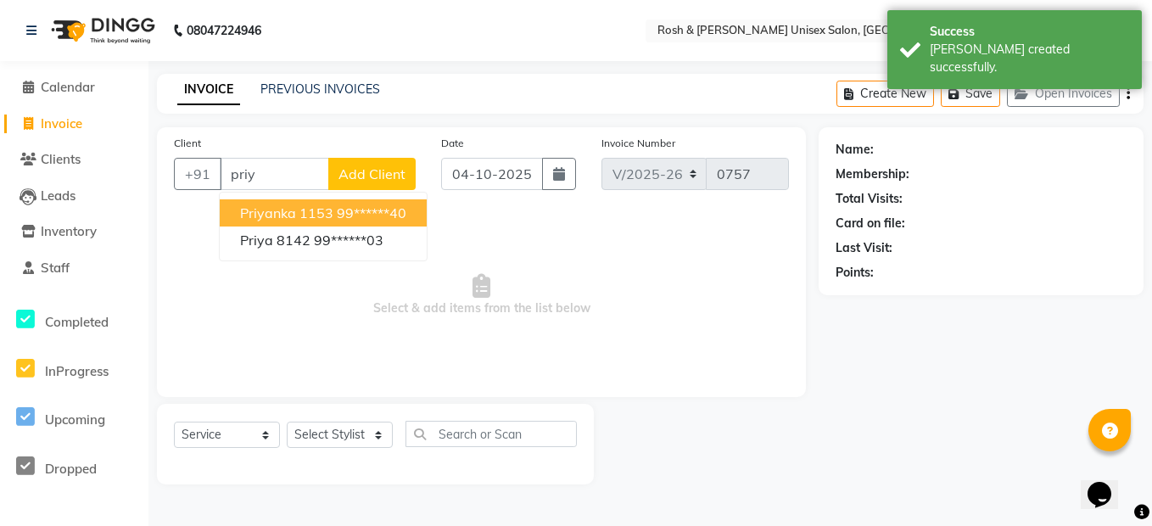
click at [314, 220] on span "priyanka 1153" at bounding box center [286, 212] width 93 height 17
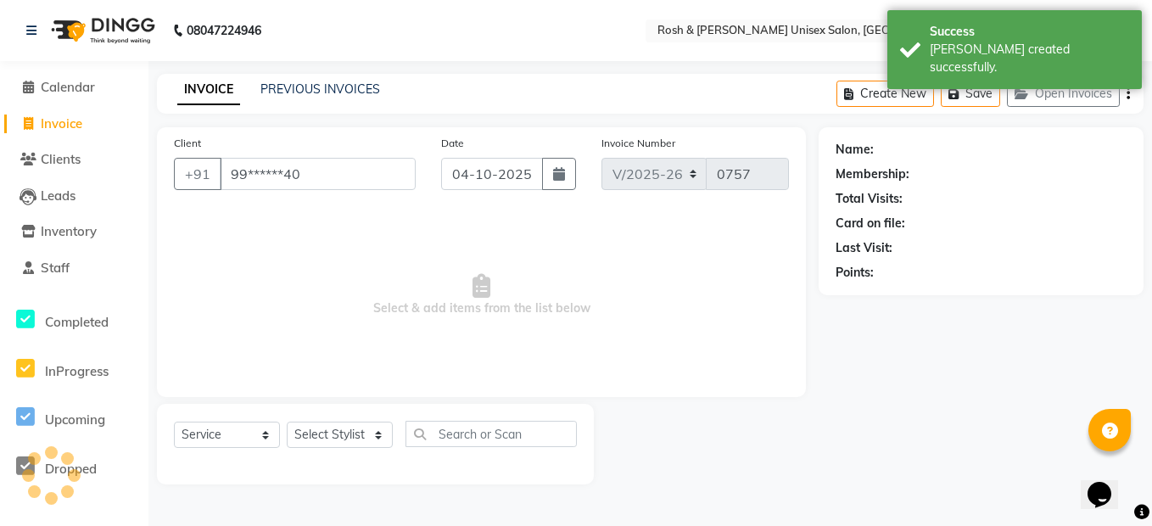
type input "99******40"
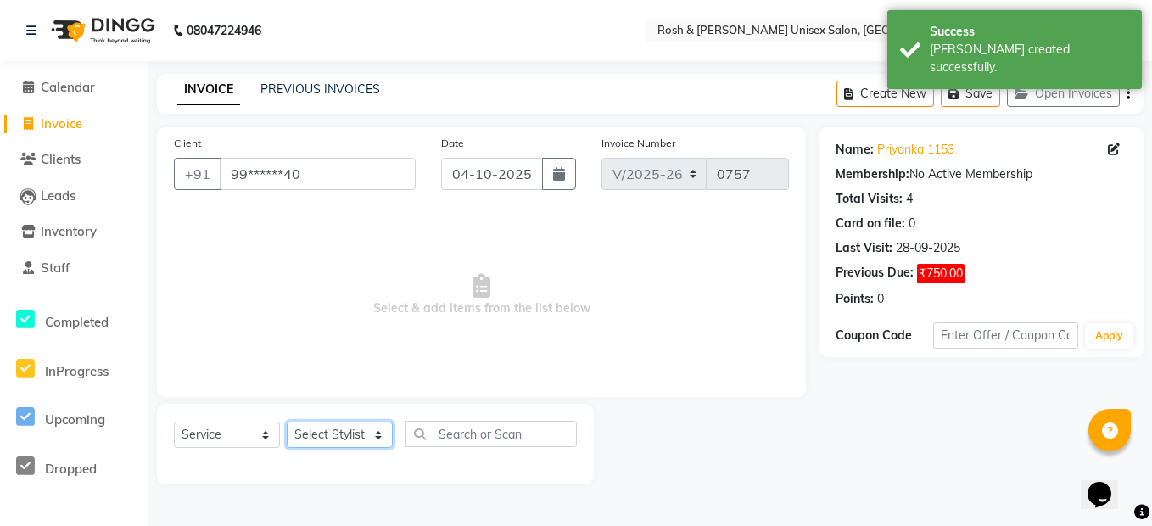
click at [354, 437] on select "Select Stylist Admin [PERSON_NAME] [PERSON_NAME] Front Desk Rehan Reports [PERS…" at bounding box center [340, 434] width 106 height 26
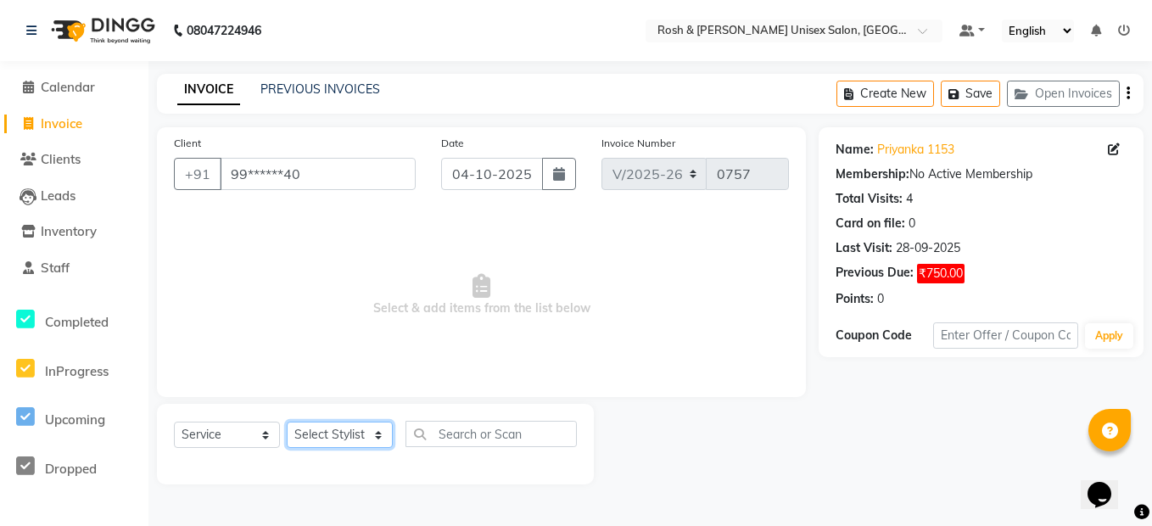
select select "88996"
click at [287, 421] on select "Select Stylist Admin [PERSON_NAME] [PERSON_NAME] Front Desk Rehan Reports [PERS…" at bounding box center [340, 434] width 106 height 26
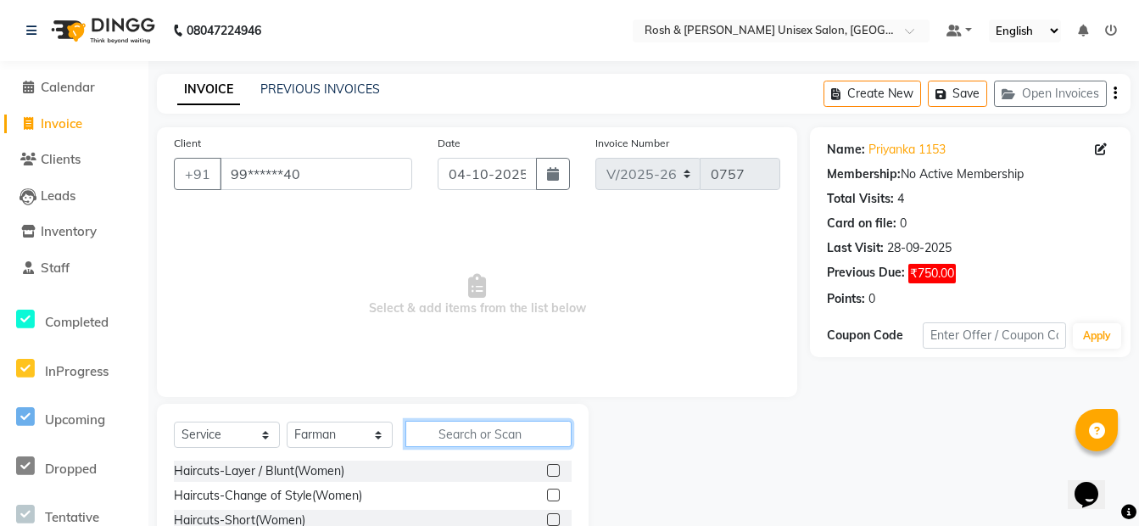
click at [428, 433] on input "text" at bounding box center [488, 434] width 166 height 26
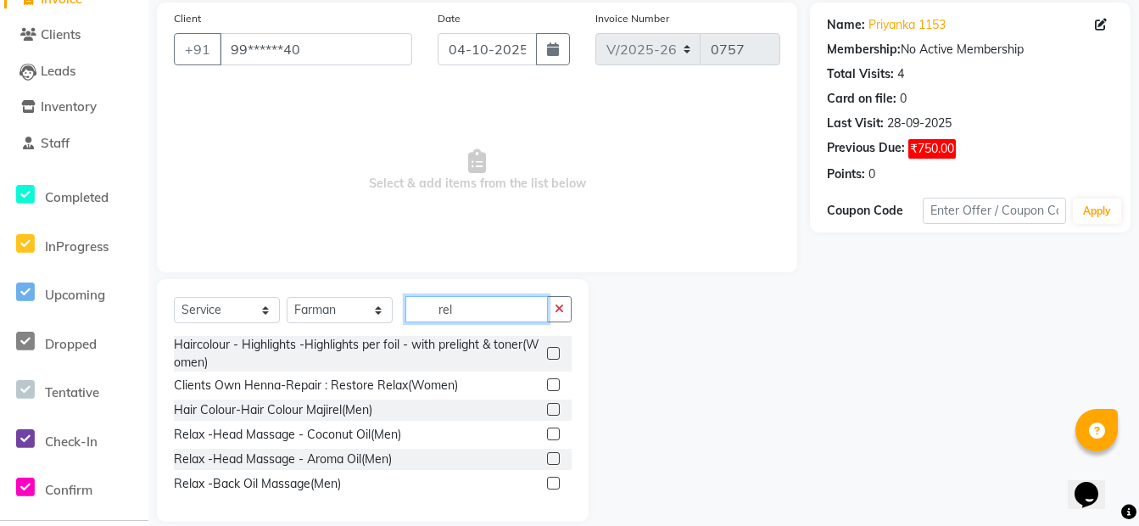
scroll to position [146, 0]
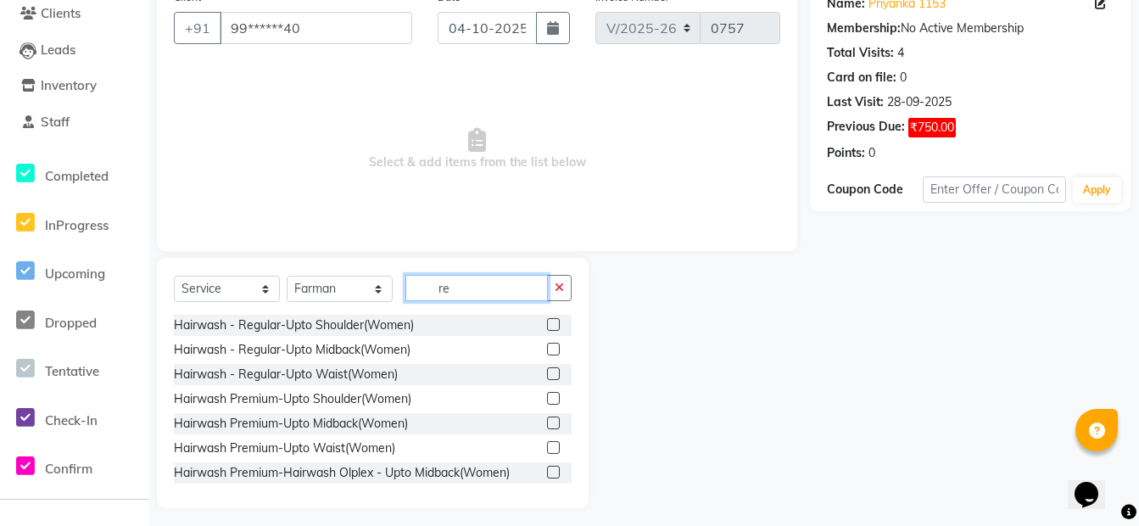
type input "r"
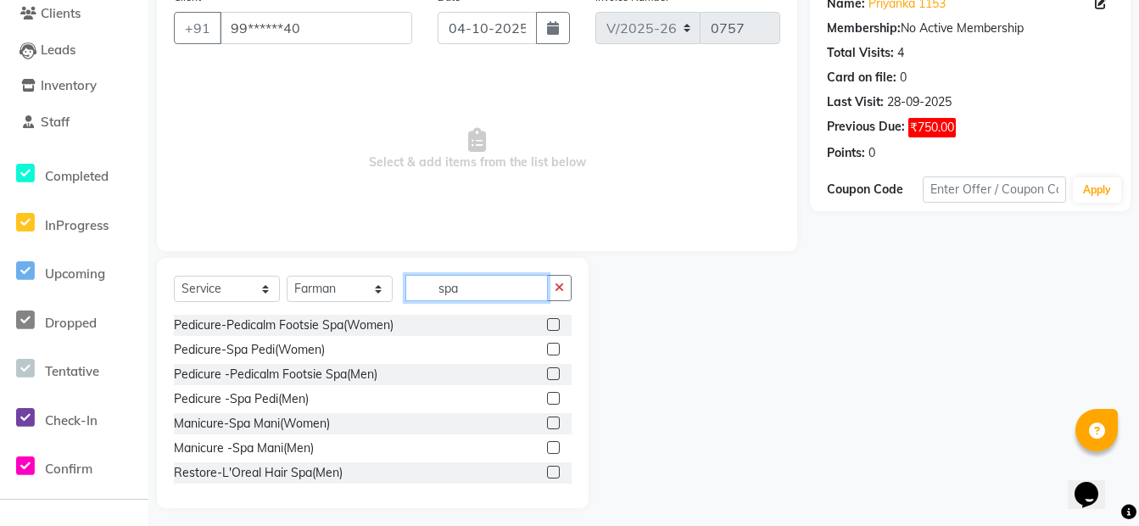
scroll to position [3, 0]
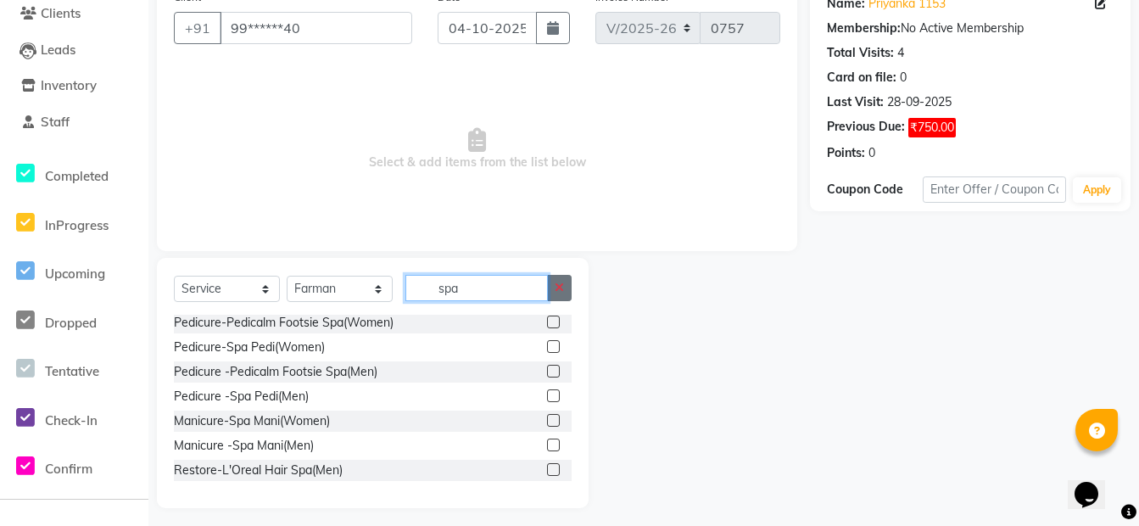
type input "spa"
click at [561, 284] on icon "button" at bounding box center [559, 288] width 9 height 12
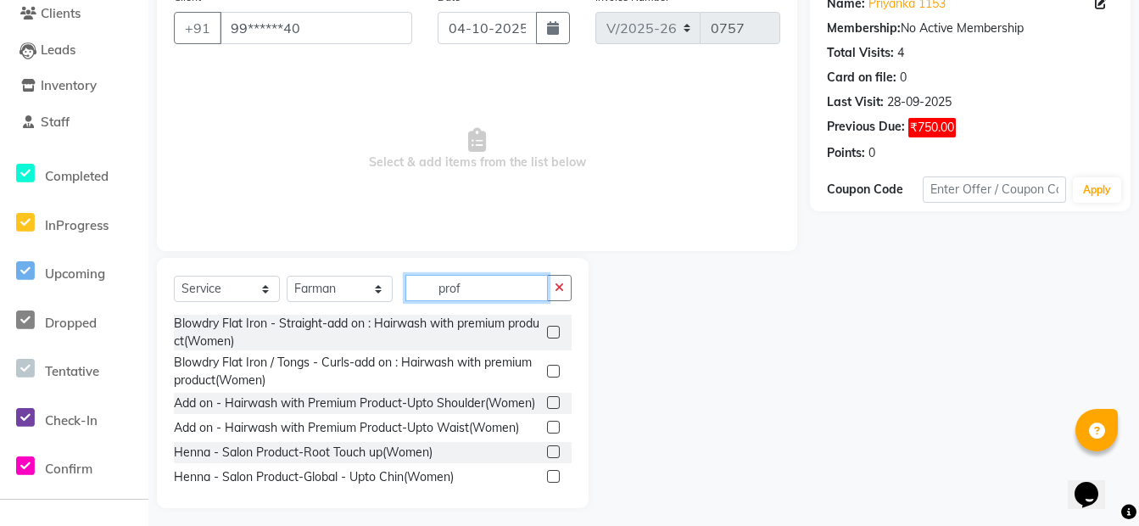
scroll to position [121, 0]
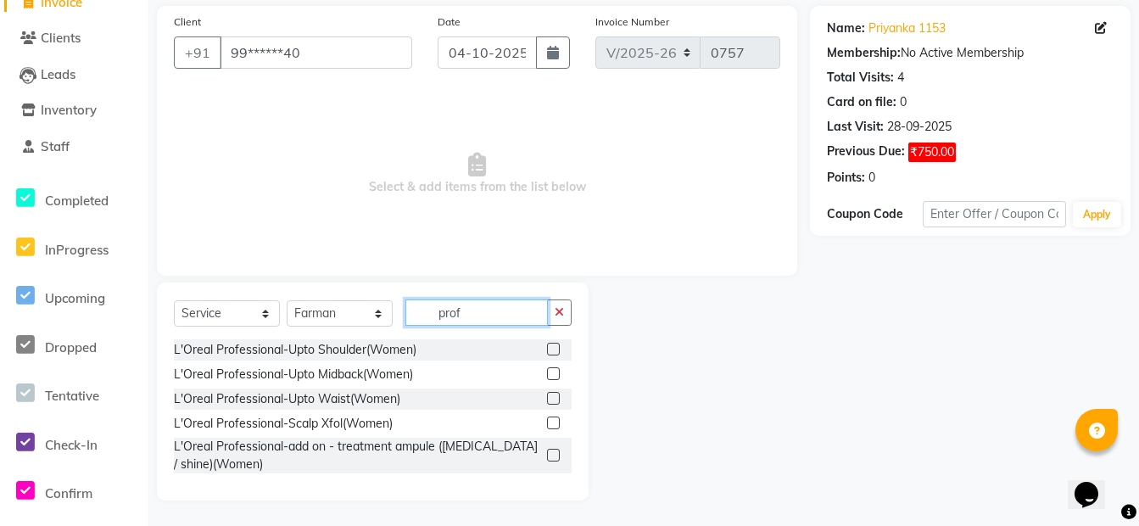
type input "prof"
click at [555, 395] on label at bounding box center [553, 398] width 13 height 13
click at [555, 395] on input "checkbox" at bounding box center [552, 398] width 11 height 11
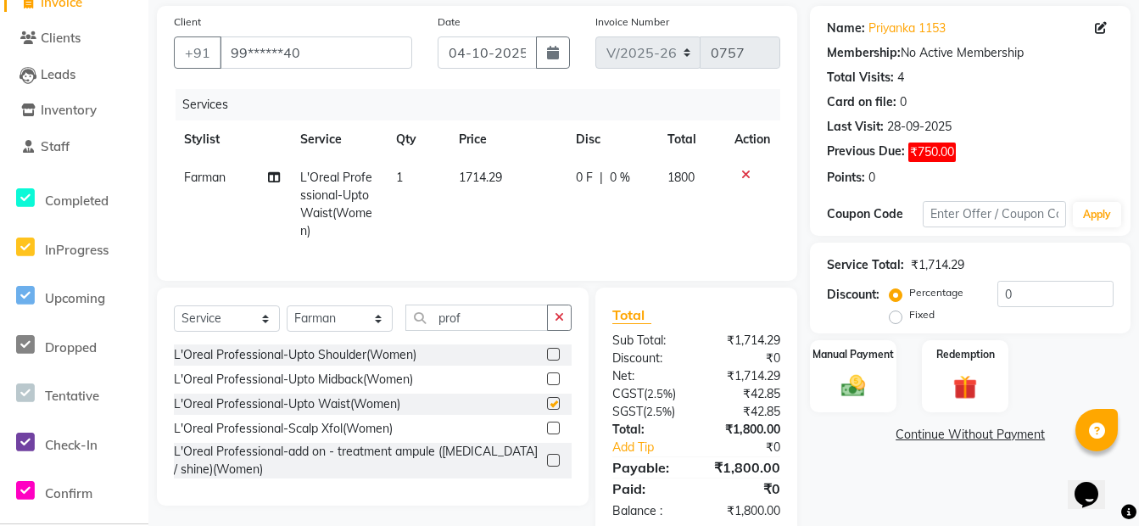
checkbox input "false"
click at [870, 381] on img at bounding box center [853, 385] width 41 height 29
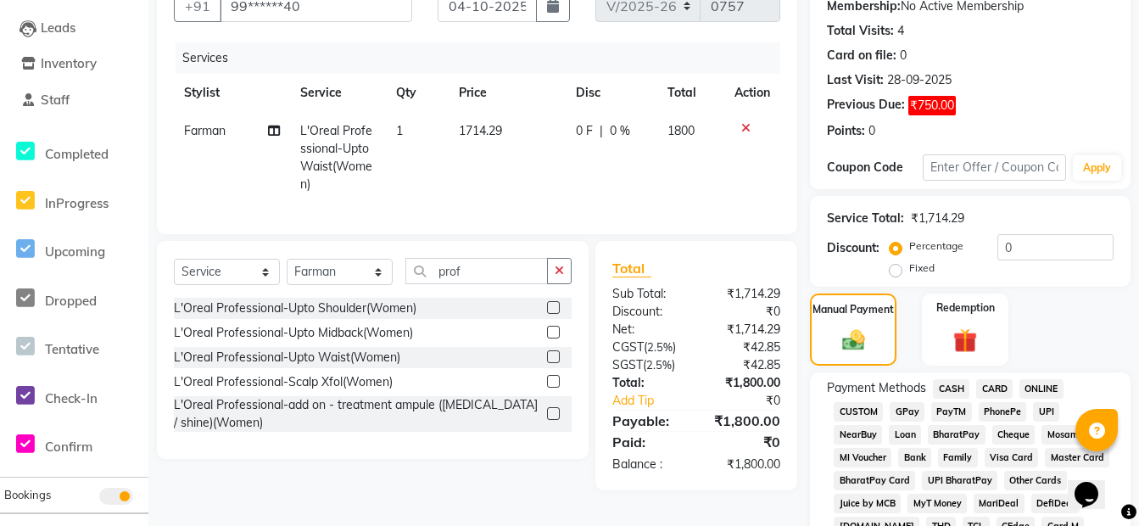
scroll to position [206, 0]
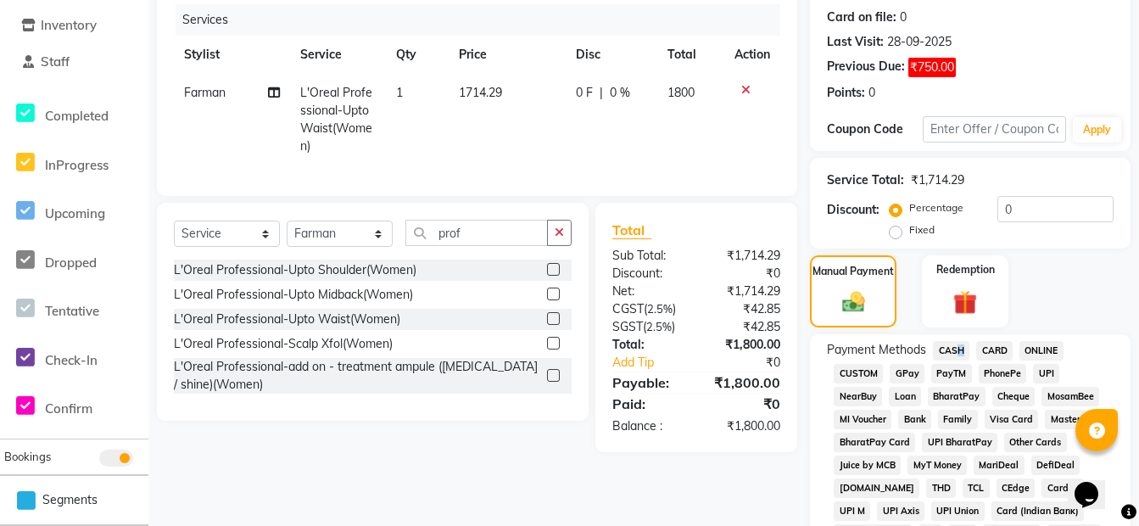
click at [954, 352] on span "CASH" at bounding box center [951, 351] width 36 height 20
click at [960, 351] on span "CASH" at bounding box center [951, 351] width 36 height 20
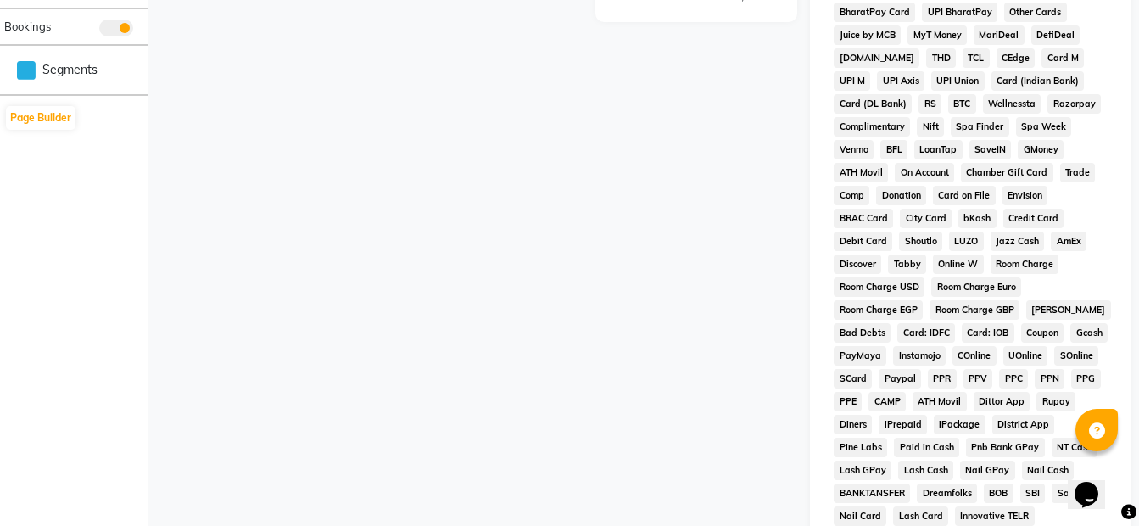
scroll to position [861, 0]
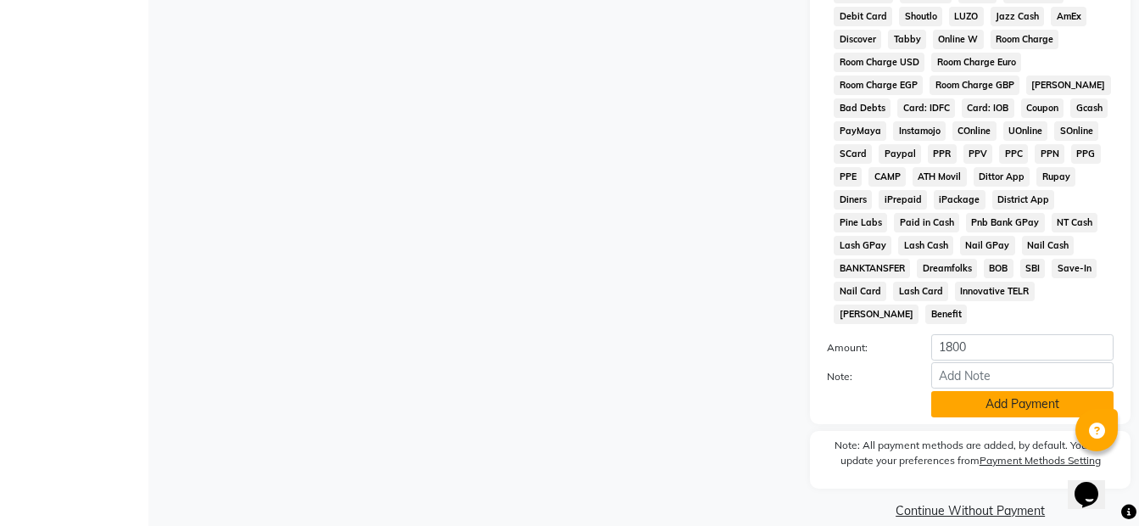
click at [995, 391] on button "Add Payment" at bounding box center [1022, 404] width 182 height 26
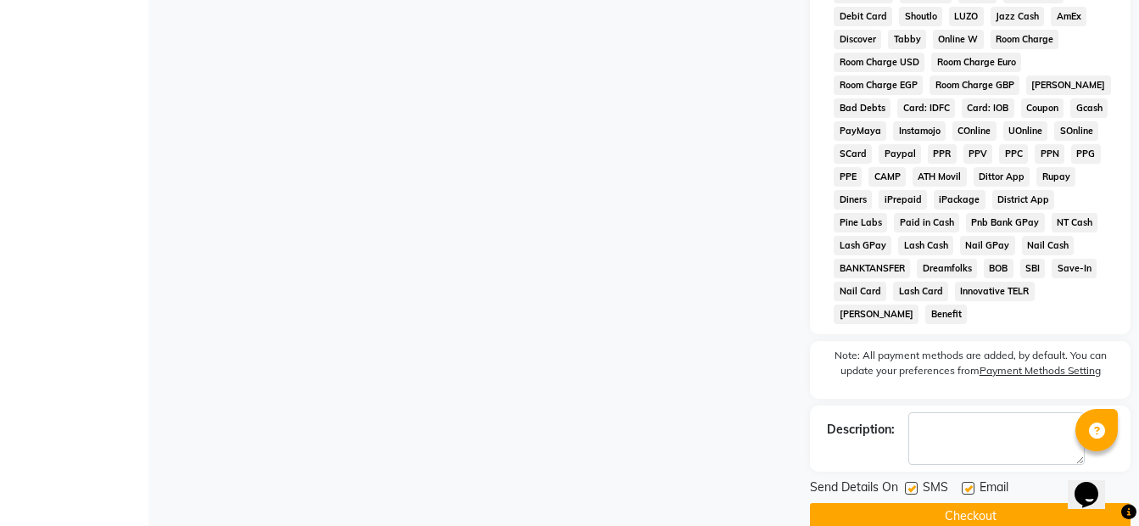
click at [962, 503] on button "Checkout" at bounding box center [970, 516] width 321 height 26
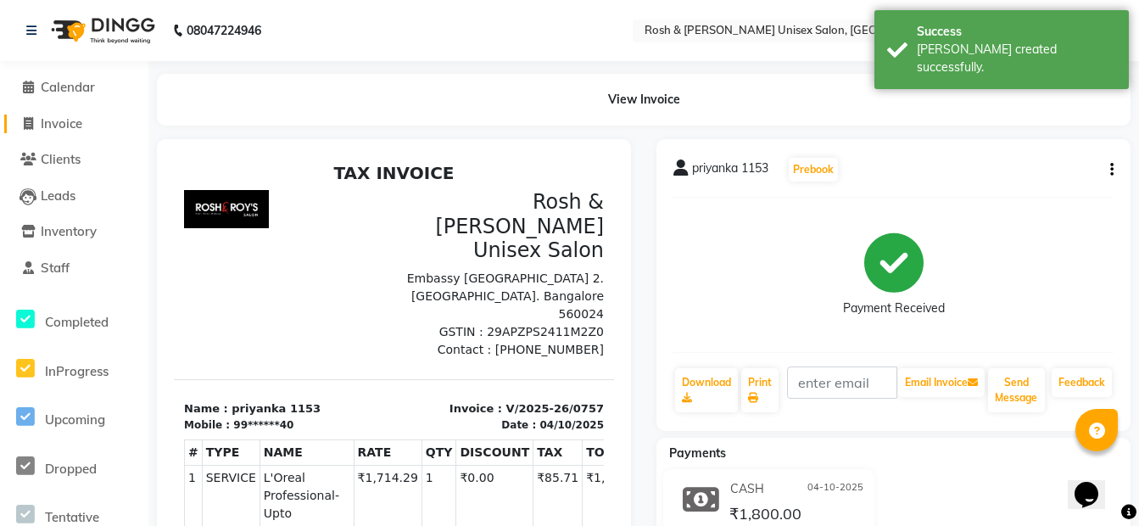
click at [73, 116] on span "Invoice" at bounding box center [62, 123] width 42 height 16
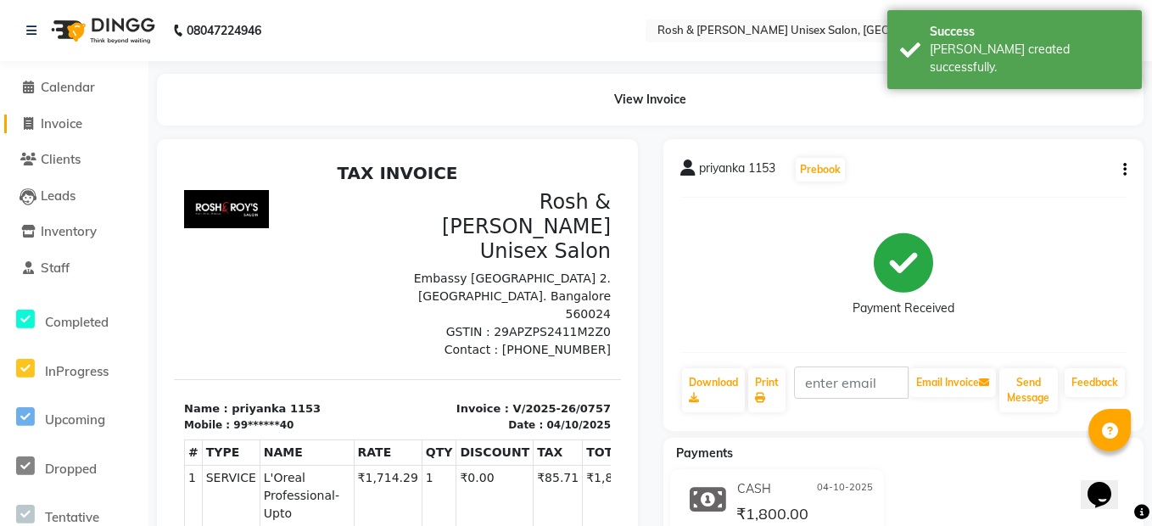
select select "8757"
select select "service"
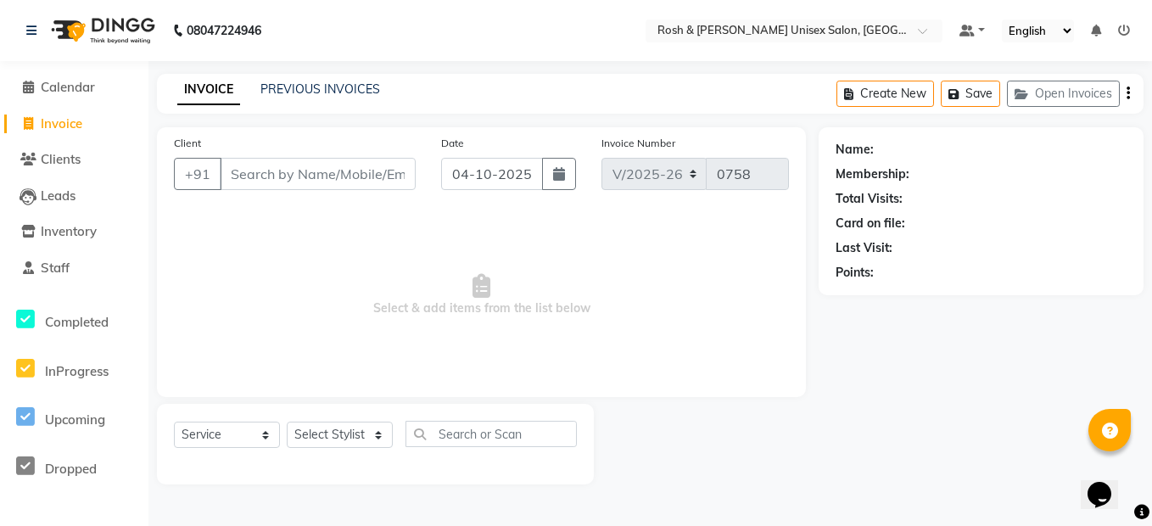
click at [255, 180] on input "Client" at bounding box center [318, 174] width 196 height 32
click at [308, 186] on input "Client" at bounding box center [318, 174] width 196 height 32
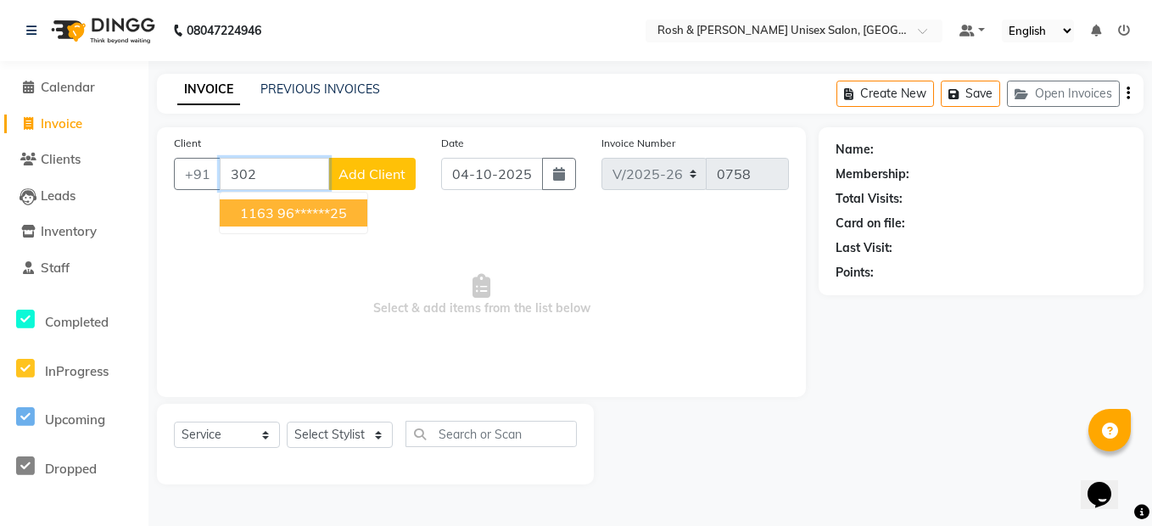
click at [337, 215] on ngb-highlight "96******25" at bounding box center [312, 212] width 70 height 17
type input "96******25"
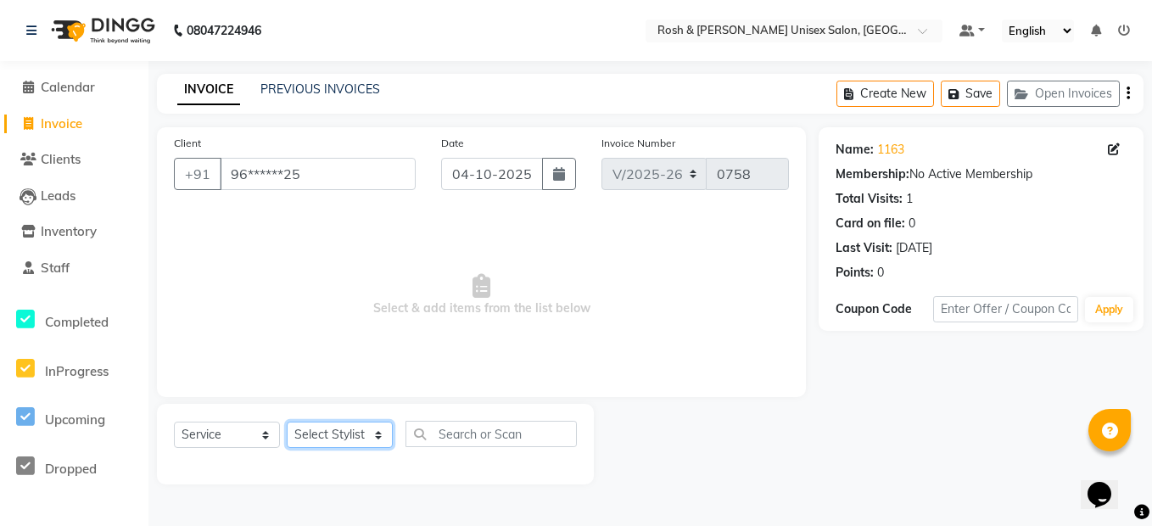
click at [357, 430] on select "Select Stylist Admin [PERSON_NAME] [PERSON_NAME] Front Desk Rehan Reports [PERS…" at bounding box center [340, 434] width 106 height 26
select select "90035"
click at [287, 421] on select "Select Stylist Admin [PERSON_NAME] [PERSON_NAME] Front Desk Rehan Reports [PERS…" at bounding box center [340, 434] width 106 height 26
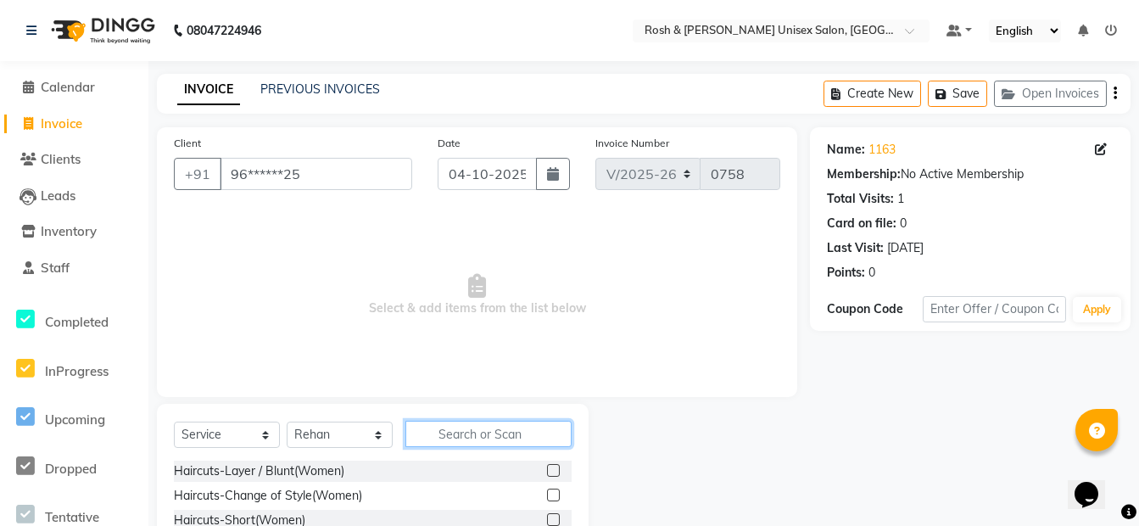
click at [491, 423] on input "text" at bounding box center [488, 434] width 166 height 26
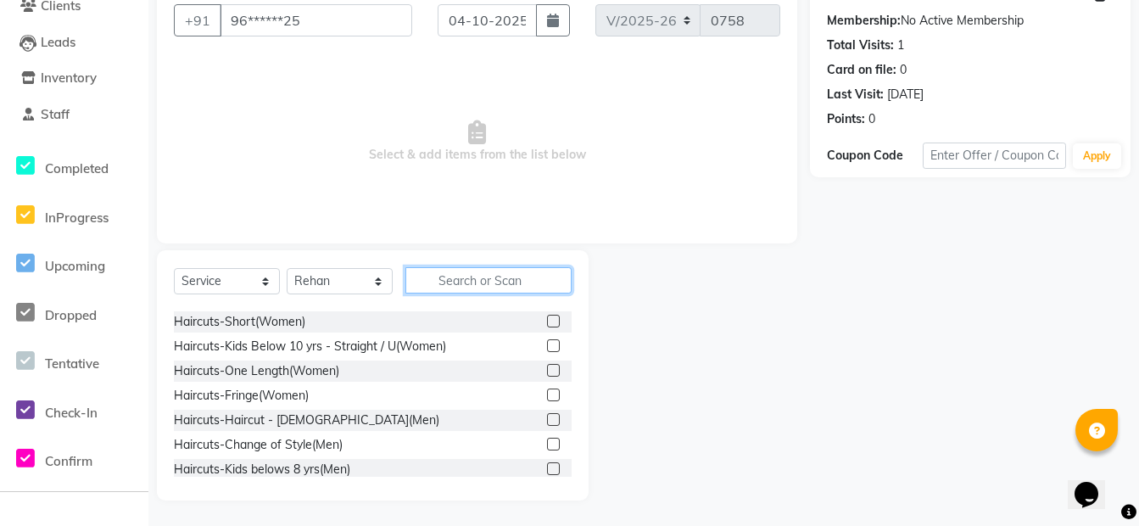
scroll to position [85, 0]
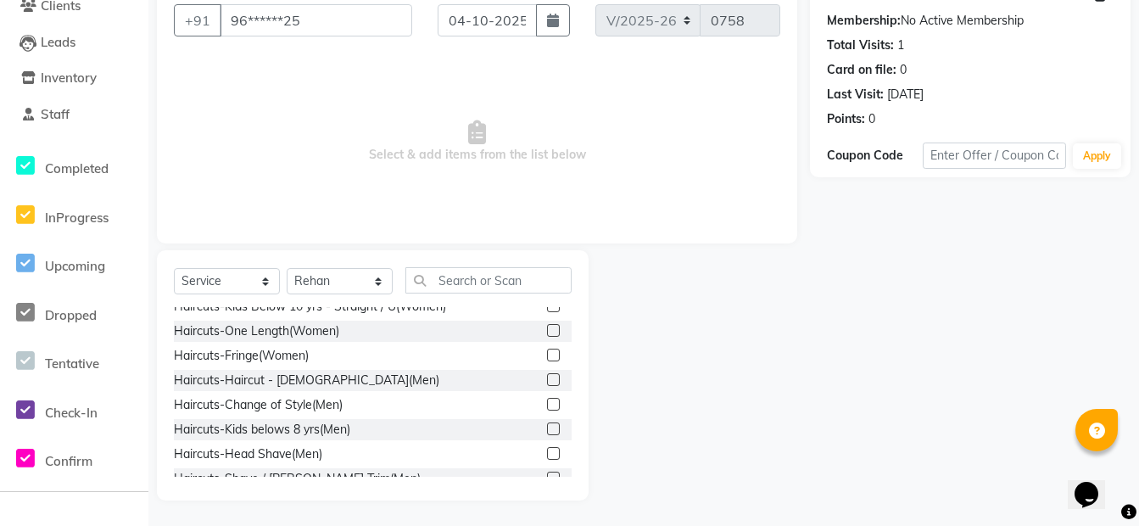
click at [547, 452] on label at bounding box center [553, 453] width 13 height 13
click at [547, 452] on input "checkbox" at bounding box center [552, 454] width 11 height 11
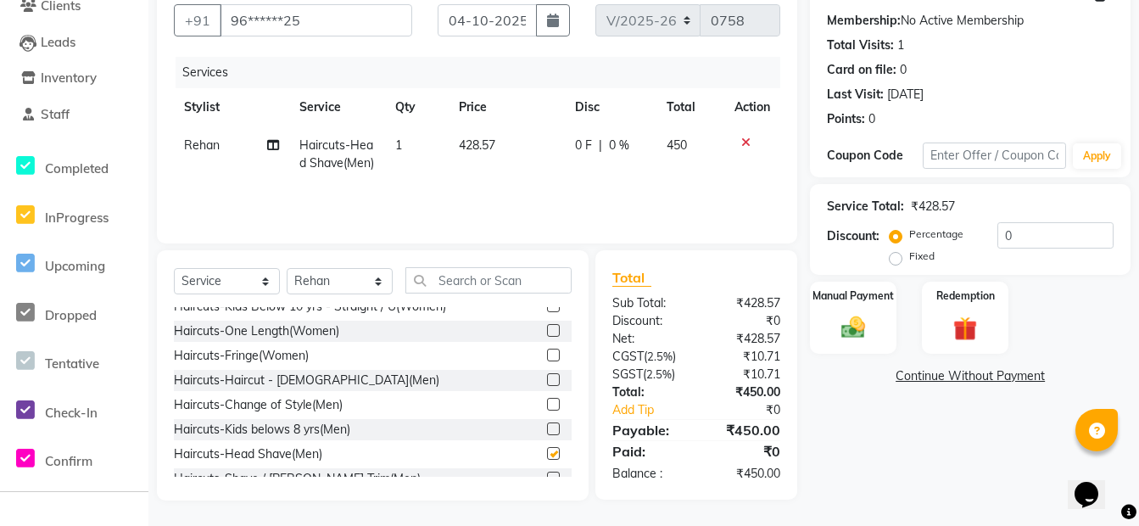
checkbox input "false"
click at [859, 332] on img at bounding box center [853, 327] width 41 height 29
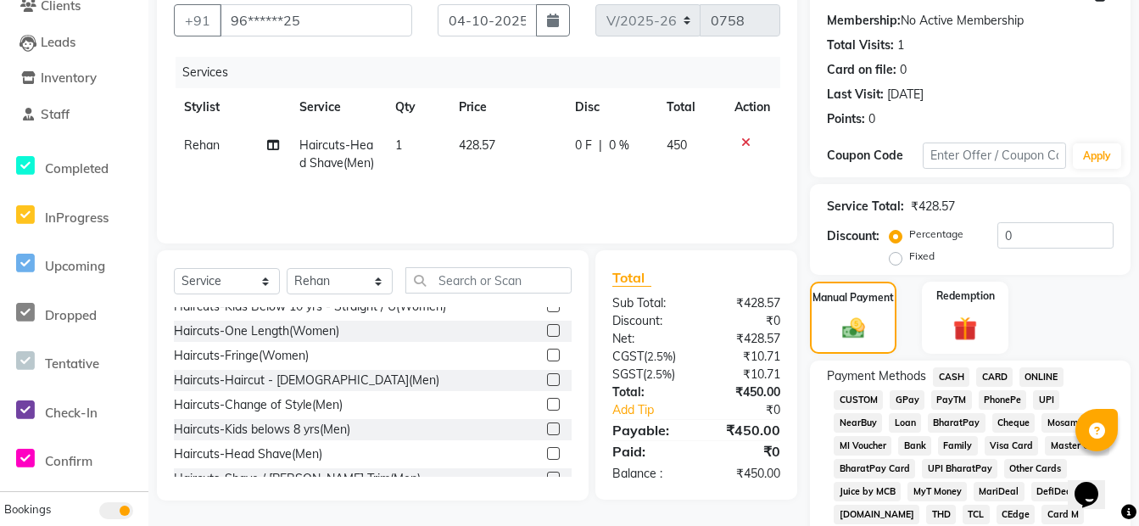
click at [1045, 371] on span "ONLINE" at bounding box center [1041, 377] width 44 height 20
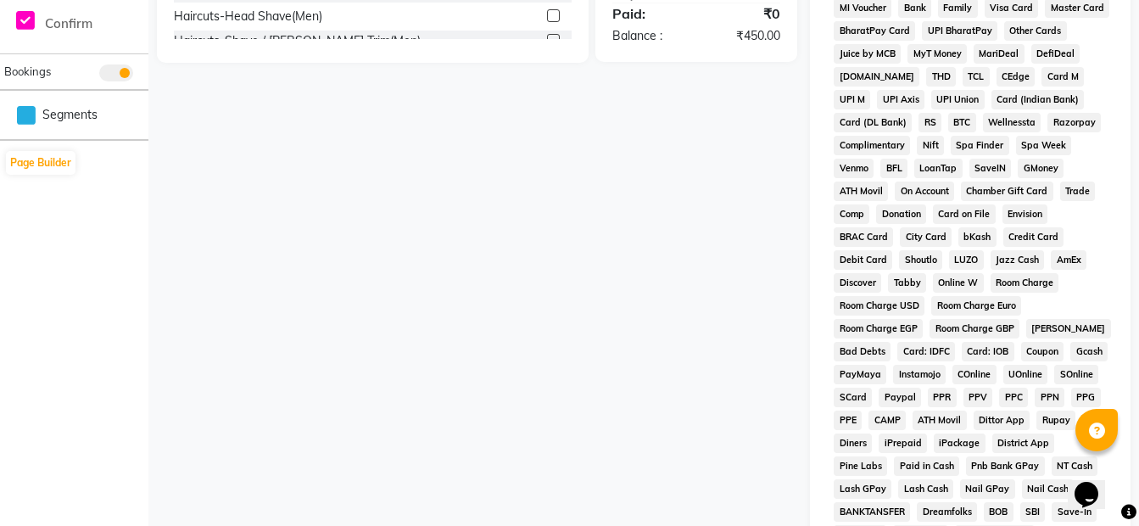
scroll to position [834, 0]
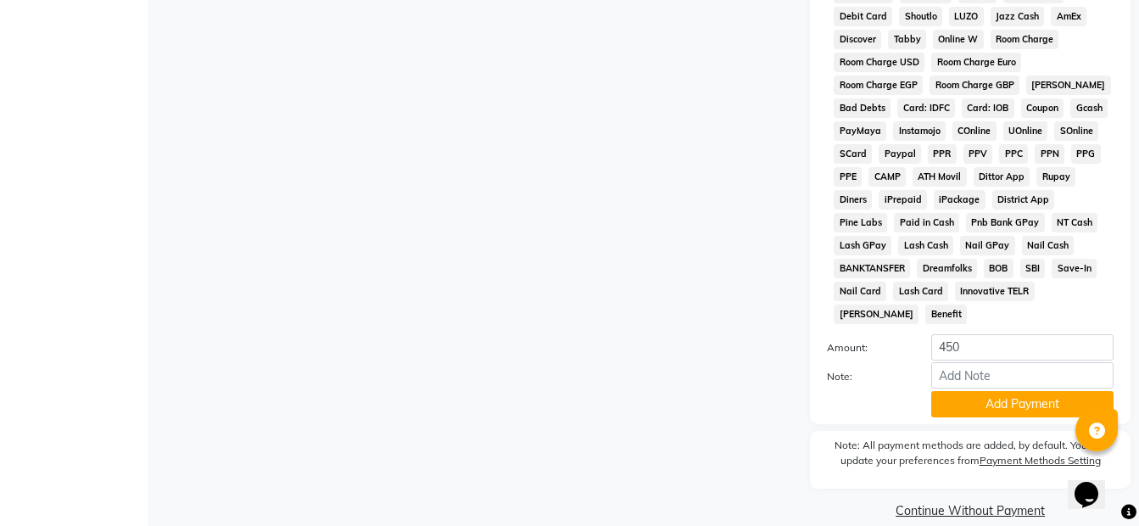
drag, startPoint x: 1029, startPoint y: 377, endPoint x: 1012, endPoint y: 376, distance: 17.9
click at [1017, 391] on button "Add Payment" at bounding box center [1022, 404] width 182 height 26
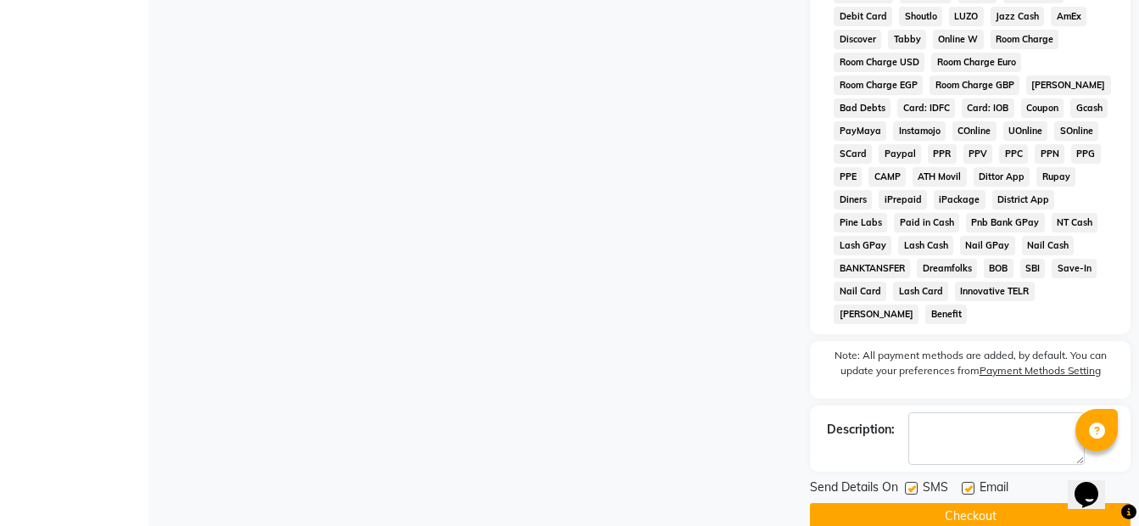
click at [923, 503] on button "Checkout" at bounding box center [970, 516] width 321 height 26
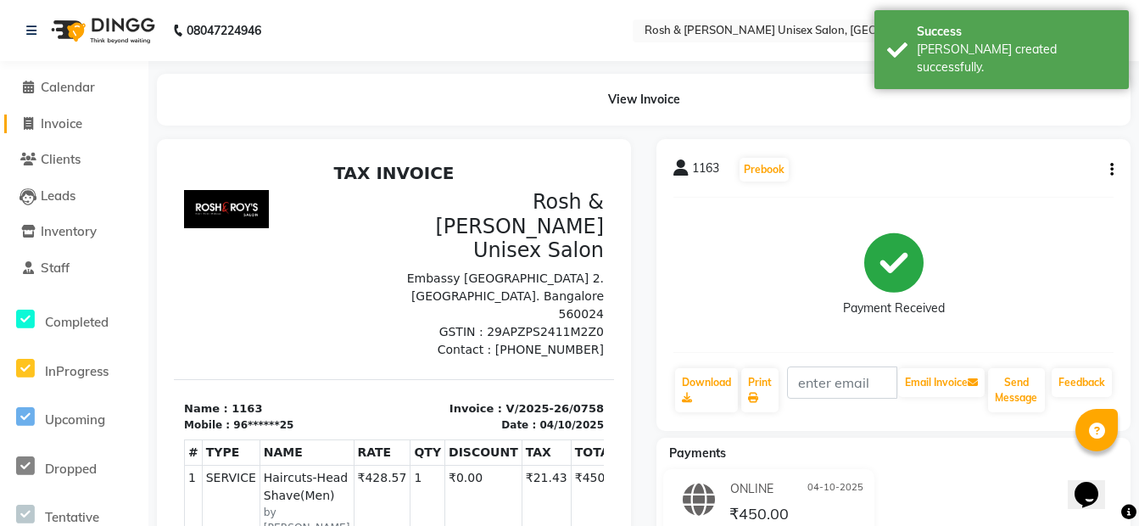
click at [50, 126] on span "Invoice" at bounding box center [62, 123] width 42 height 16
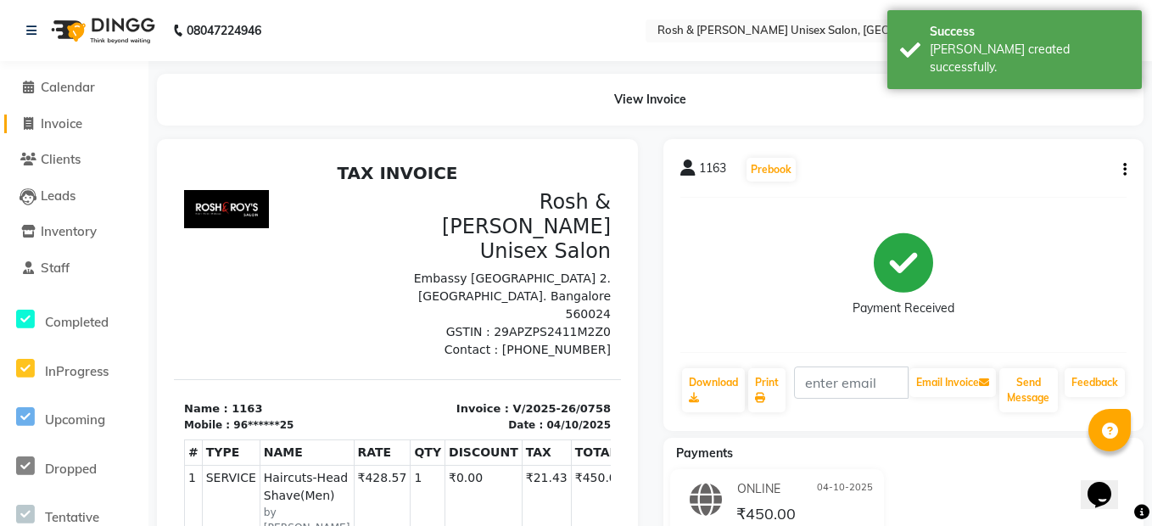
select select "service"
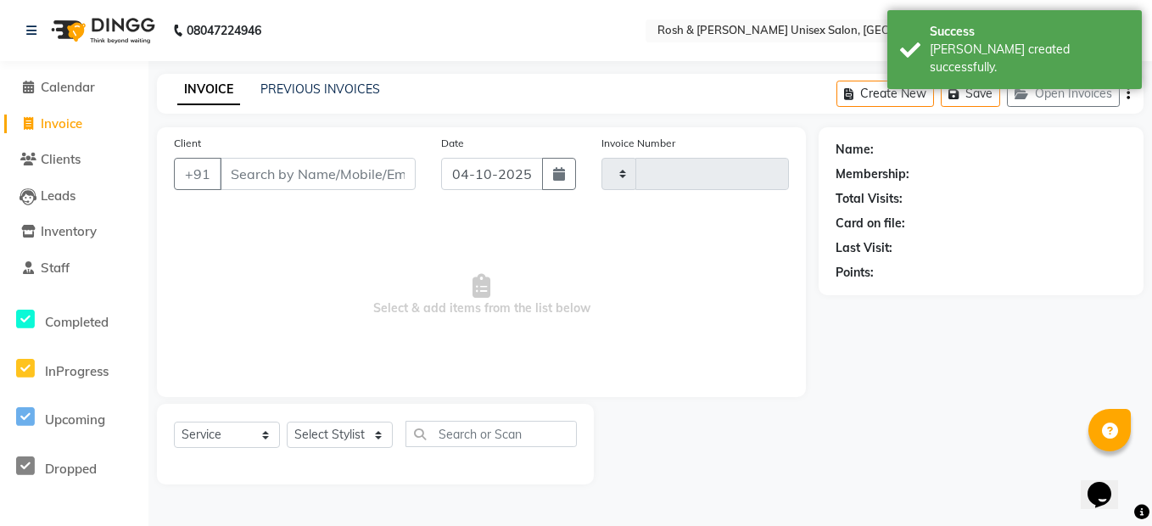
click at [317, 167] on input "Client" at bounding box center [318, 174] width 196 height 32
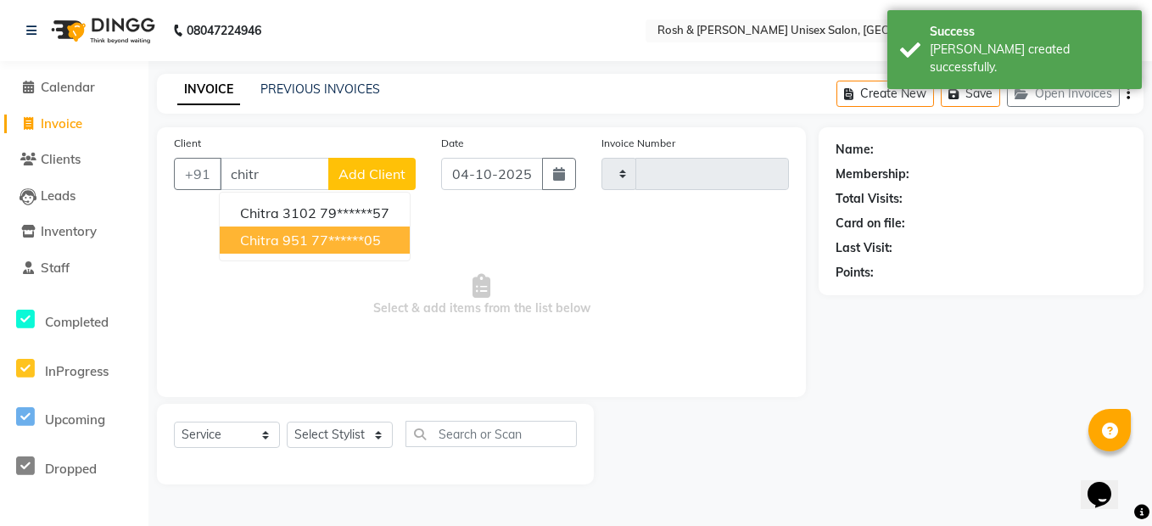
click at [343, 233] on ngb-highlight "77******05" at bounding box center [346, 240] width 70 height 17
type input "77******05"
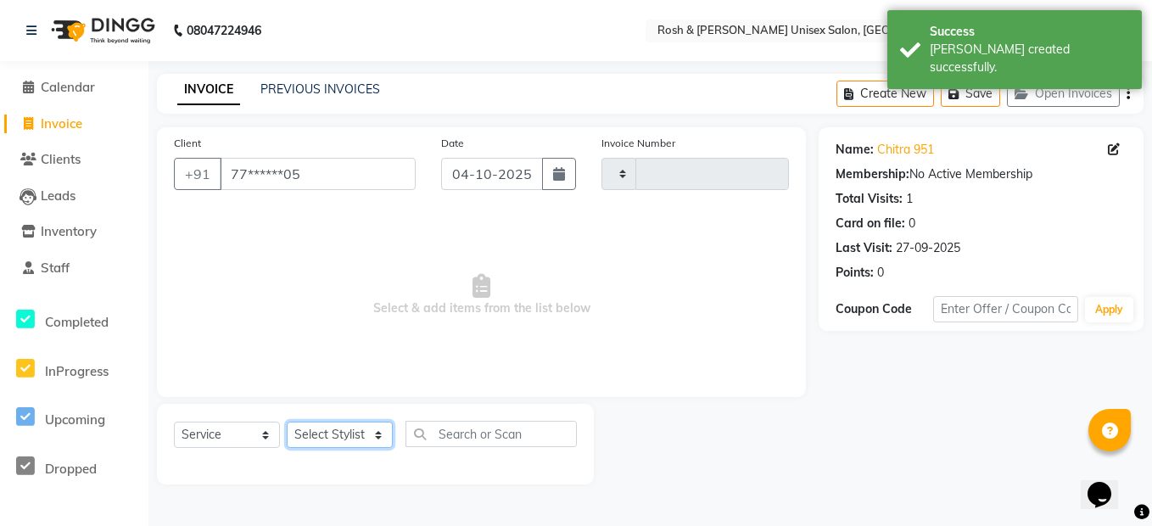
click at [371, 432] on select "Select Stylist Admin [PERSON_NAME] [PERSON_NAME] Front Desk Rehan Reports [PERS…" at bounding box center [340, 434] width 106 height 26
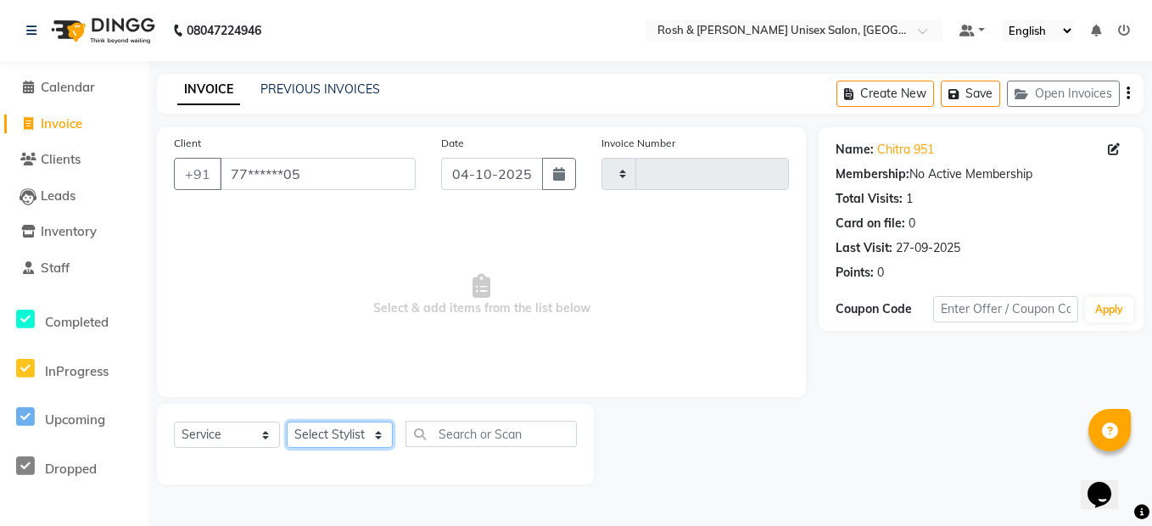
select select "88999"
click at [287, 421] on select "Select Stylist Admin [PERSON_NAME] [PERSON_NAME] Front Desk Rehan Reports [PERS…" at bounding box center [340, 434] width 106 height 26
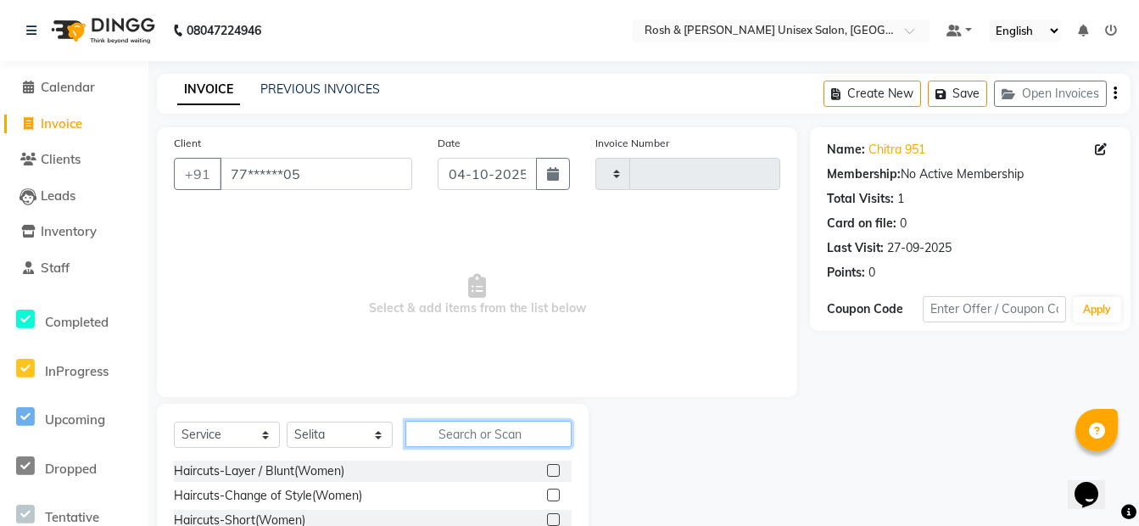
click at [433, 442] on input "text" at bounding box center [488, 434] width 166 height 26
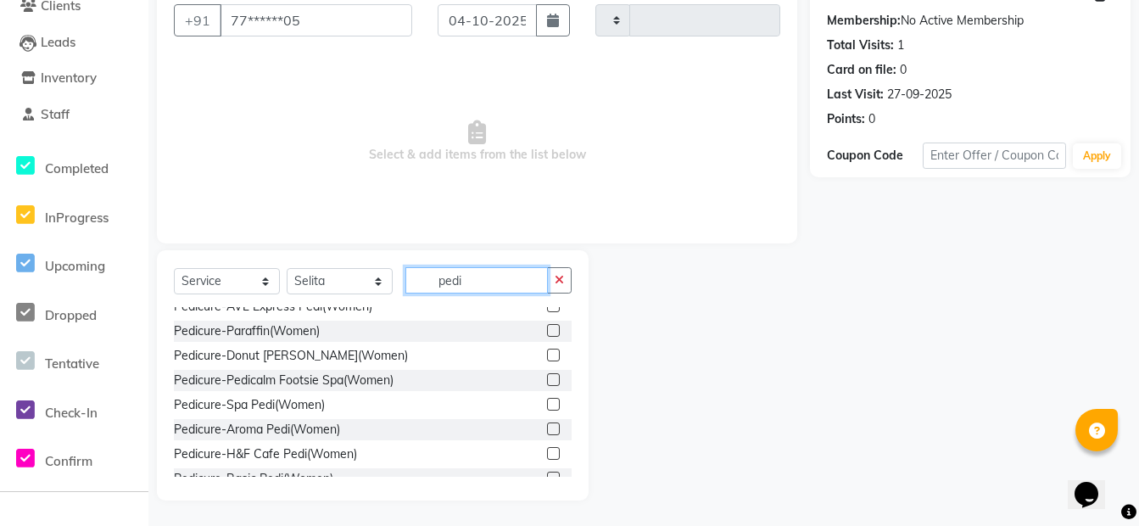
scroll to position [170, 0]
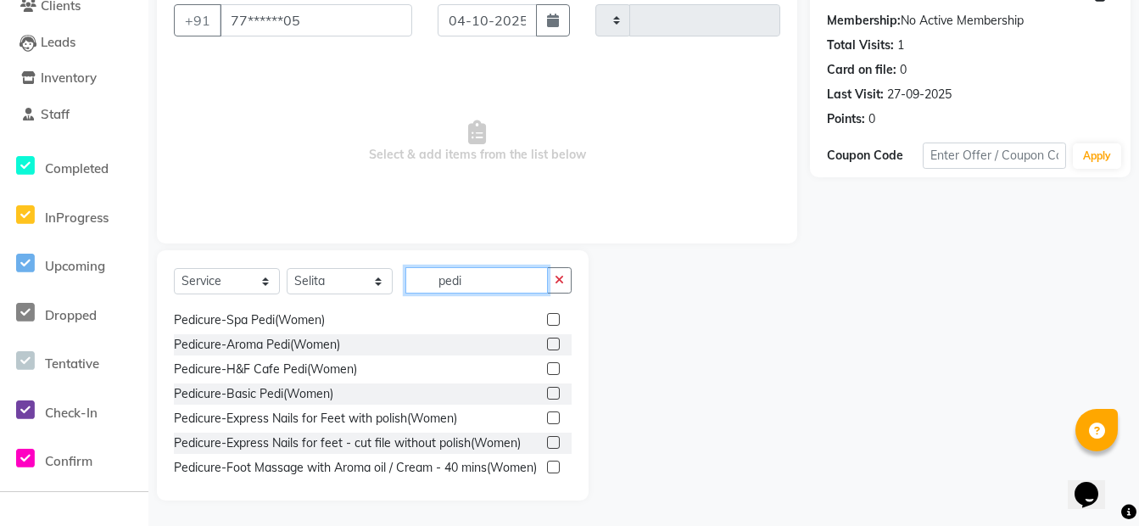
type input "pedi"
click at [547, 393] on label at bounding box center [553, 393] width 13 height 13
click at [547, 393] on input "checkbox" at bounding box center [552, 393] width 11 height 11
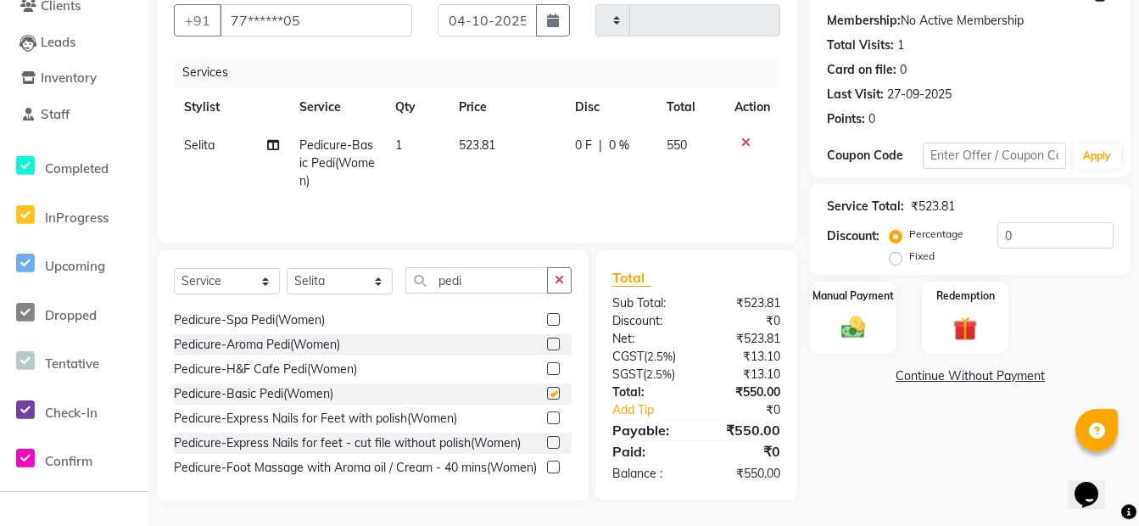
checkbox input "false"
click at [845, 334] on img at bounding box center [853, 327] width 41 height 29
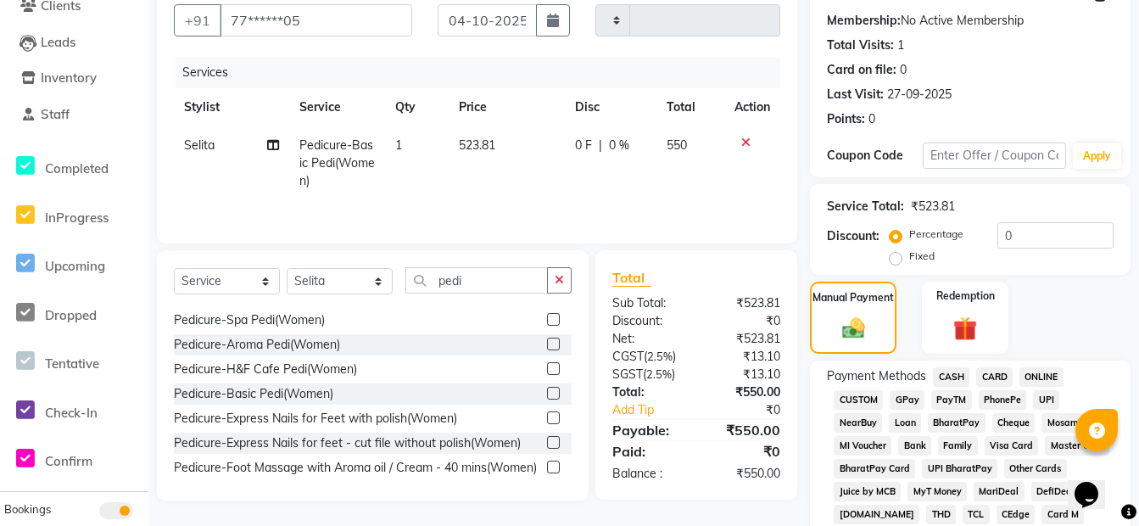
click at [1050, 377] on span "ONLINE" at bounding box center [1041, 377] width 44 height 20
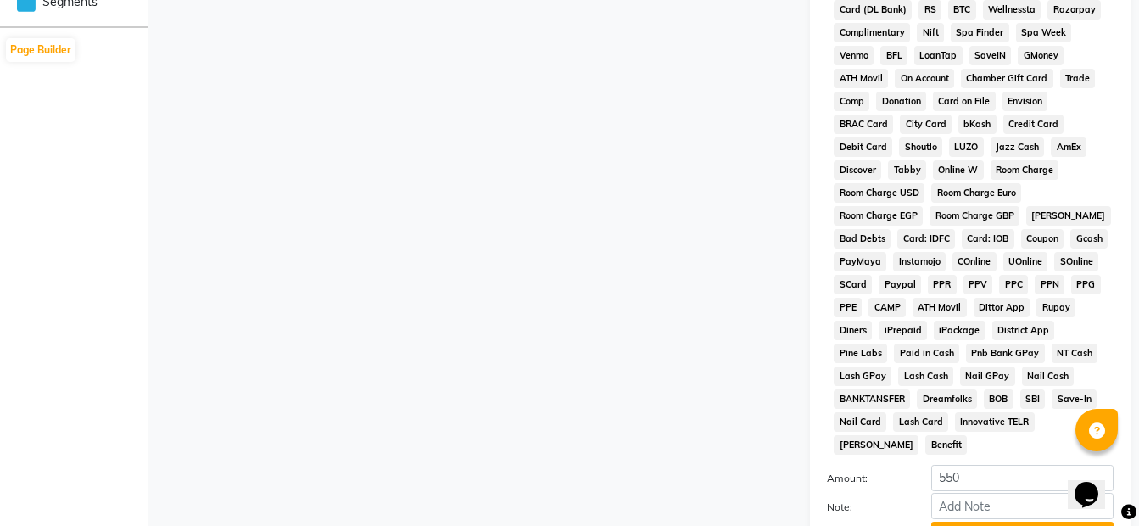
scroll to position [832, 0]
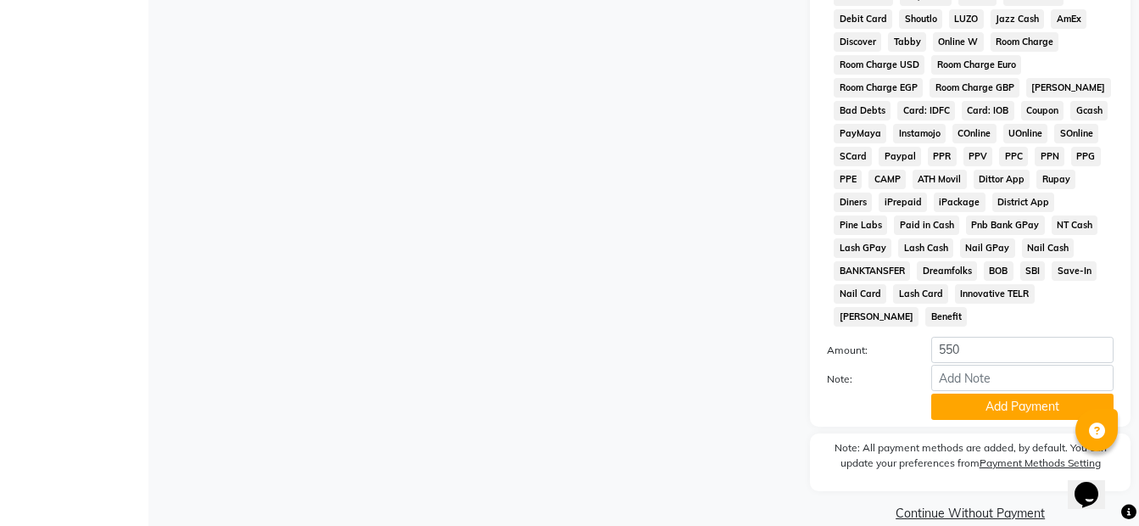
click at [1015, 393] on button "Add Payment" at bounding box center [1022, 406] width 182 height 26
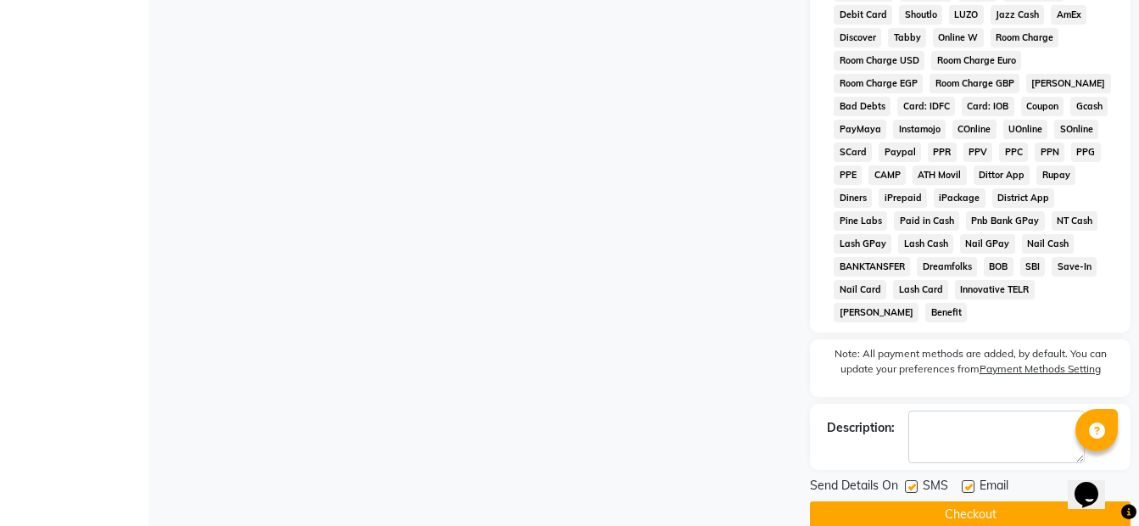
scroll to position [840, 0]
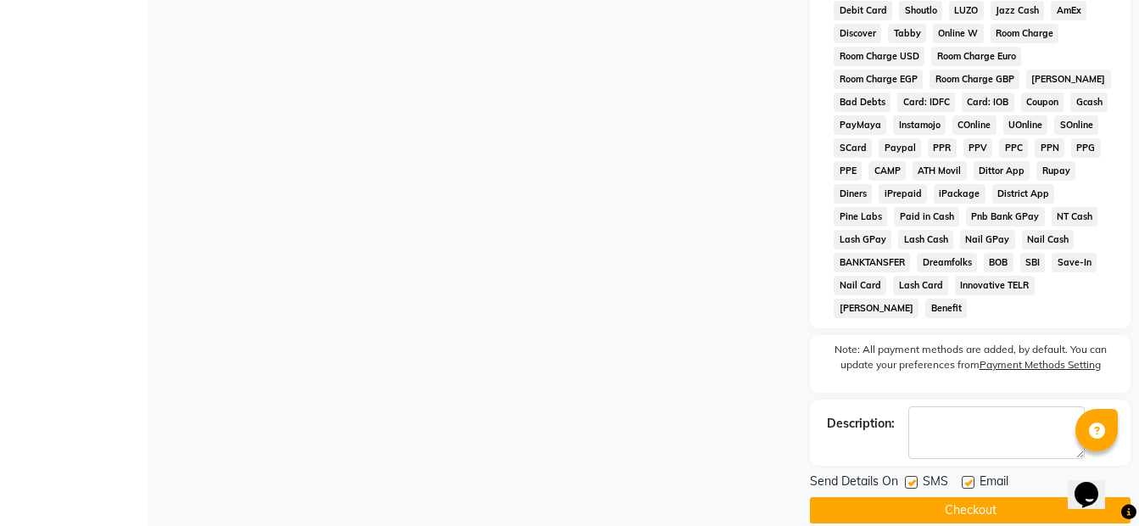
click at [961, 497] on button "Checkout" at bounding box center [970, 510] width 321 height 26
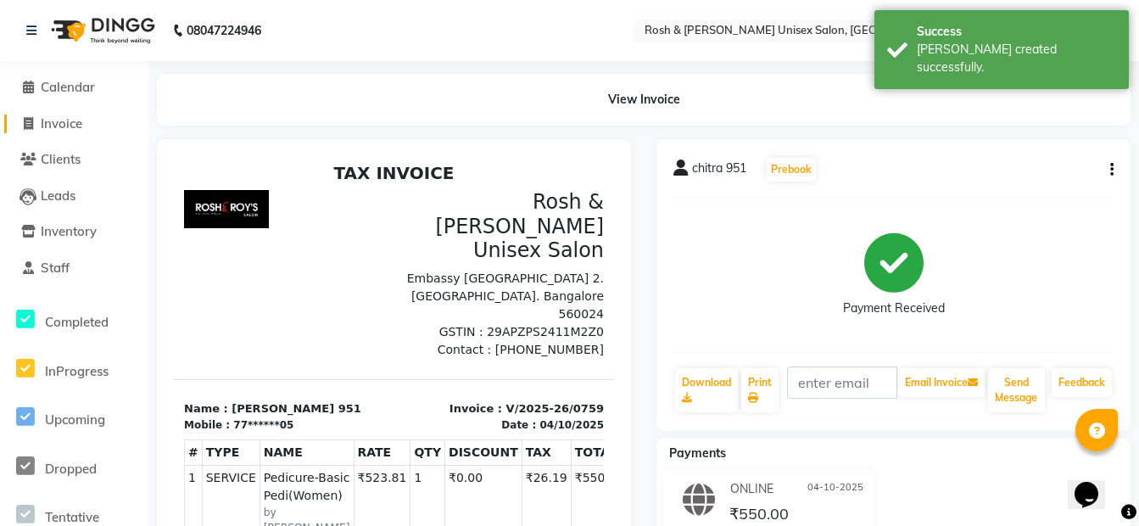
click at [80, 120] on span "Invoice" at bounding box center [62, 123] width 42 height 16
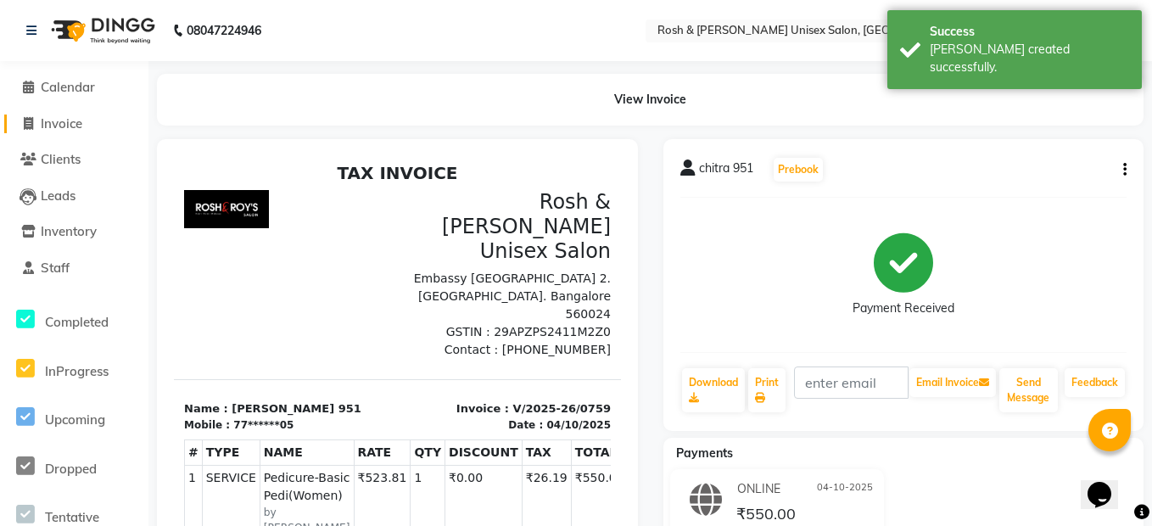
select select "service"
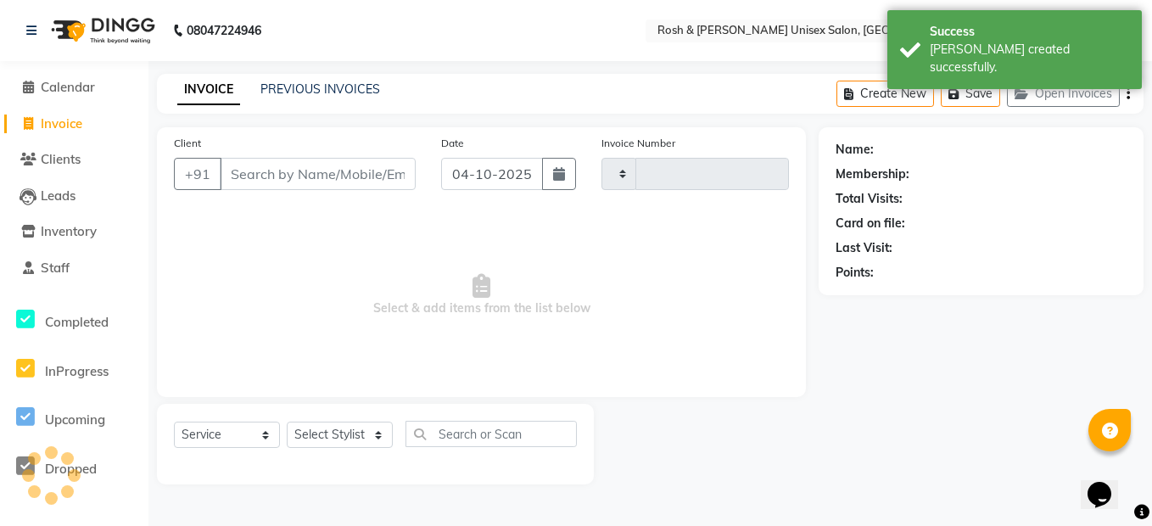
type input "0760"
select select "8757"
click at [276, 171] on input "Client" at bounding box center [318, 174] width 196 height 32
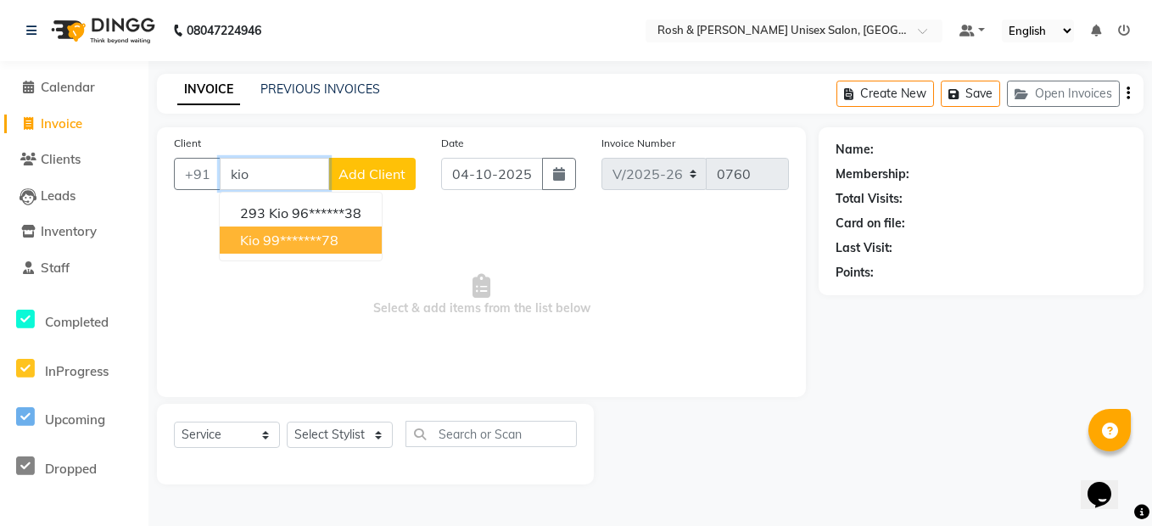
click at [296, 239] on ngb-highlight "99*******78" at bounding box center [300, 240] width 75 height 17
type input "99*******78"
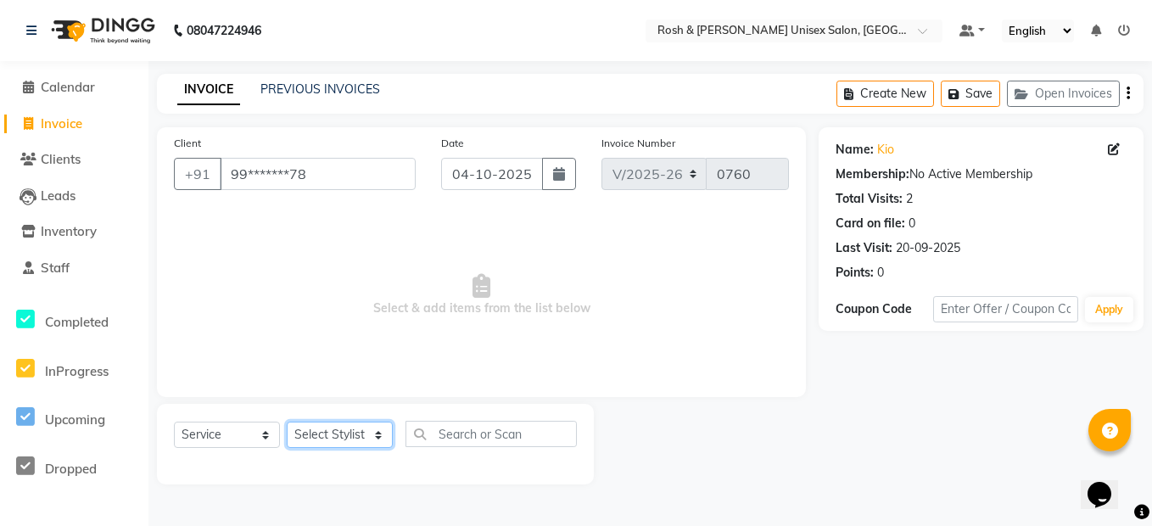
click at [350, 436] on select "Select Stylist Admin [PERSON_NAME] [PERSON_NAME] Front Desk Rehan Reports [PERS…" at bounding box center [340, 434] width 106 height 26
select select "90987"
click at [287, 421] on select "Select Stylist Admin [PERSON_NAME] [PERSON_NAME] Front Desk Rehan Reports [PERS…" at bounding box center [340, 434] width 106 height 26
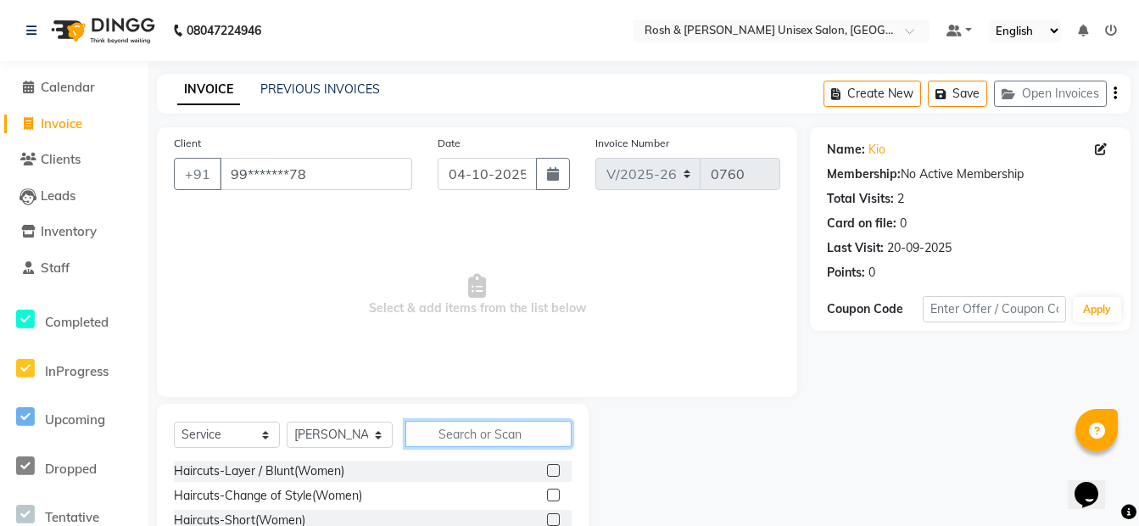
click at [460, 427] on input "text" at bounding box center [488, 434] width 166 height 26
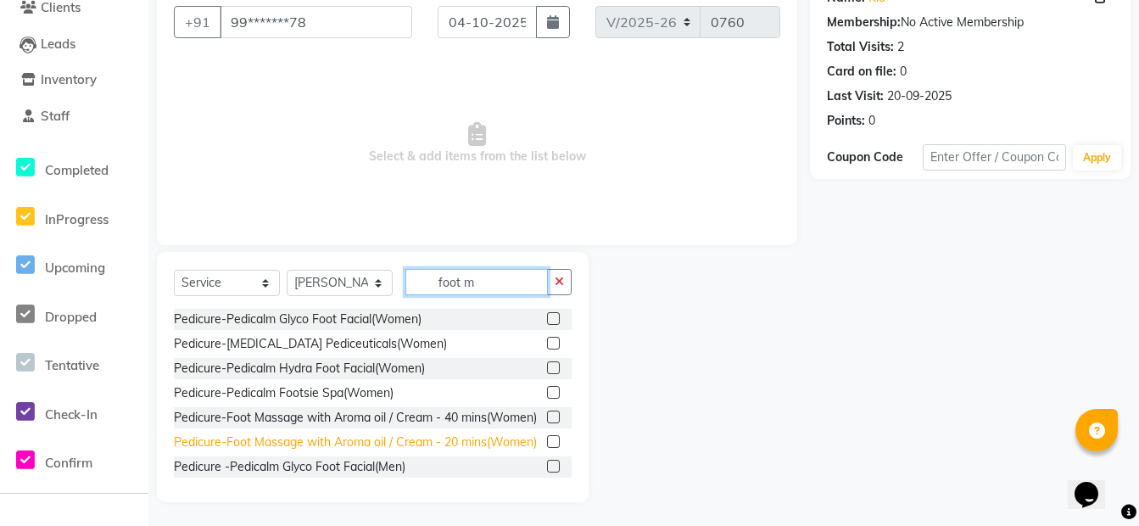
scroll to position [153, 0]
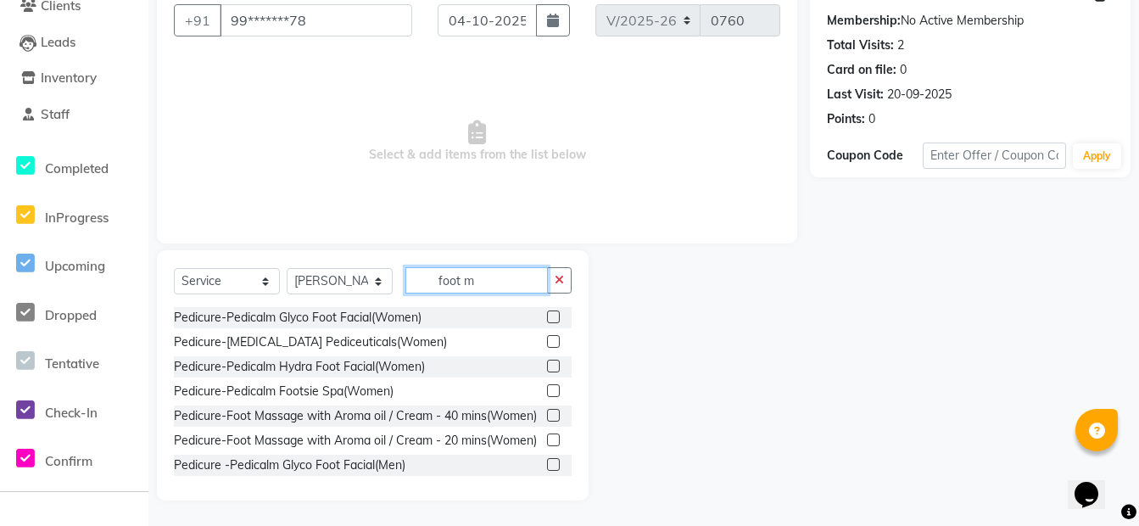
type input "foot m"
click at [547, 421] on label at bounding box center [553, 415] width 13 height 13
click at [547, 421] on input "checkbox" at bounding box center [552, 415] width 11 height 11
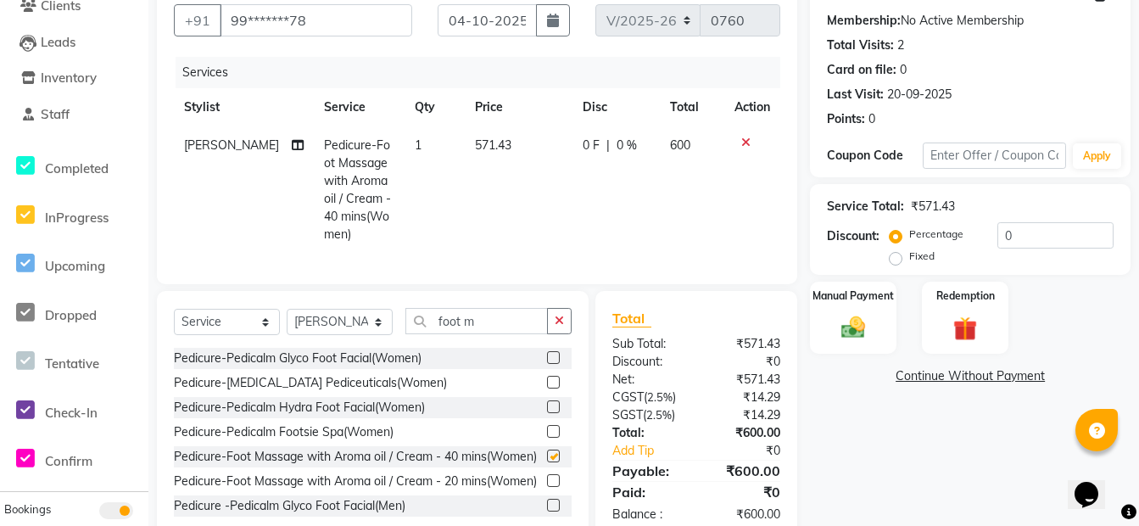
checkbox input "false"
drag, startPoint x: 839, startPoint y: 330, endPoint x: 944, endPoint y: 321, distance: 105.5
click at [840, 330] on img at bounding box center [853, 328] width 39 height 28
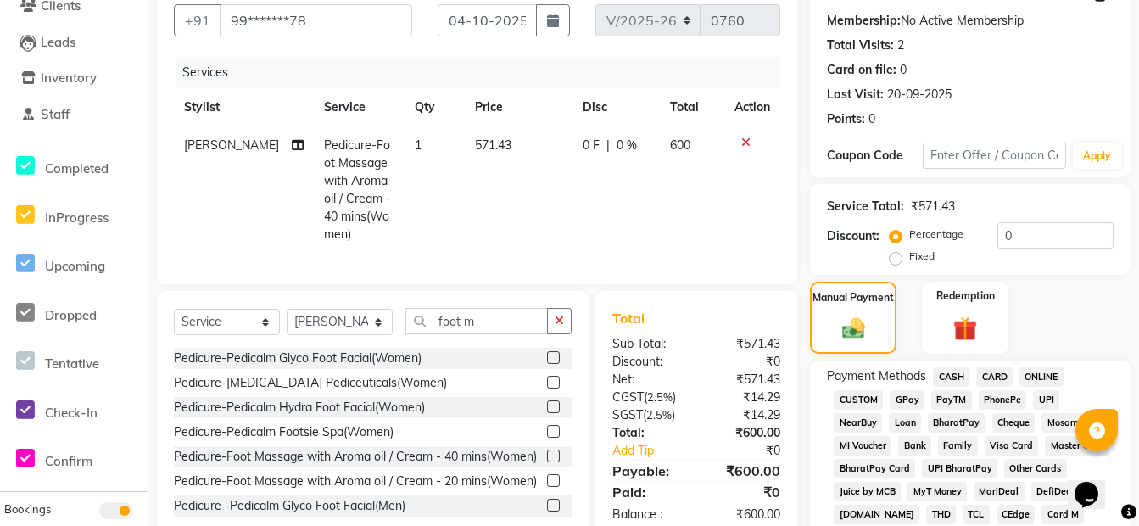
click at [1046, 371] on span "ONLINE" at bounding box center [1041, 377] width 44 height 20
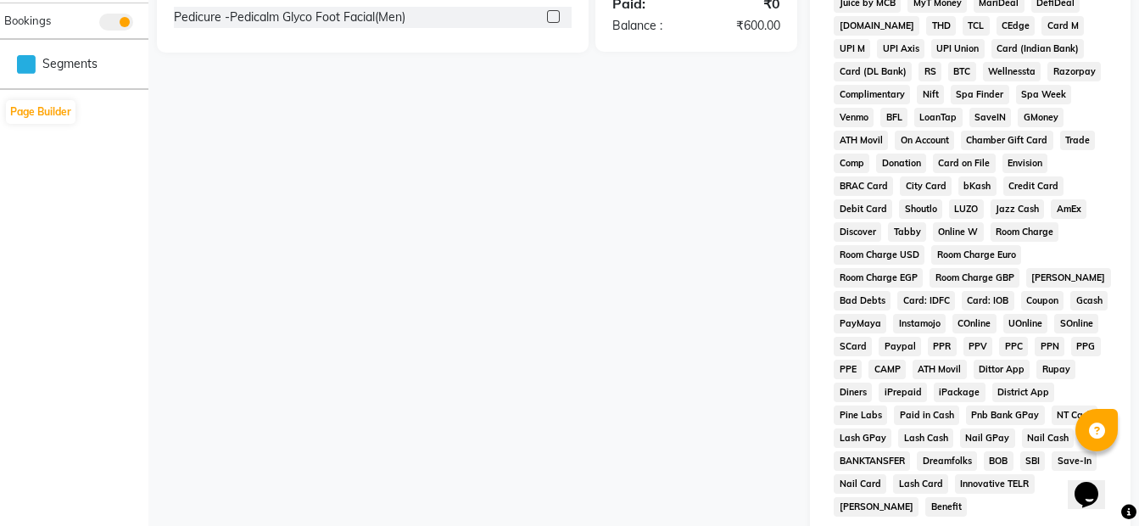
scroll to position [834, 0]
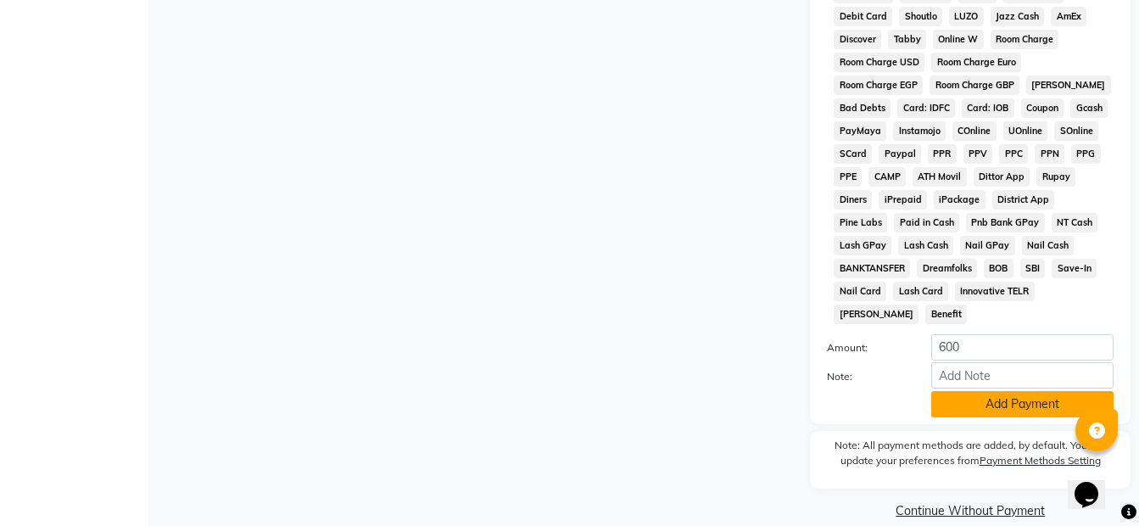
click at [1012, 391] on button "Add Payment" at bounding box center [1022, 404] width 182 height 26
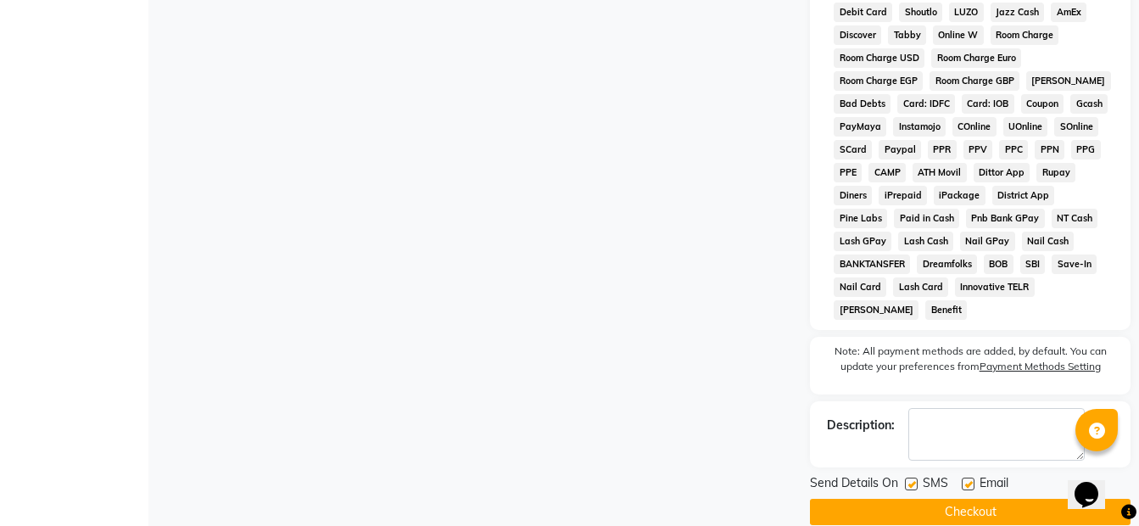
scroll to position [840, 0]
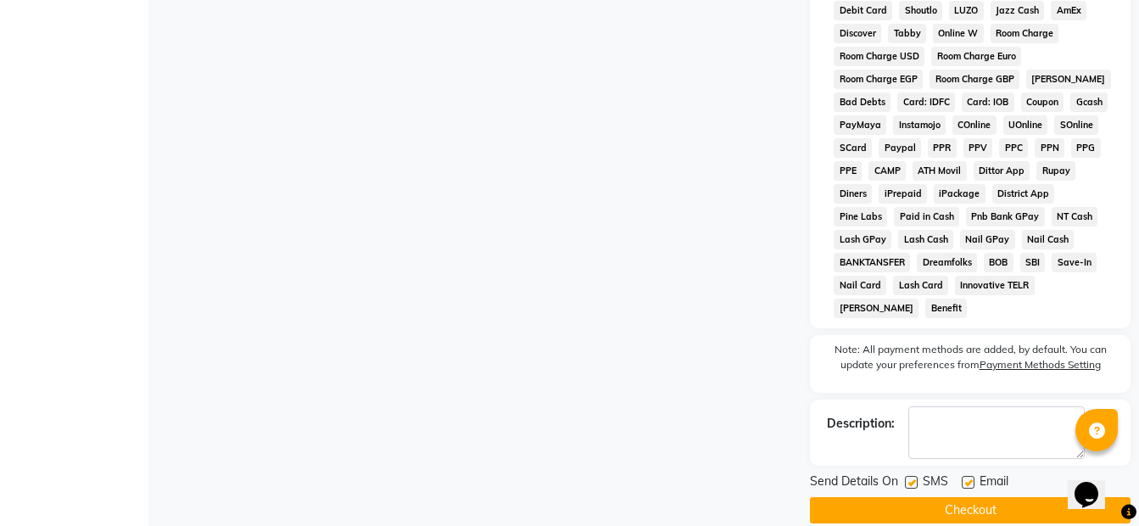
click at [970, 497] on button "Checkout" at bounding box center [970, 510] width 321 height 26
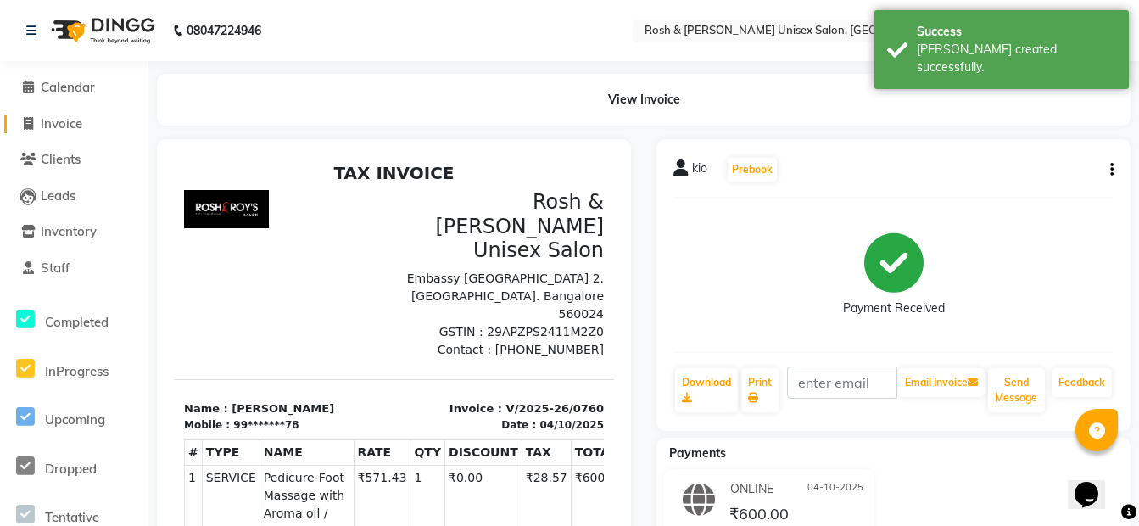
click at [64, 120] on span "Invoice" at bounding box center [62, 123] width 42 height 16
select select "service"
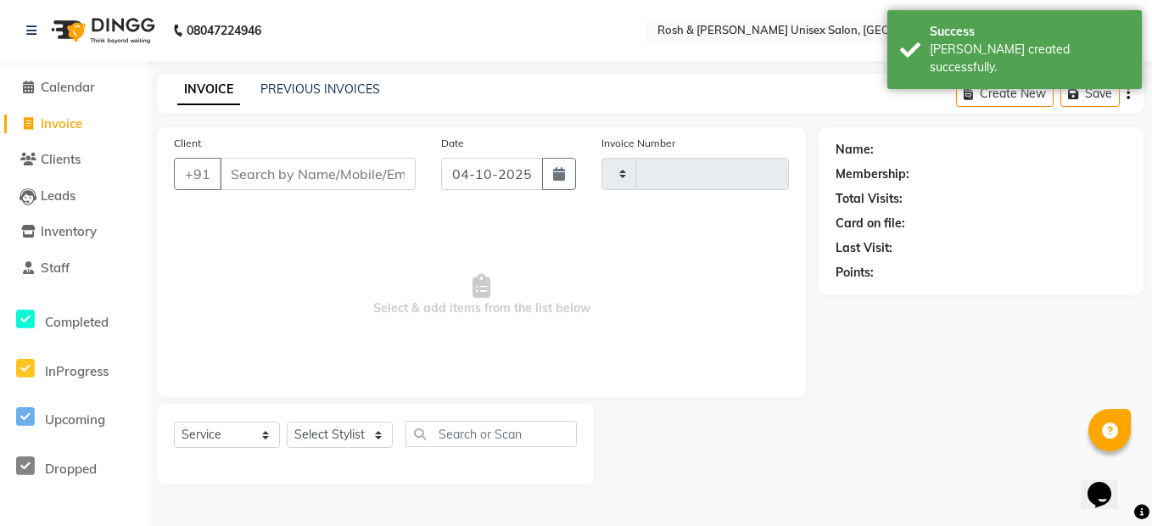
type input "0761"
select select "8757"
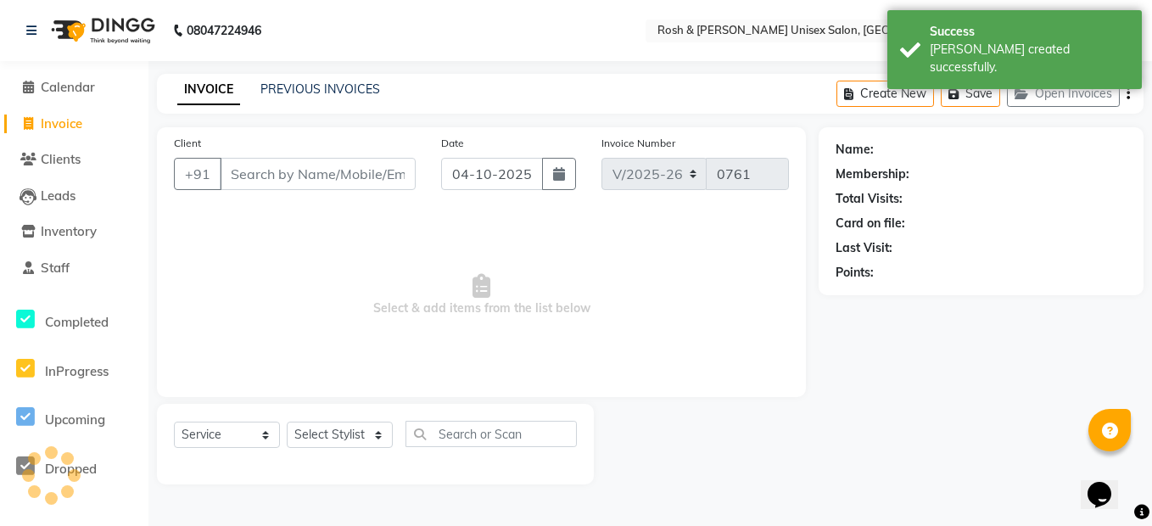
click at [248, 169] on input "Client" at bounding box center [318, 174] width 196 height 32
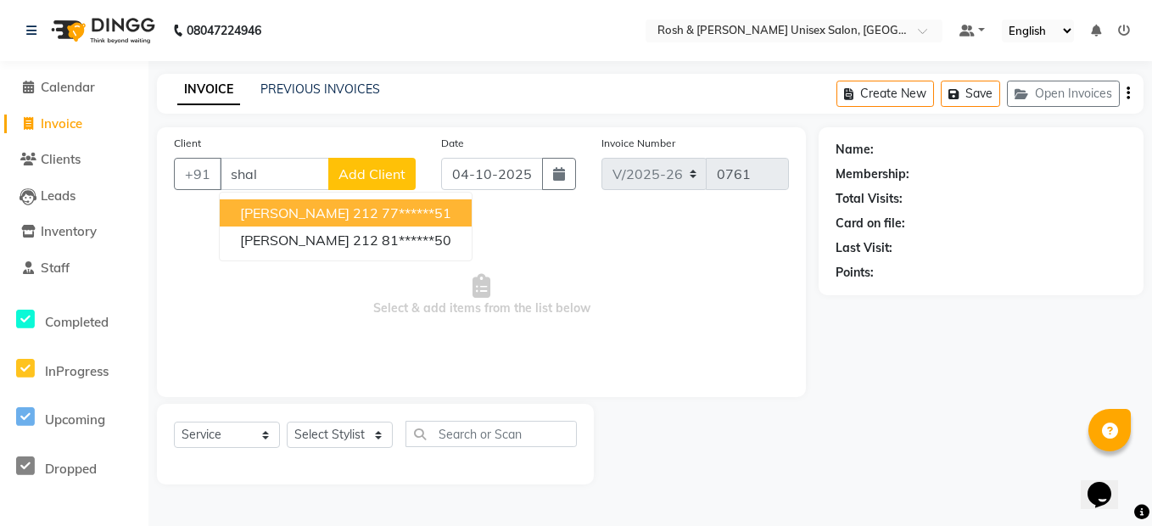
click at [304, 219] on span "[PERSON_NAME] 212" at bounding box center [309, 212] width 138 height 17
type input "77******51"
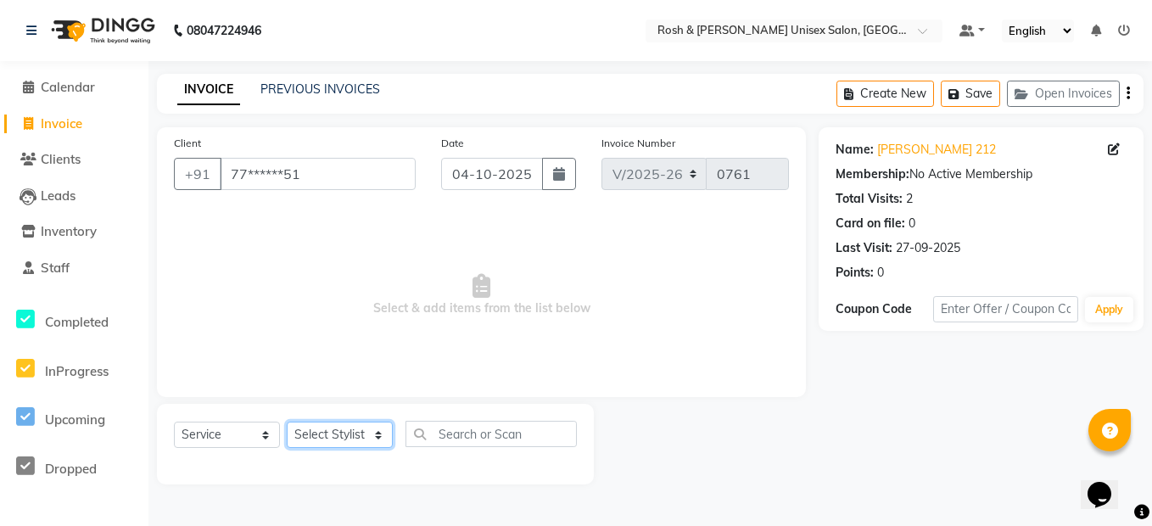
click at [376, 438] on select "Select Stylist Admin [PERSON_NAME] [PERSON_NAME] Front Desk Rehan Reports [PERS…" at bounding box center [340, 434] width 106 height 26
select select "88999"
click at [287, 421] on select "Select Stylist Admin [PERSON_NAME] [PERSON_NAME] Front Desk Rehan Reports [PERS…" at bounding box center [340, 434] width 106 height 26
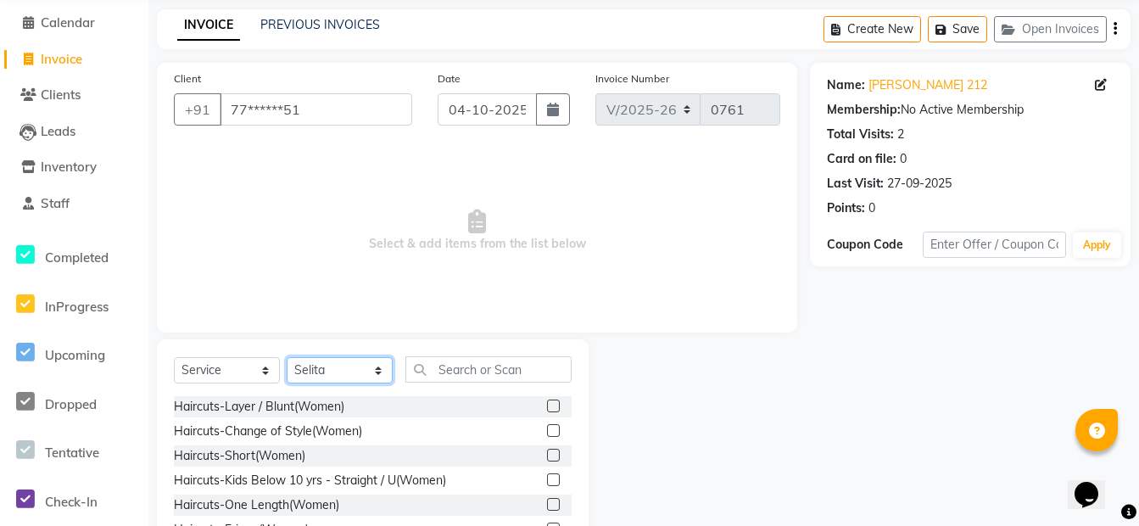
scroll to position [153, 0]
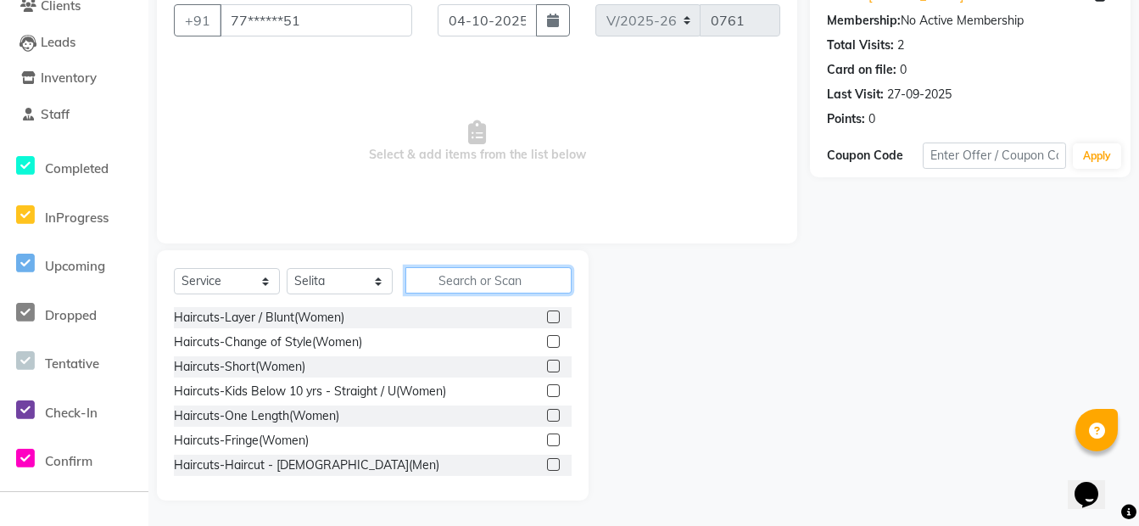
click at [502, 276] on input "text" at bounding box center [488, 280] width 166 height 26
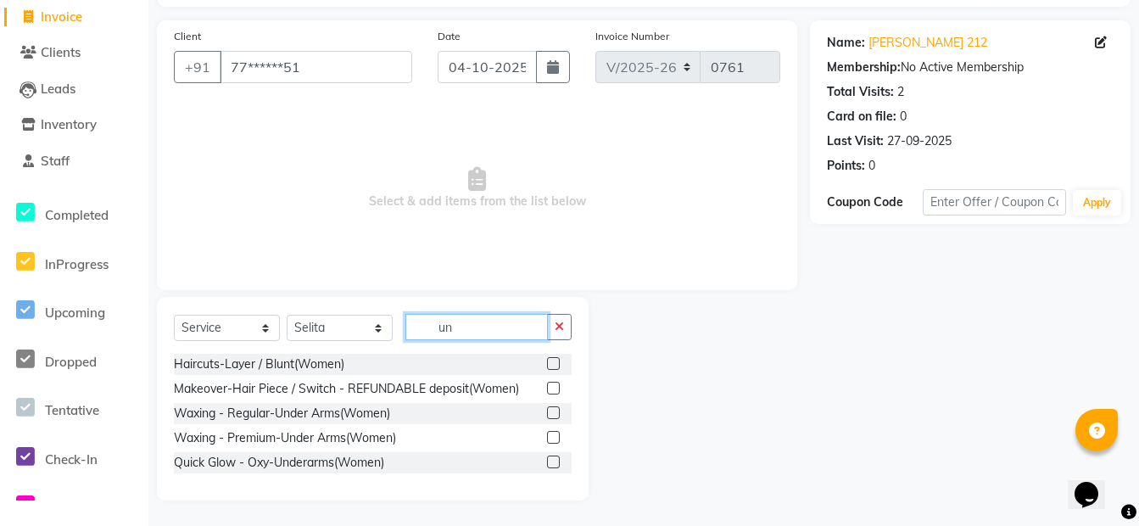
scroll to position [107, 0]
type input "un"
click at [554, 438] on label at bounding box center [553, 437] width 13 height 13
click at [554, 438] on input "checkbox" at bounding box center [552, 437] width 11 height 11
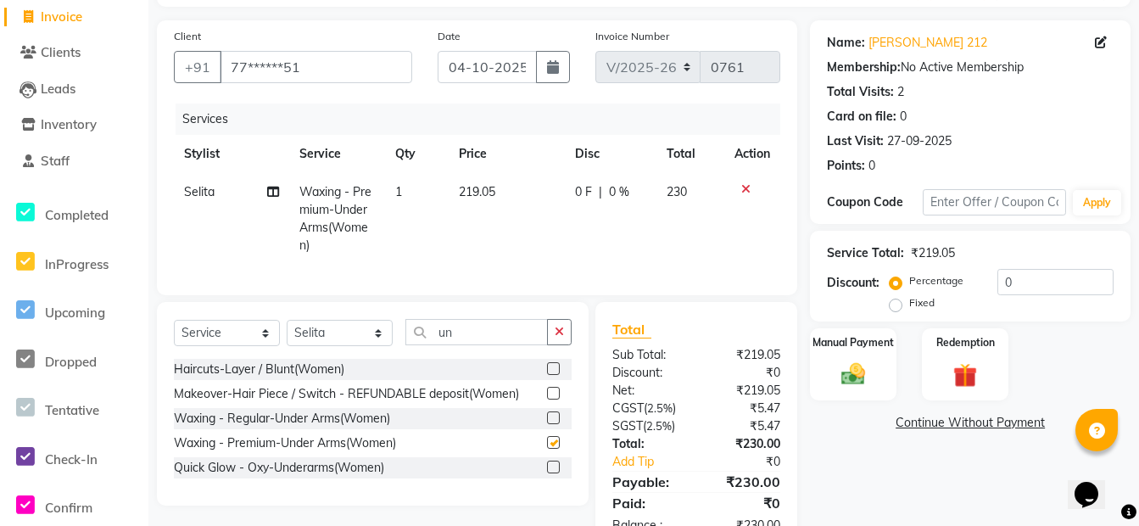
checkbox input "false"
click at [555, 337] on icon "button" at bounding box center [559, 332] width 9 height 12
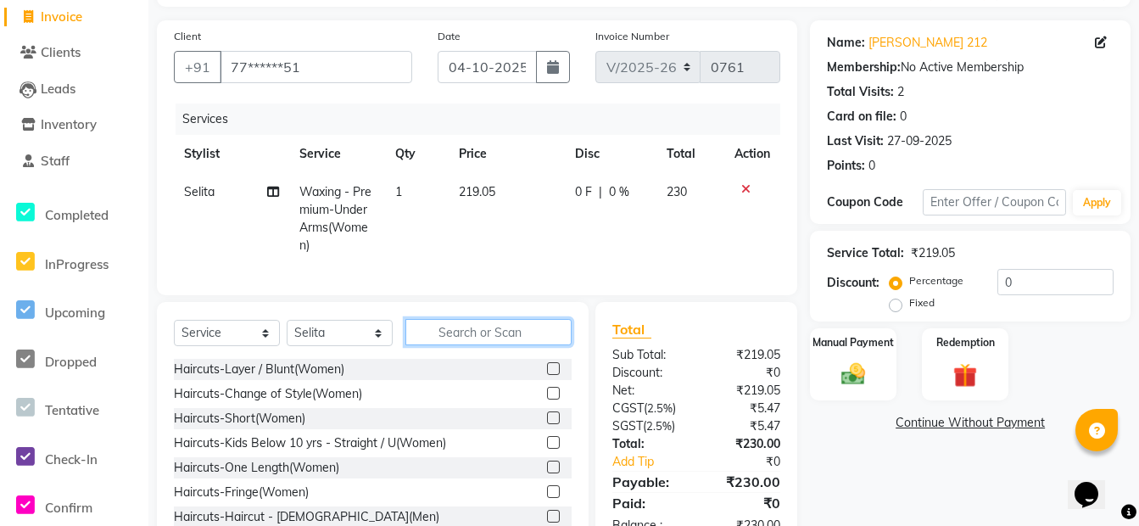
type input "u"
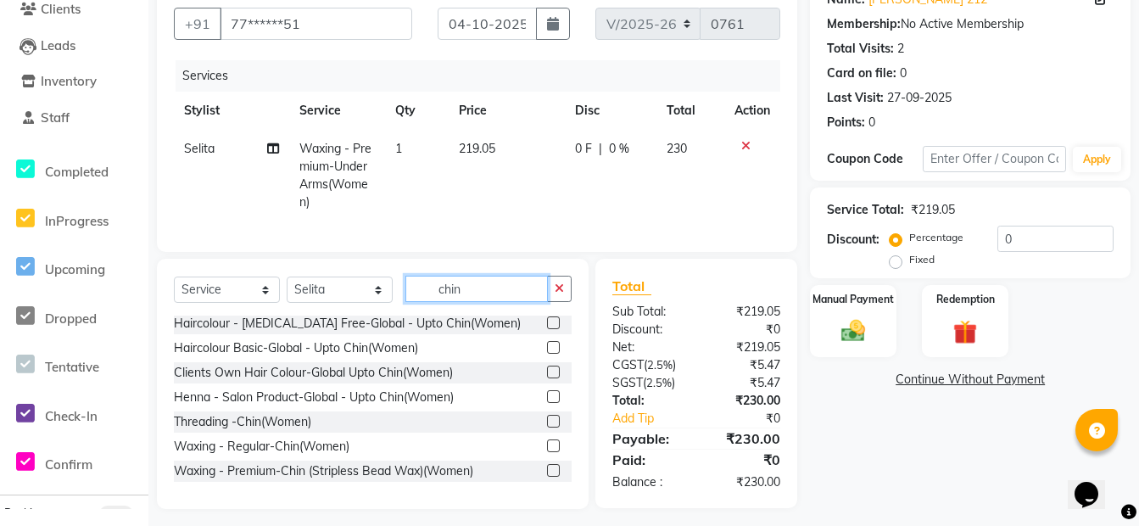
scroll to position [171, 0]
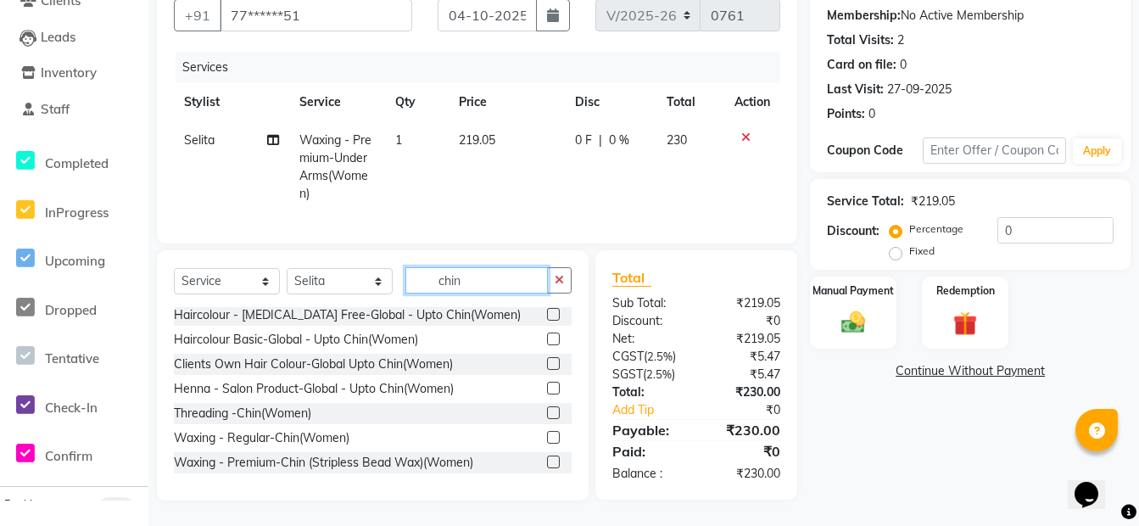
type input "chin"
click at [547, 462] on label at bounding box center [553, 461] width 13 height 13
click at [547, 462] on input "checkbox" at bounding box center [552, 462] width 11 height 11
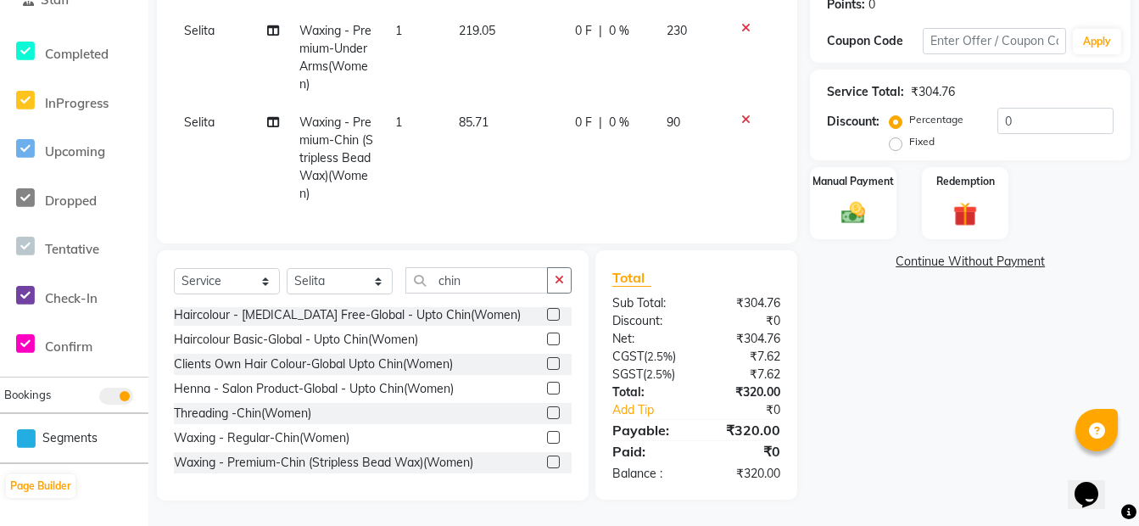
scroll to position [281, 0]
click at [547, 461] on label at bounding box center [553, 461] width 13 height 13
click at [547, 461] on input "checkbox" at bounding box center [552, 462] width 11 height 11
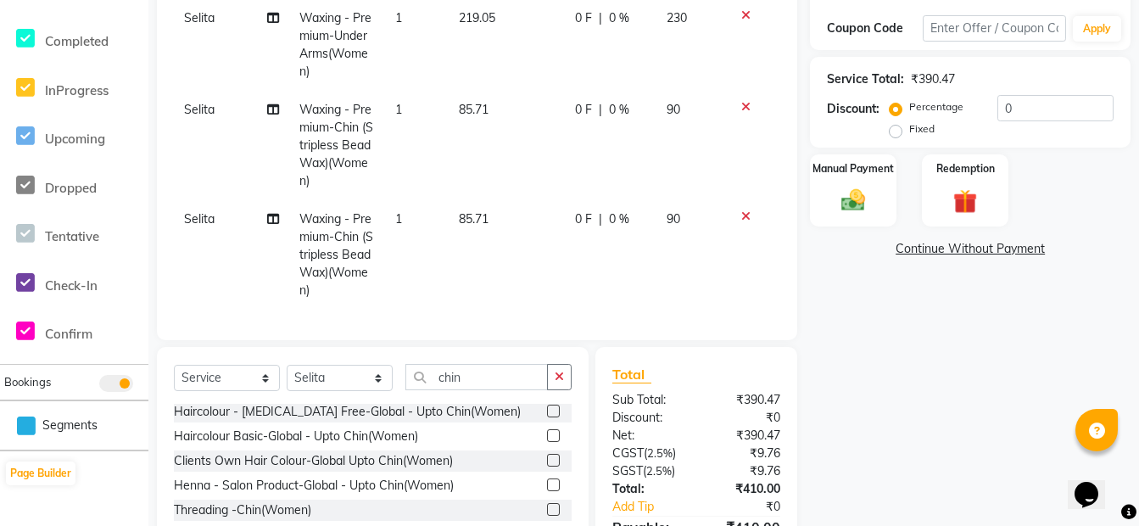
checkbox input "false"
drag, startPoint x: 868, startPoint y: 193, endPoint x: 840, endPoint y: 193, distance: 28.0
click at [867, 193] on img at bounding box center [853, 200] width 41 height 29
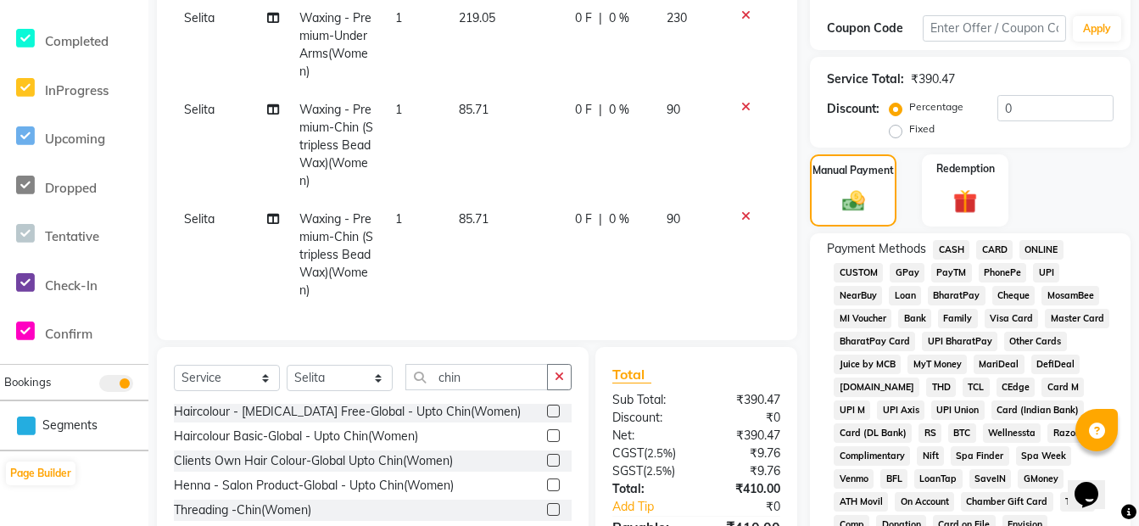
click at [1034, 248] on span "ONLINE" at bounding box center [1041, 250] width 44 height 20
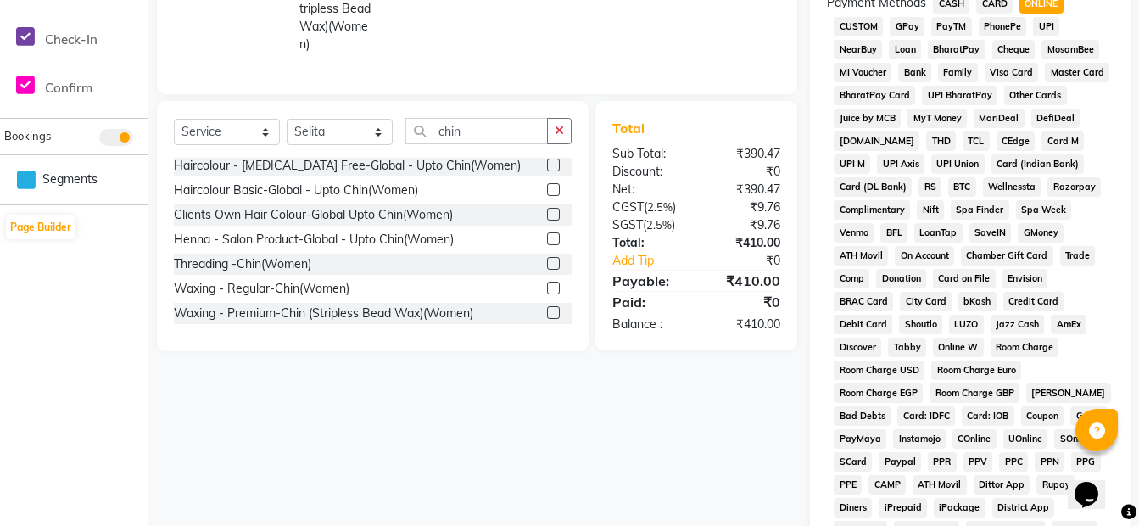
scroll to position [834, 0]
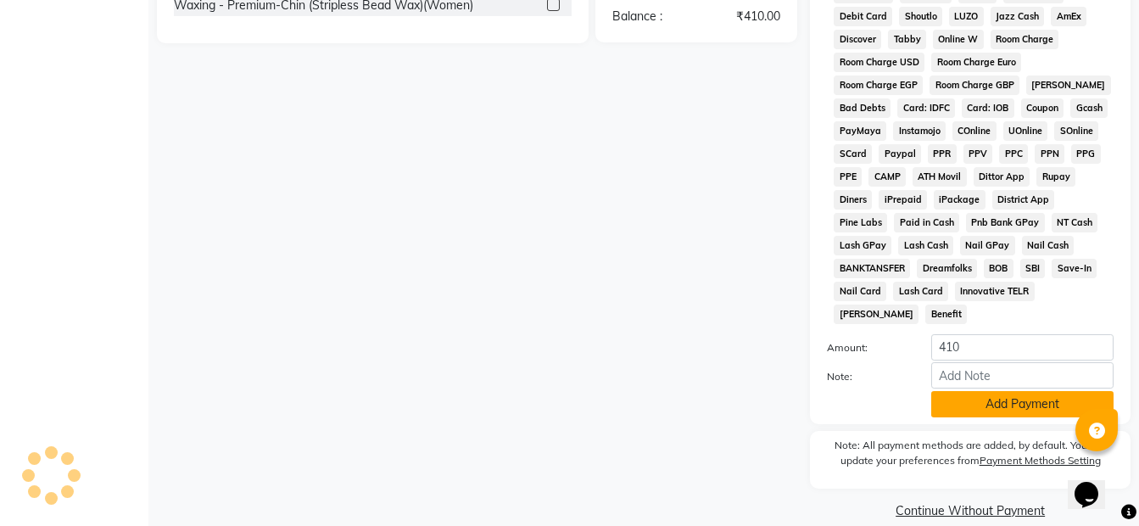
click at [966, 391] on button "Add Payment" at bounding box center [1022, 404] width 182 height 26
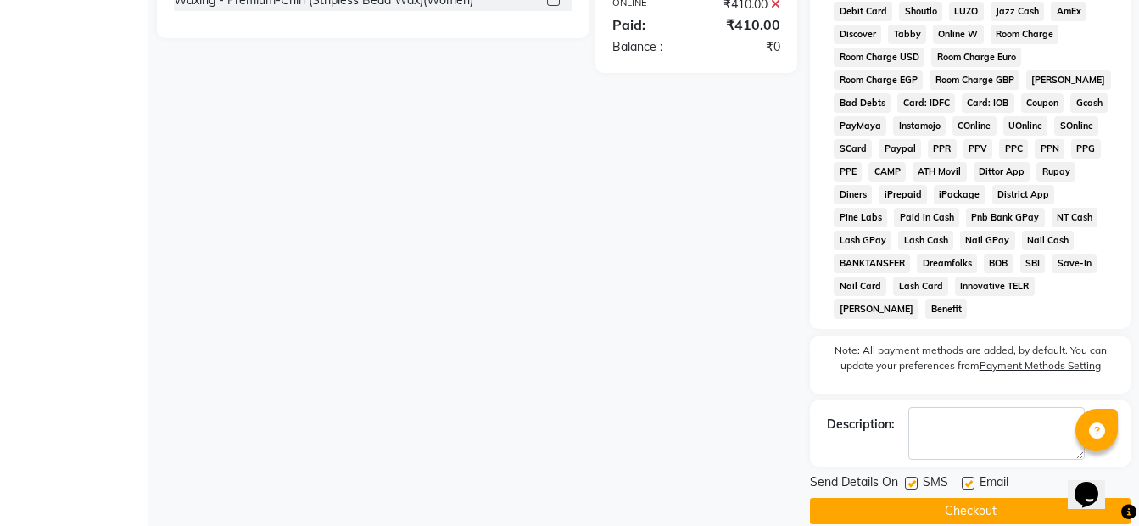
scroll to position [840, 0]
click at [915, 497] on button "Checkout" at bounding box center [970, 510] width 321 height 26
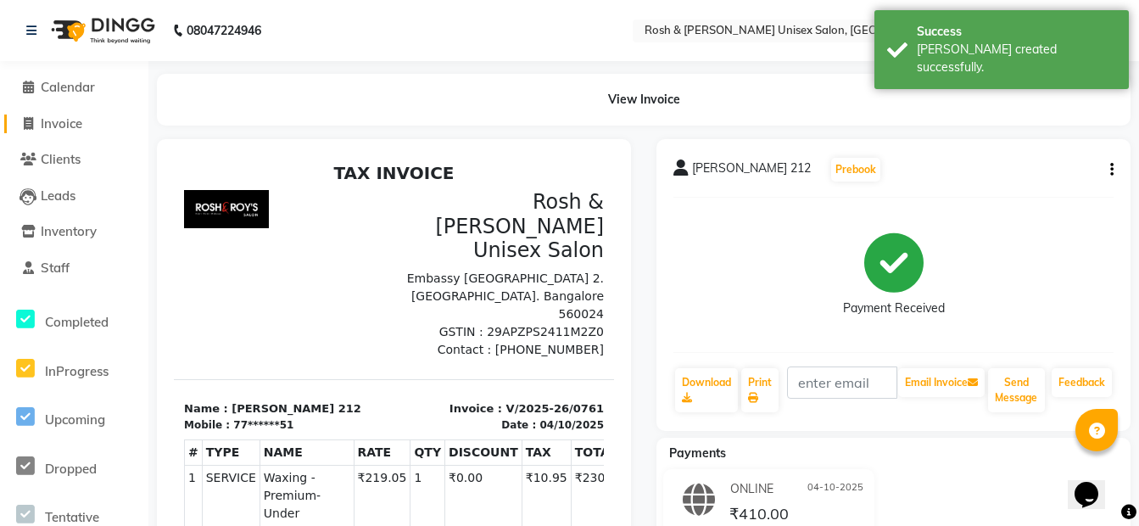
click at [81, 115] on span "Invoice" at bounding box center [62, 123] width 42 height 16
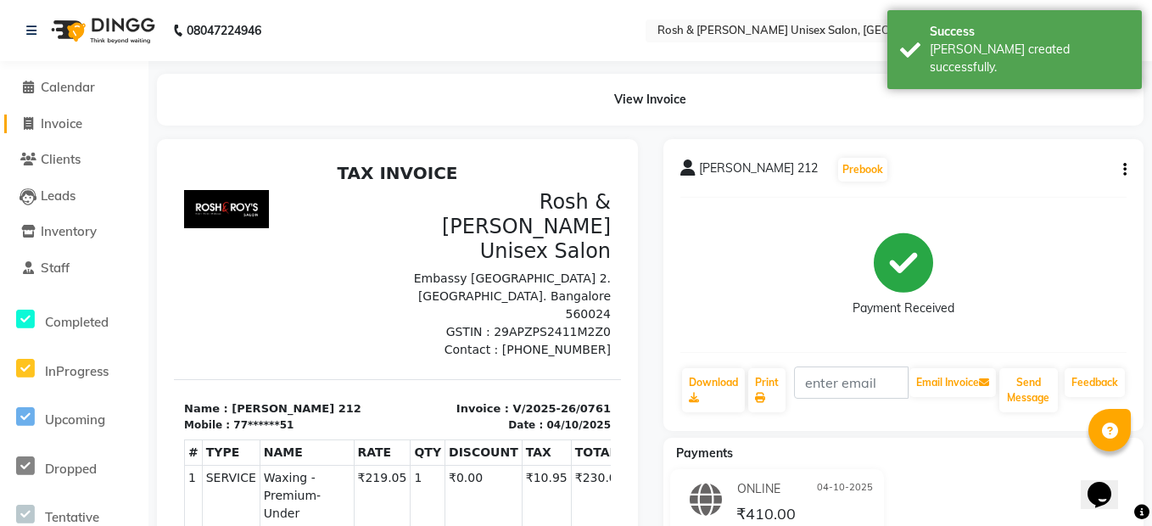
select select "8757"
select select "service"
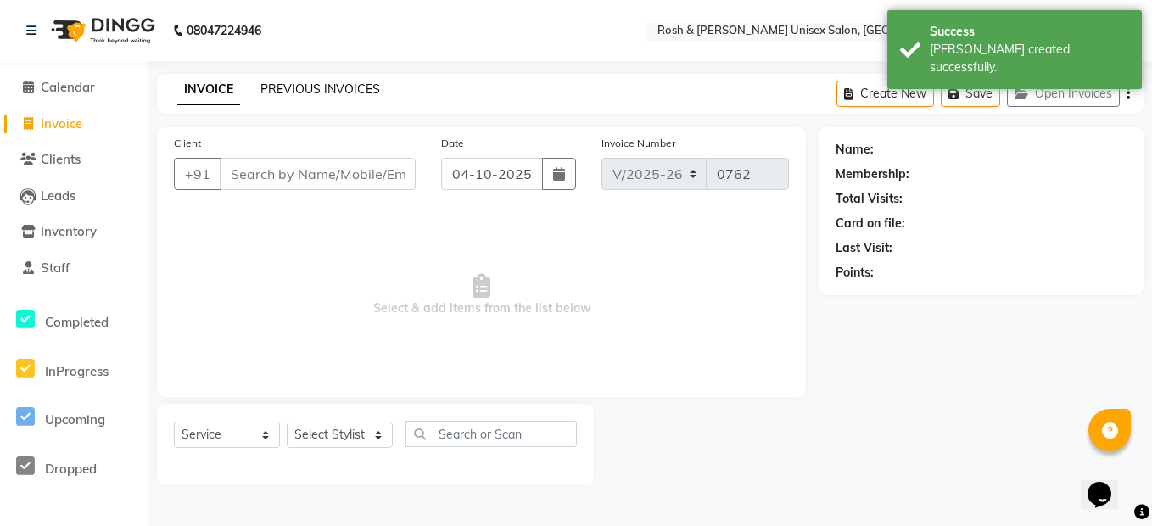
click at [351, 91] on link "PREVIOUS INVOICES" at bounding box center [320, 88] width 120 height 15
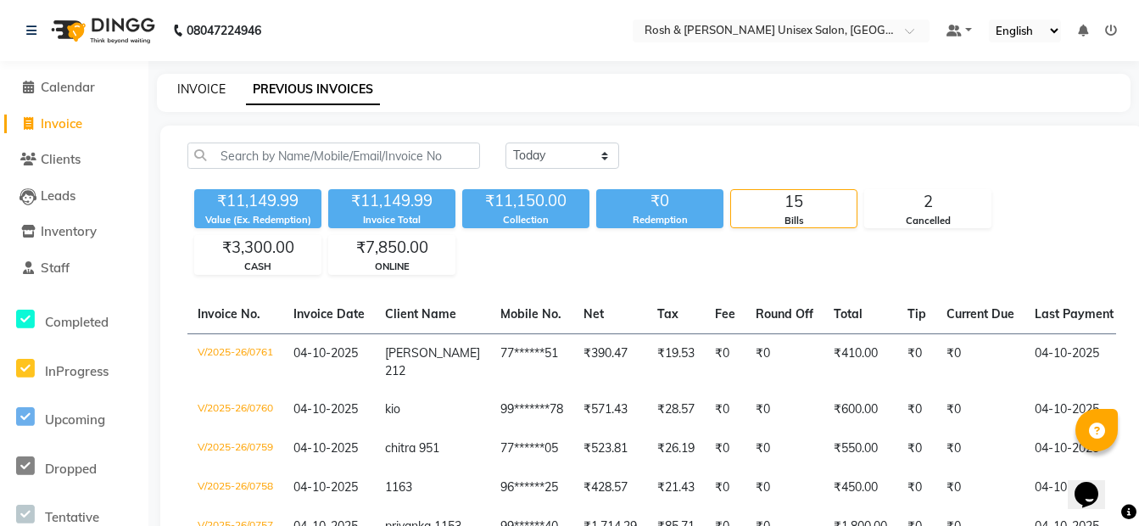
click at [191, 90] on link "INVOICE" at bounding box center [201, 88] width 48 height 15
select select "8757"
select select "service"
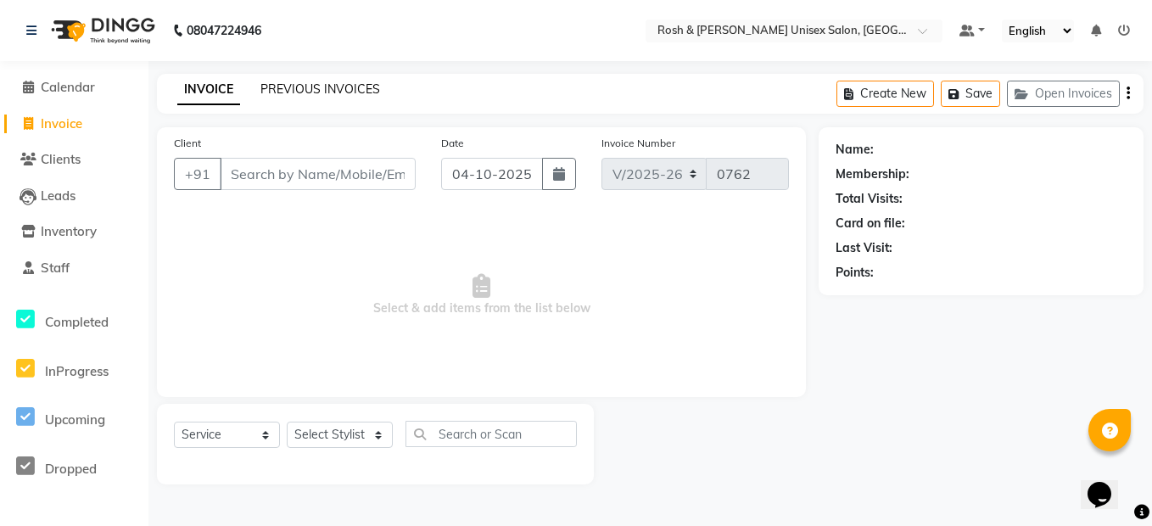
click at [365, 89] on link "PREVIOUS INVOICES" at bounding box center [320, 88] width 120 height 15
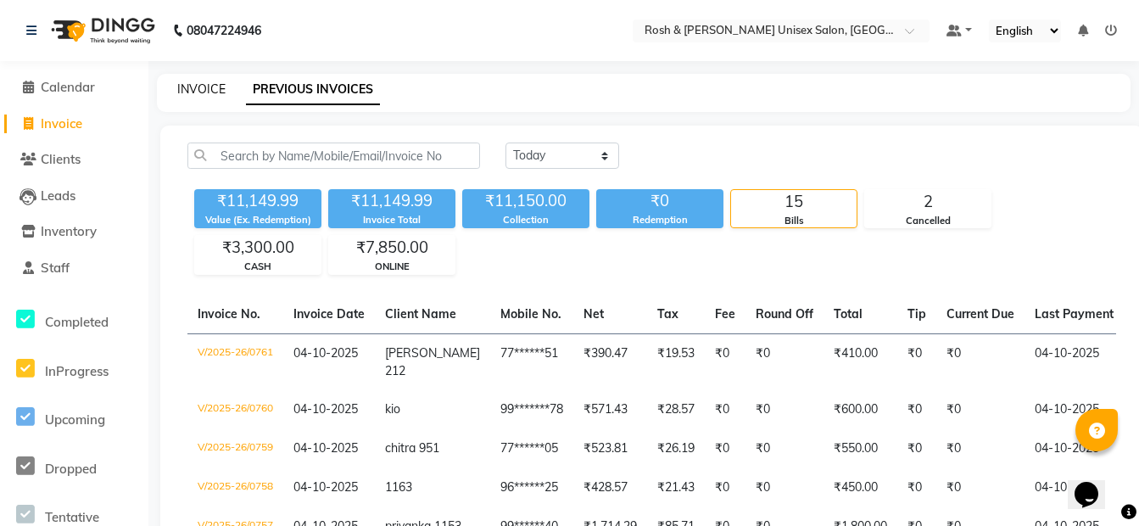
click at [219, 86] on link "INVOICE" at bounding box center [201, 88] width 48 height 15
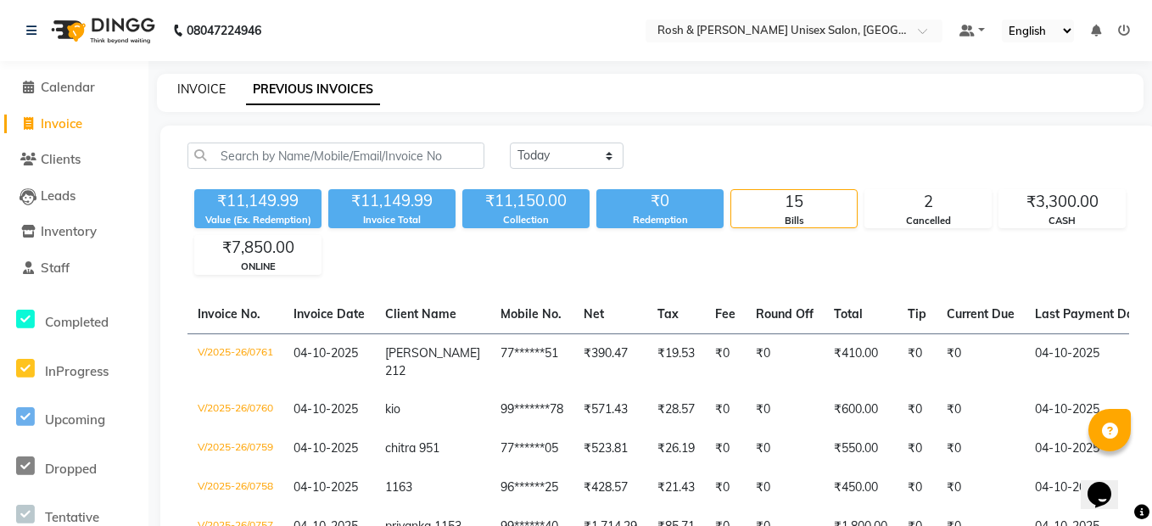
select select "8757"
select select "service"
